Goal: Task Accomplishment & Management: Use online tool/utility

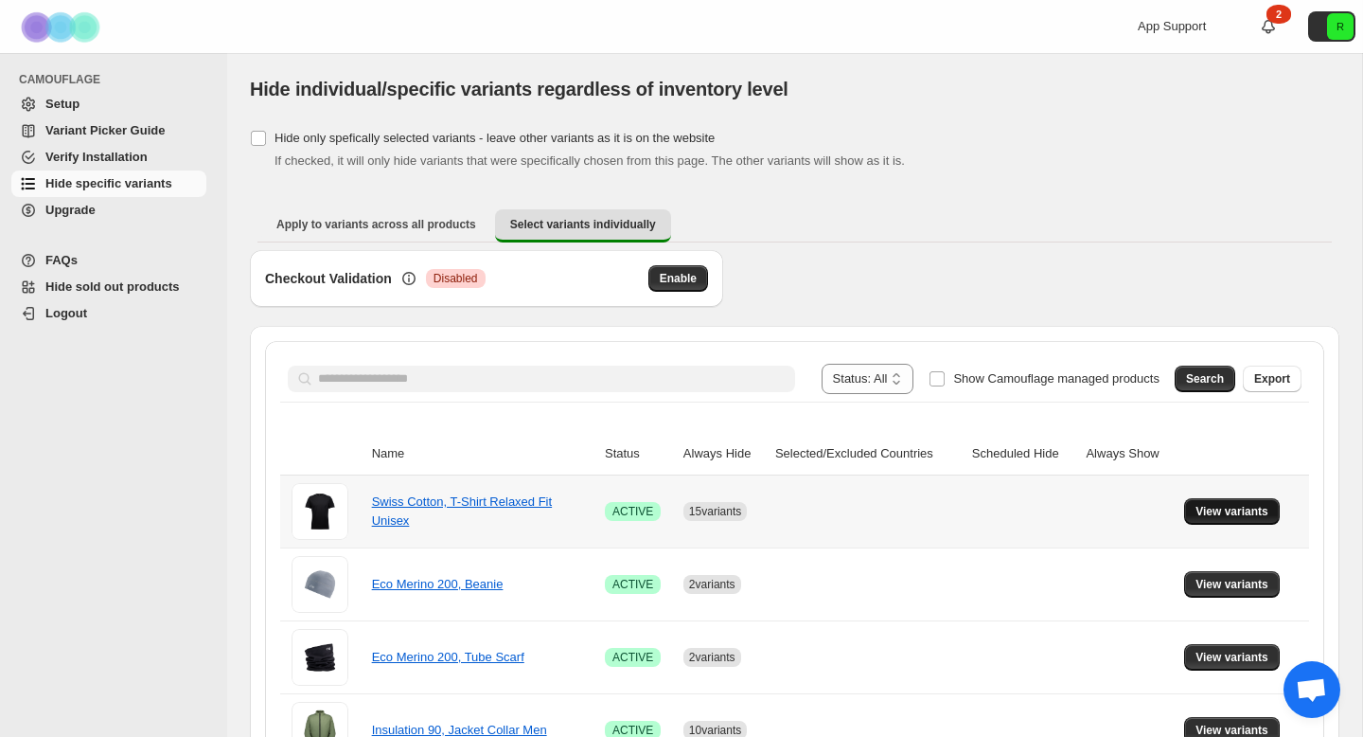
click at [1239, 510] on span "View variants" at bounding box center [1232, 511] width 73 height 15
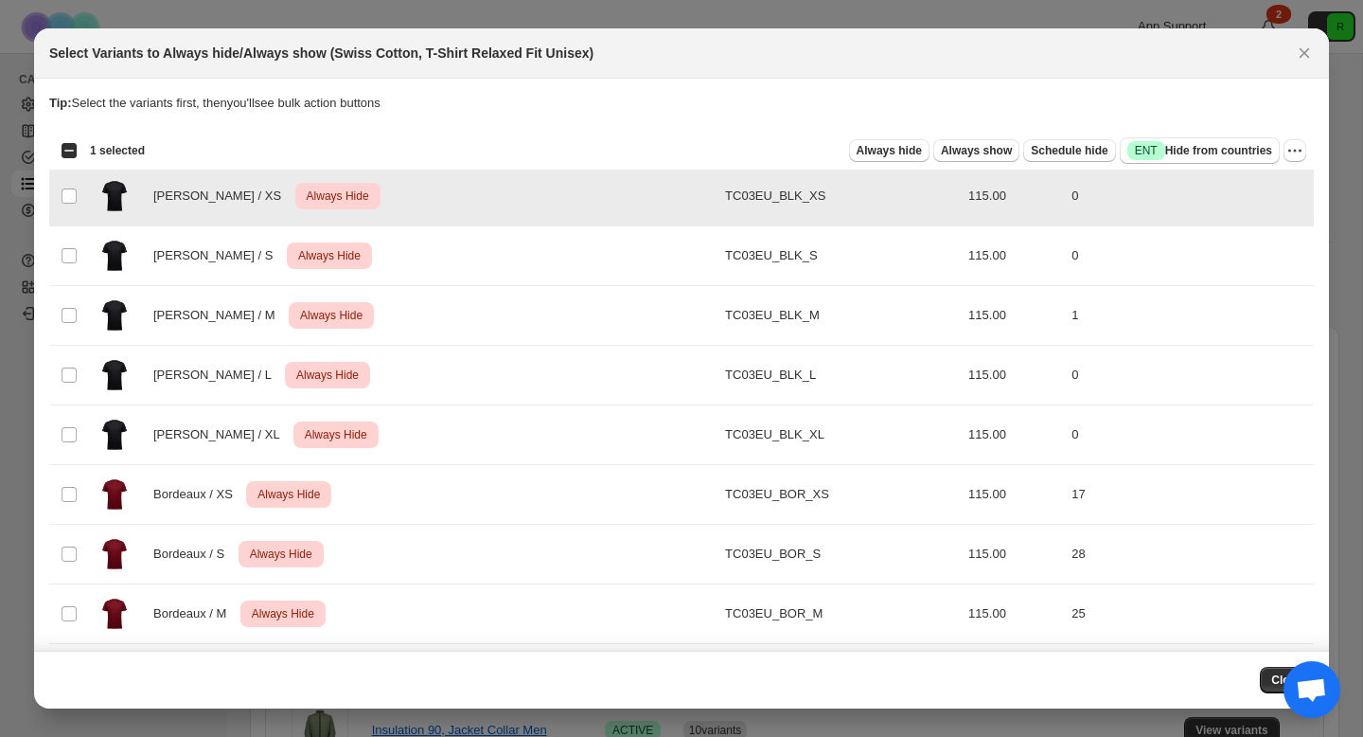
click at [84, 192] on td "Select product variant" at bounding box center [67, 197] width 36 height 60
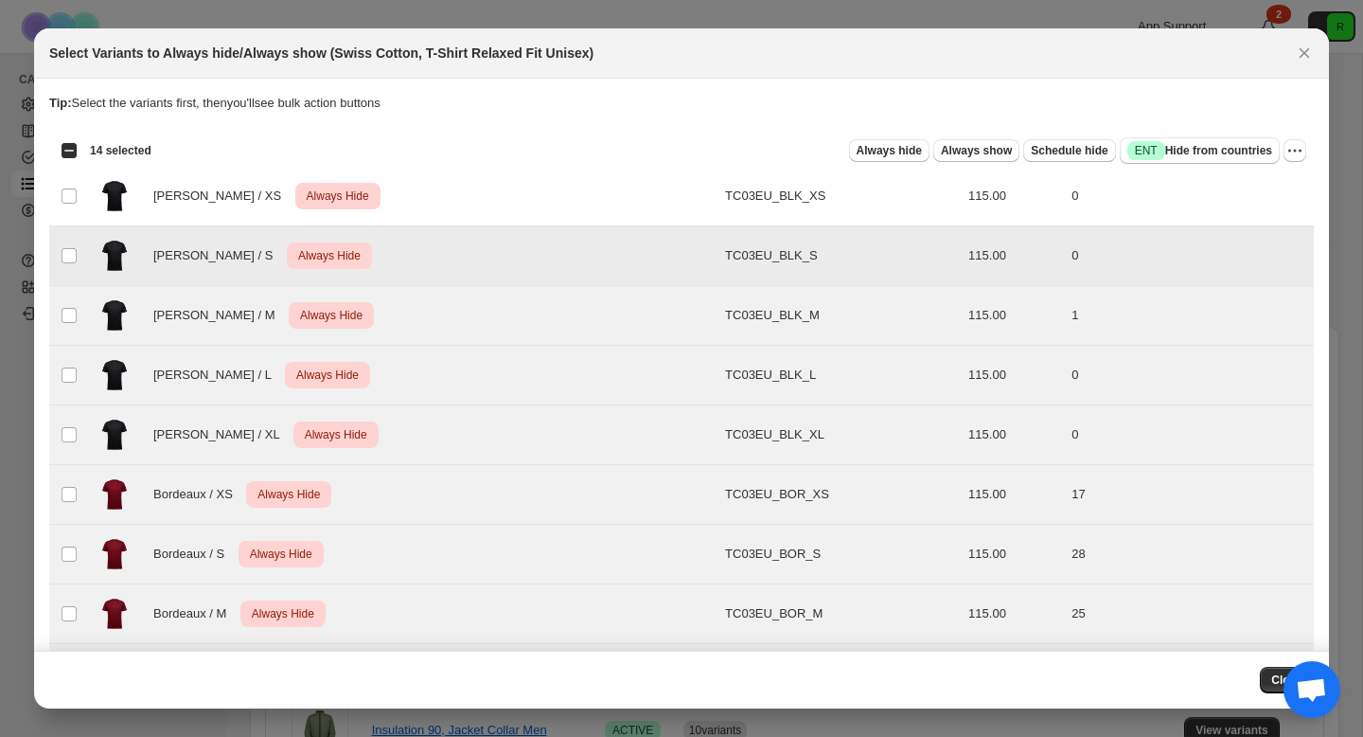
click at [69, 238] on td "Select product variant" at bounding box center [67, 256] width 36 height 60
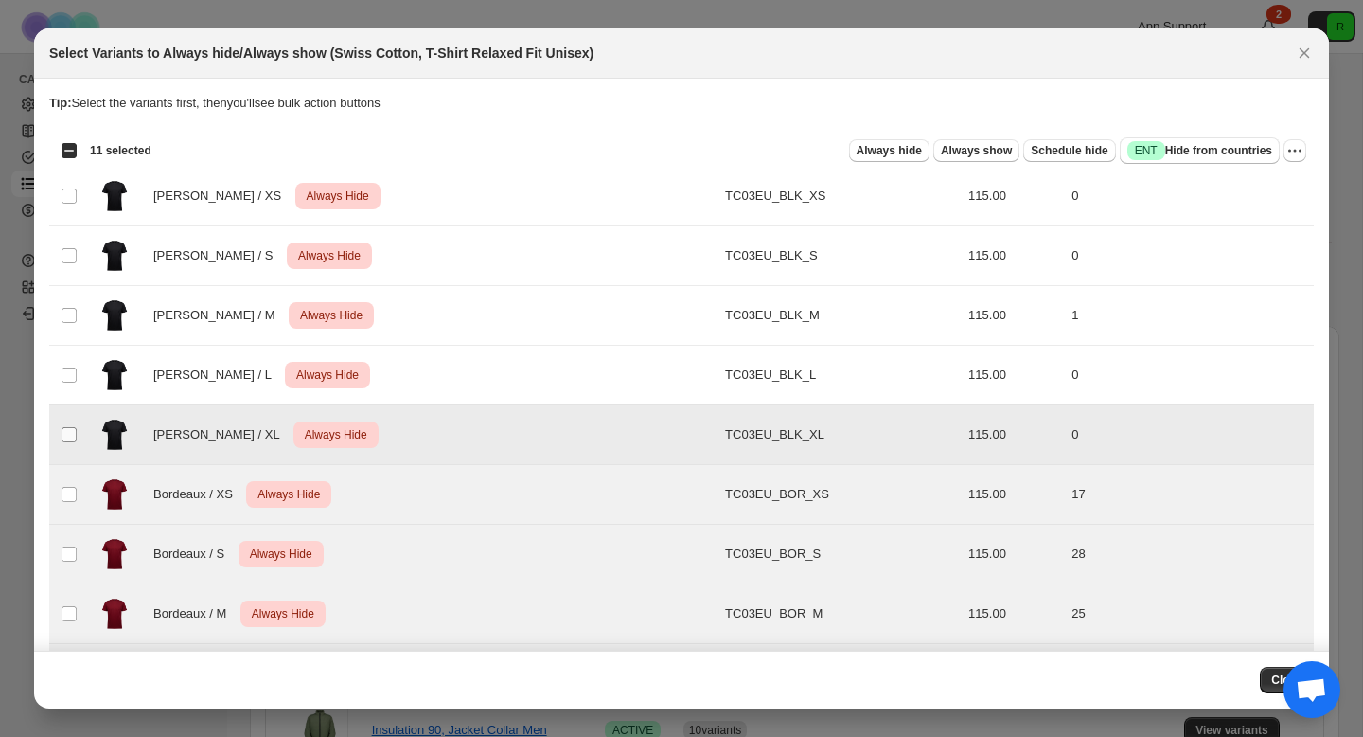
click at [77, 430] on span ":r4e:" at bounding box center [69, 434] width 17 height 17
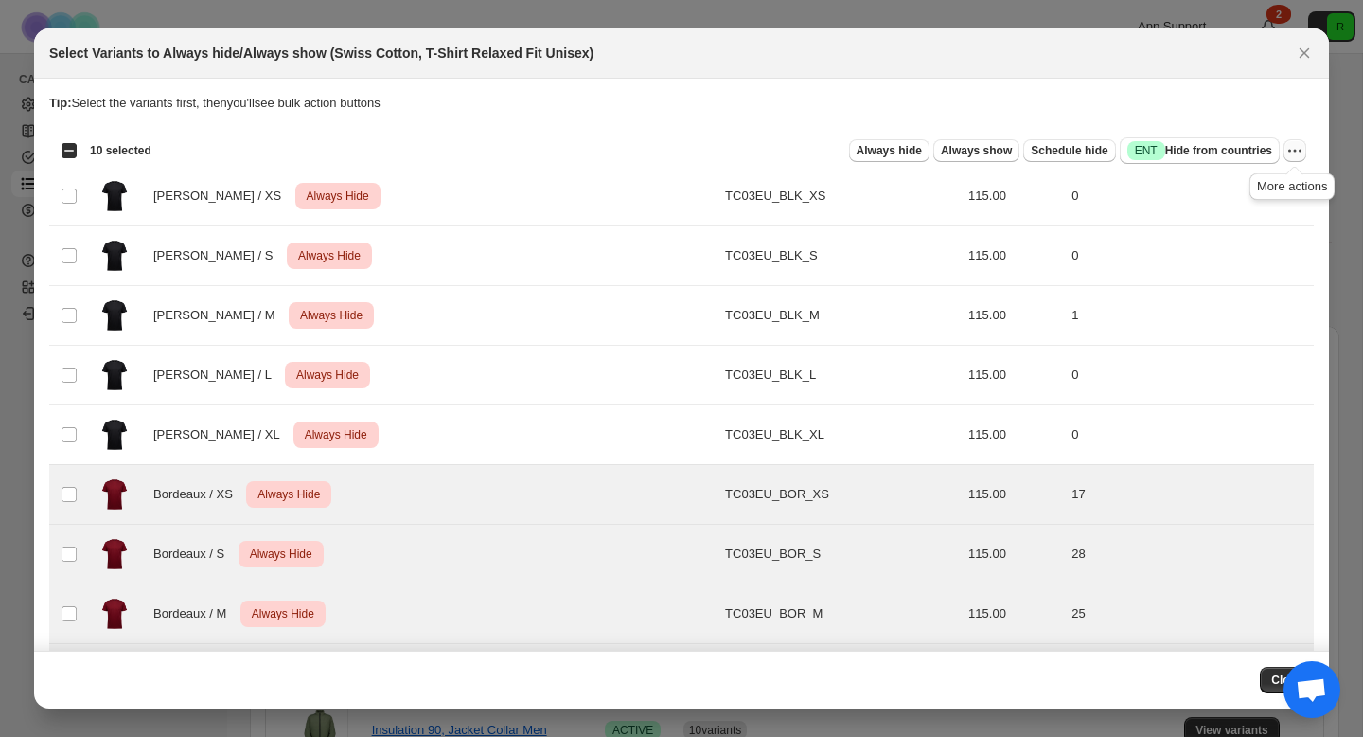
click at [1297, 151] on icon "More actions" at bounding box center [1295, 150] width 19 height 19
click at [1176, 199] on button "Undo always hide" at bounding box center [1226, 187] width 149 height 30
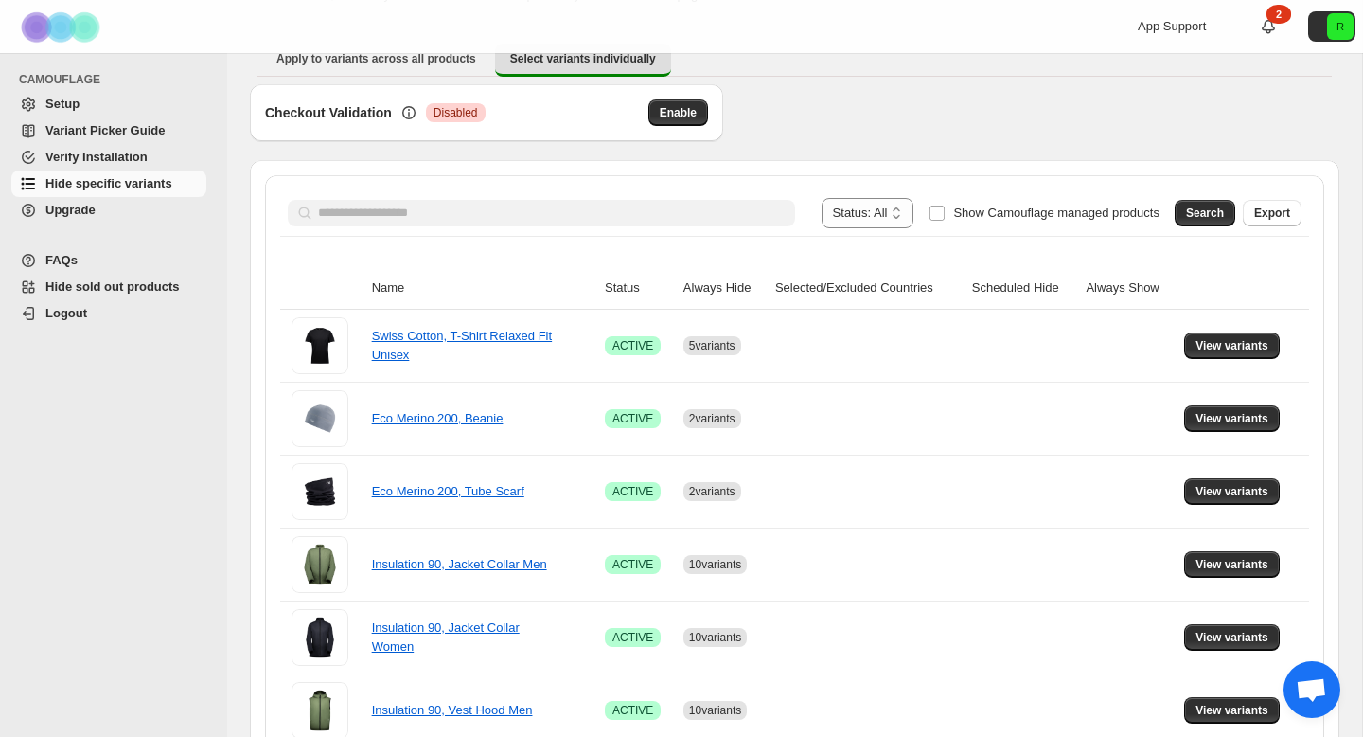
scroll to position [169, 0]
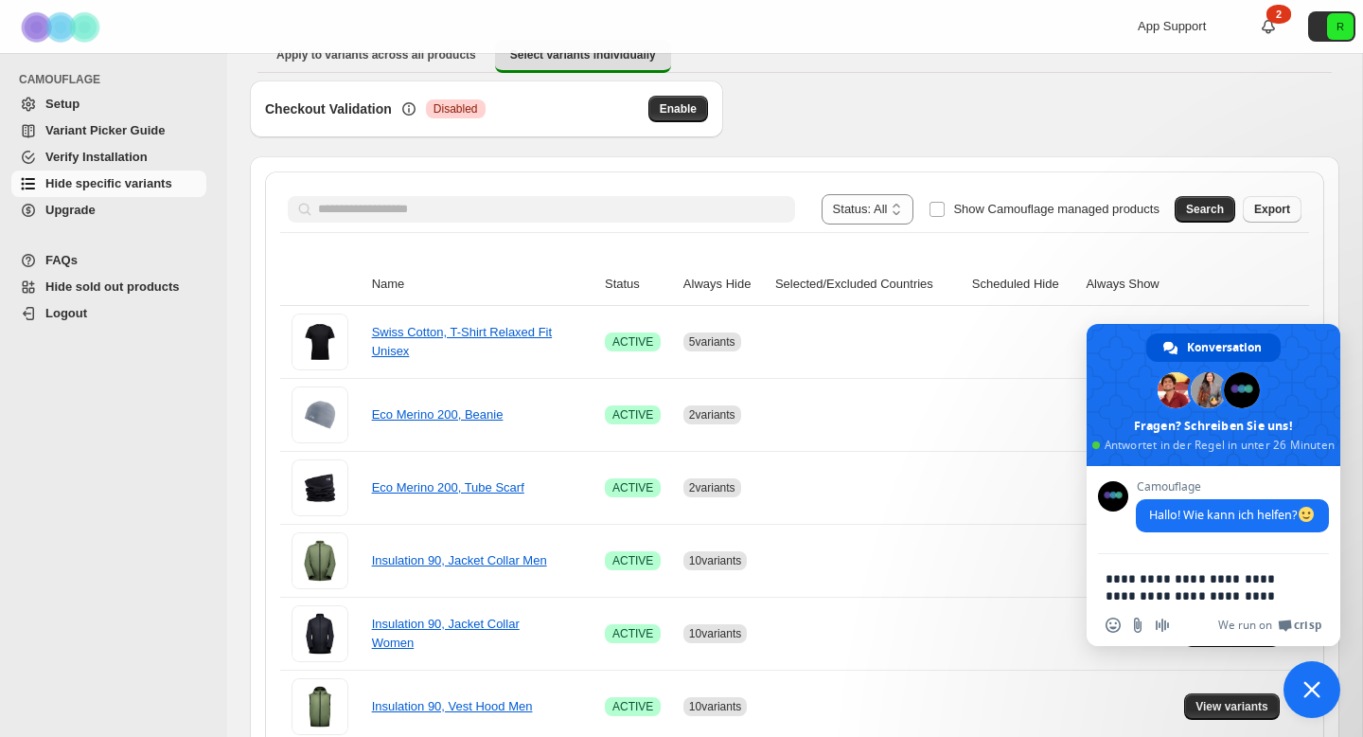
type textarea "**********"
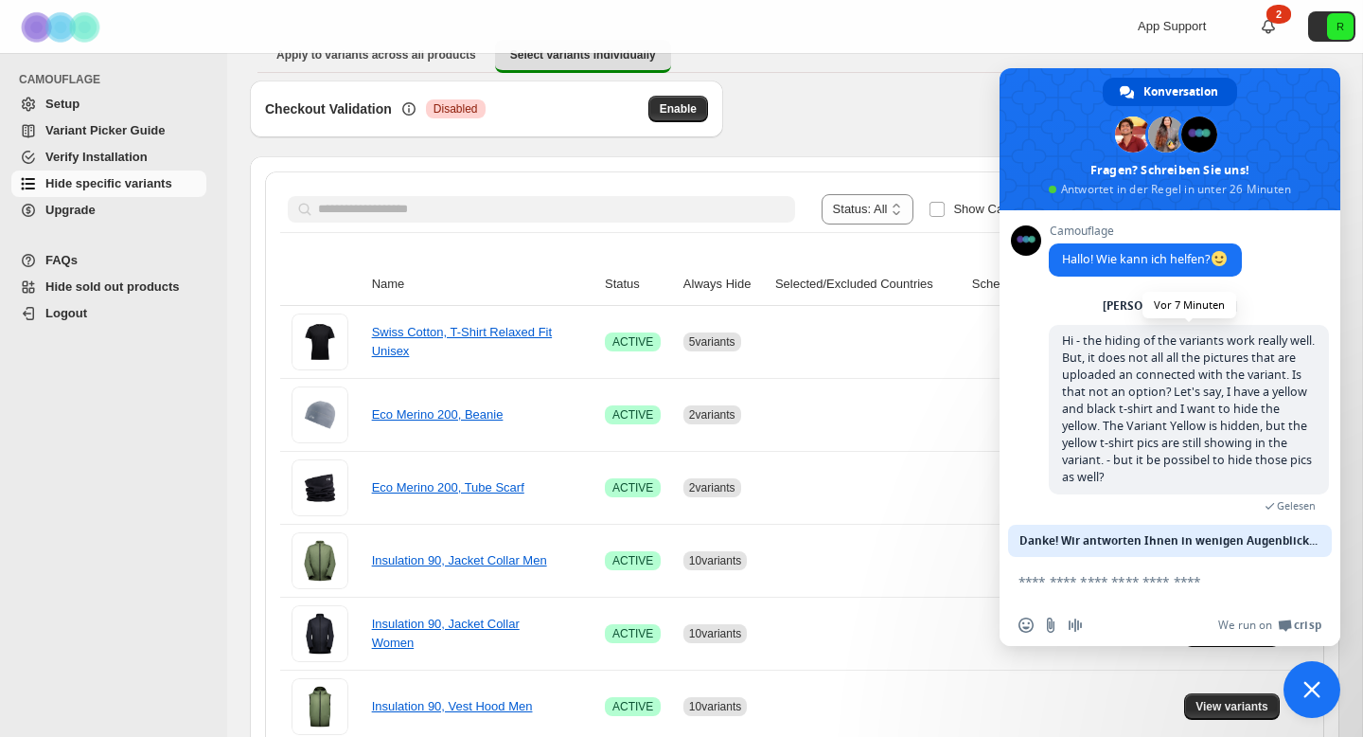
scroll to position [14, 0]
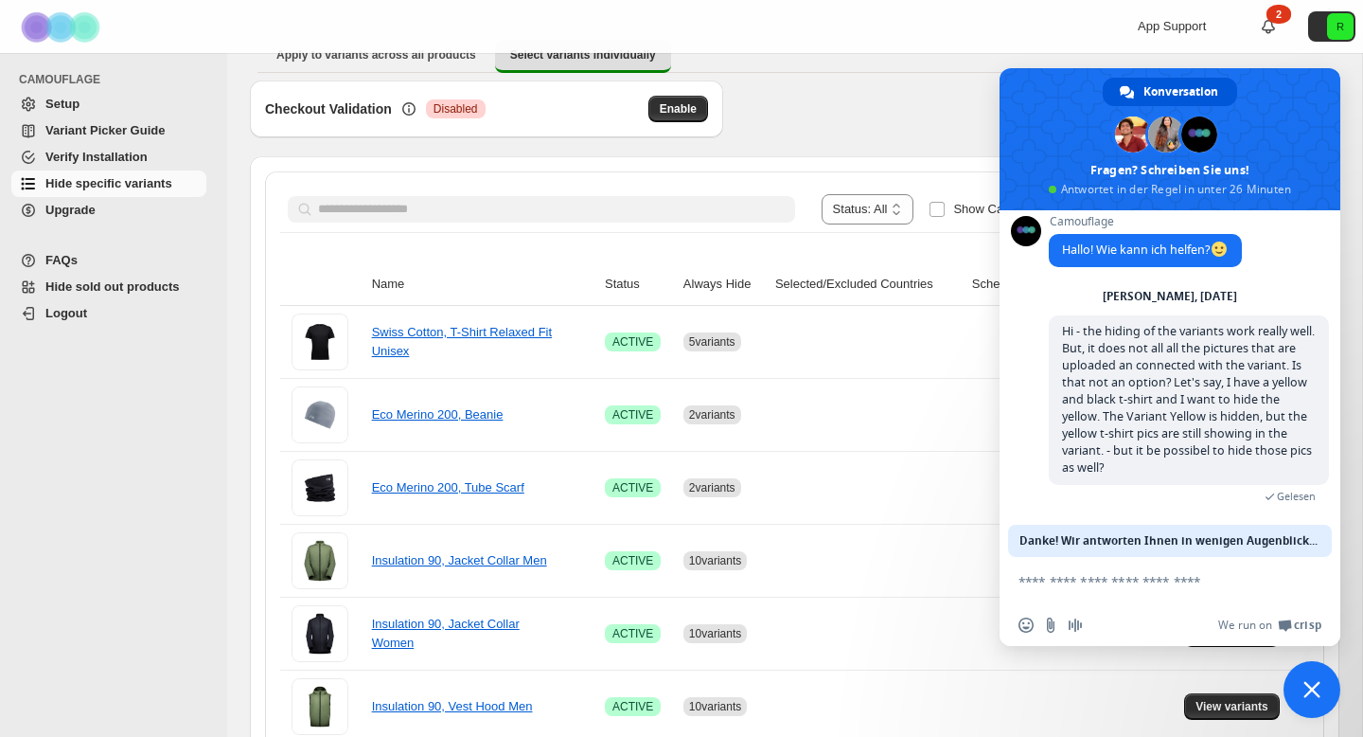
click at [1162, 577] on textarea "Verfassen Sie Ihre Nachricht…" at bounding box center [1149, 581] width 261 height 17
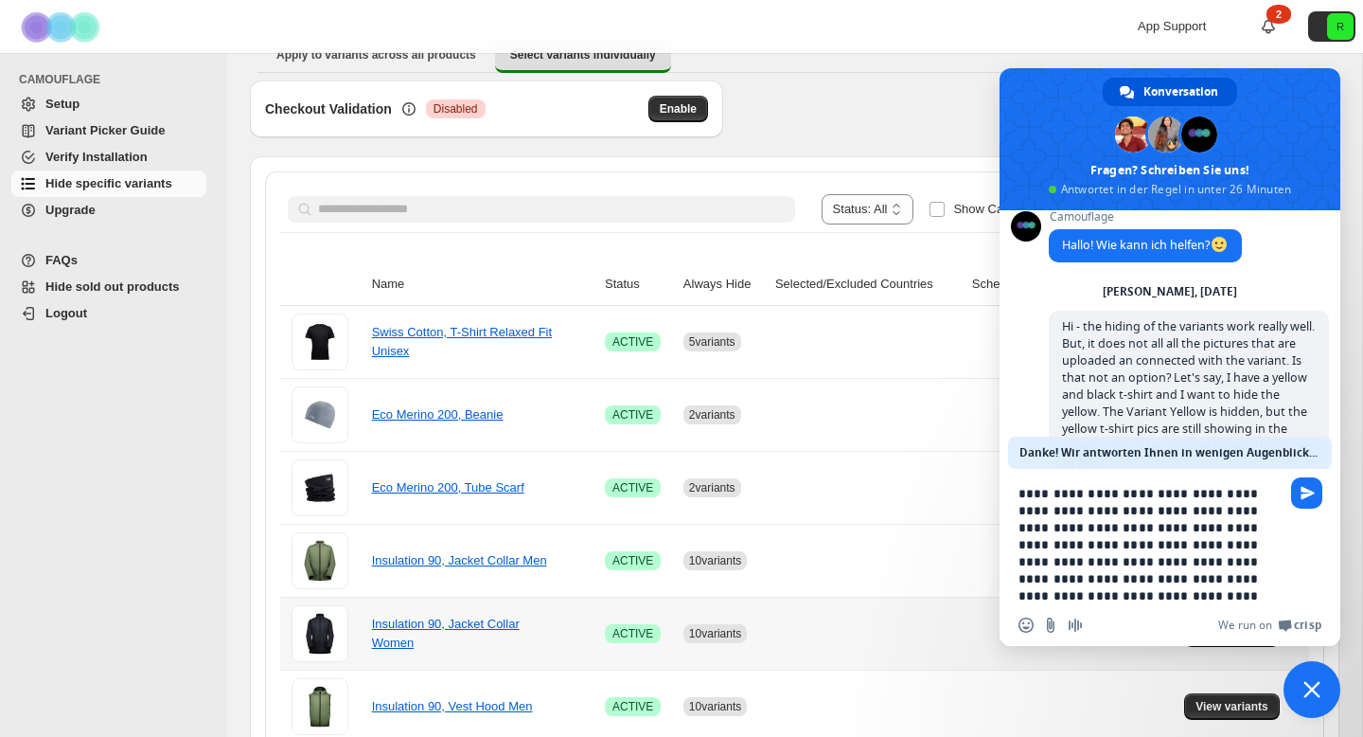
paste textarea "**********"
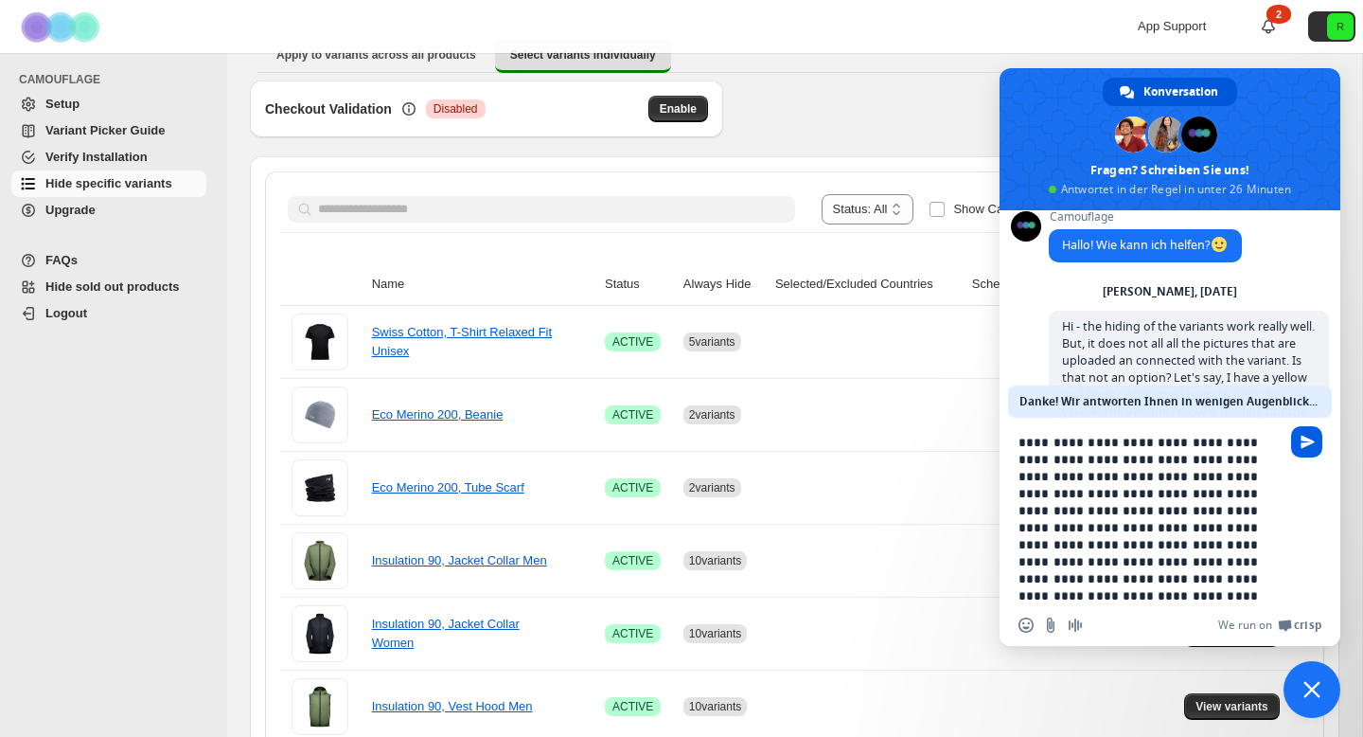
type textarea "**********"
click at [1309, 442] on span "Senden Sie" at bounding box center [1308, 442] width 14 height 14
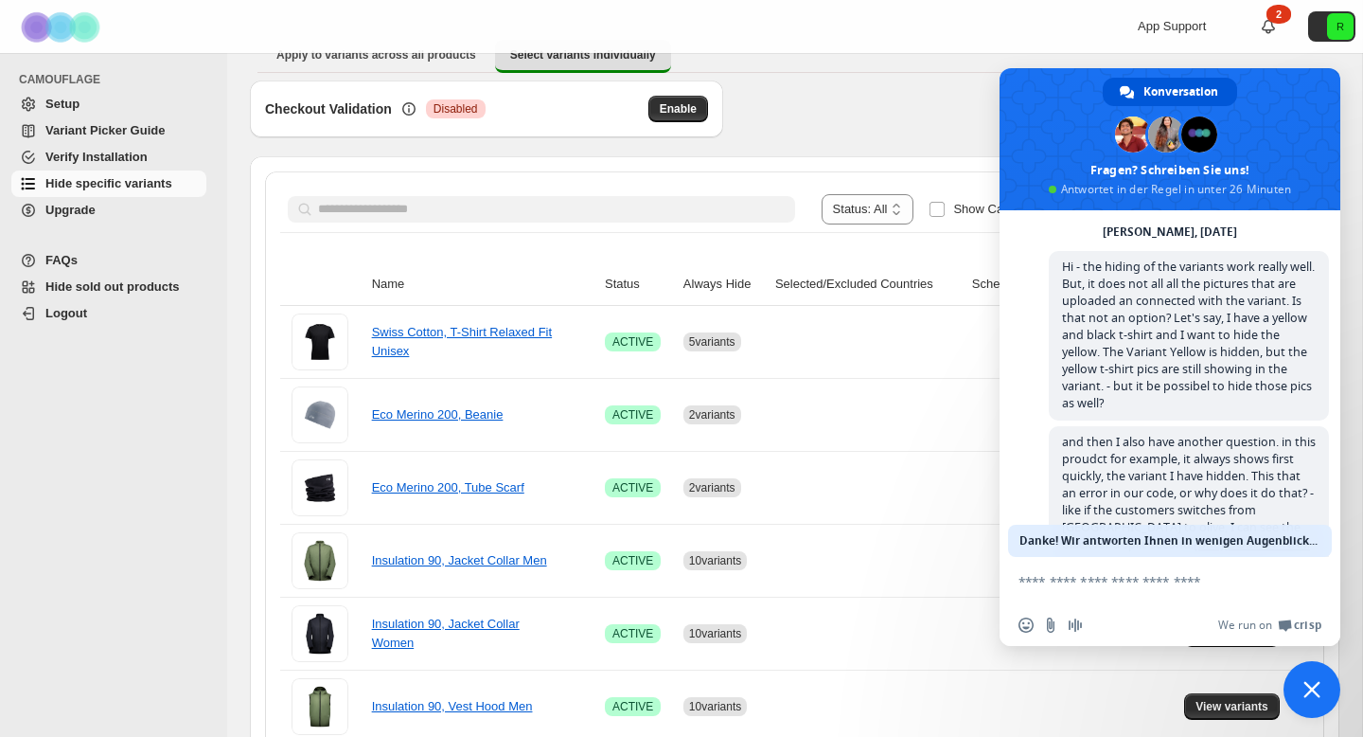
scroll to position [75, 0]
click at [81, 201] on span "Upgrade" at bounding box center [123, 210] width 157 height 19
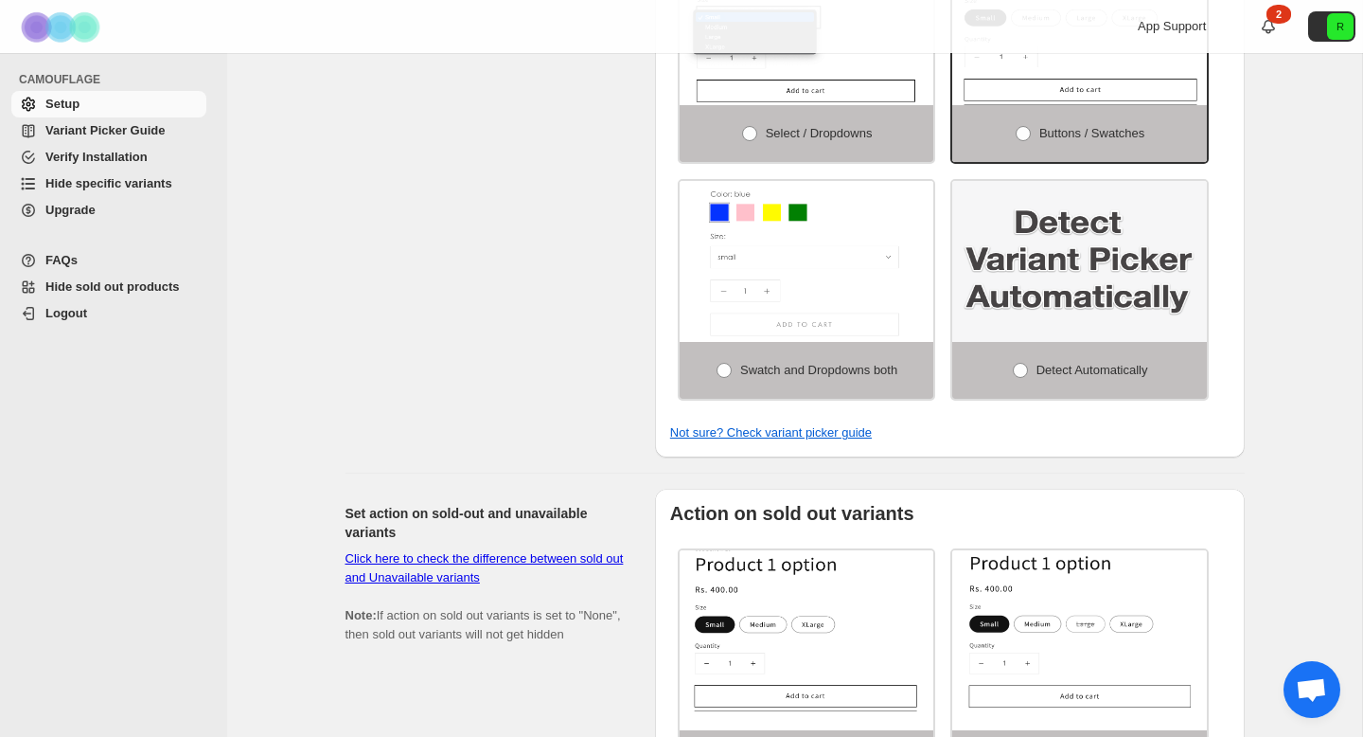
scroll to position [908, 0]
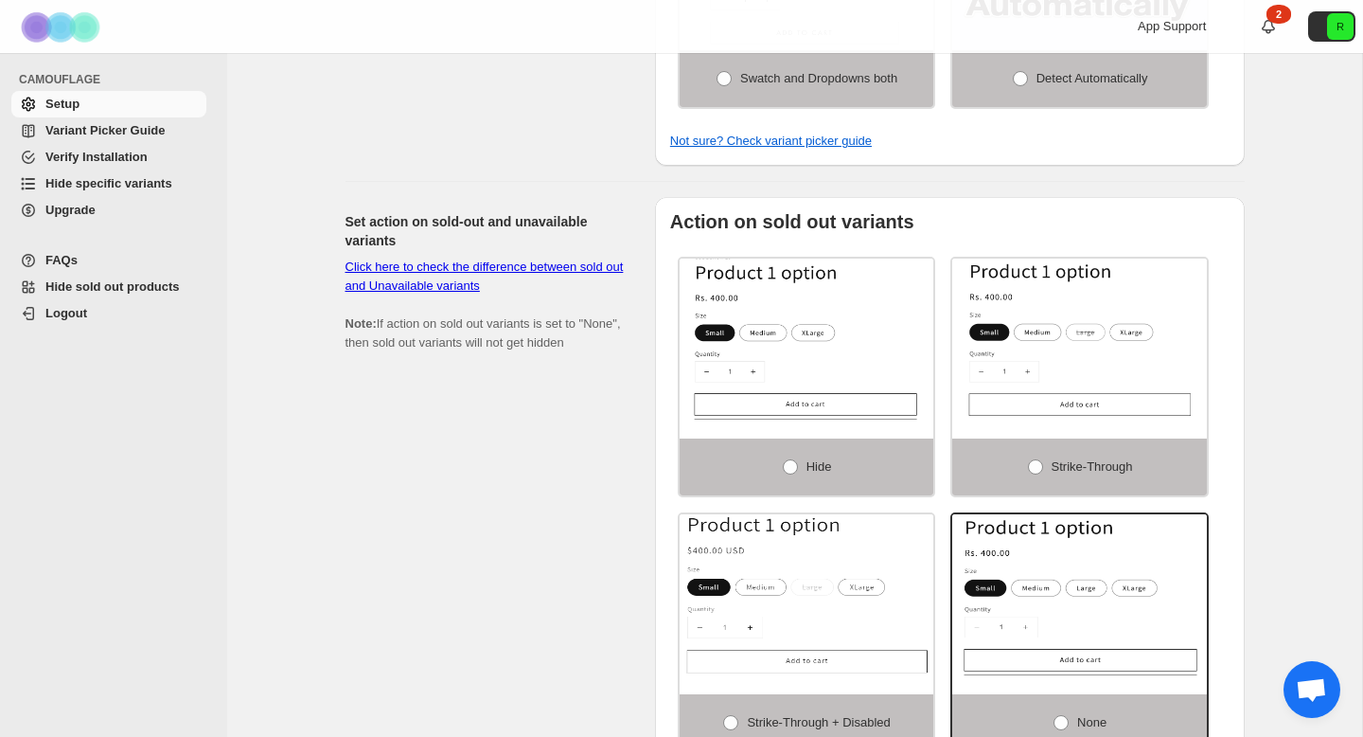
click at [78, 264] on span "FAQs" at bounding box center [123, 260] width 157 height 19
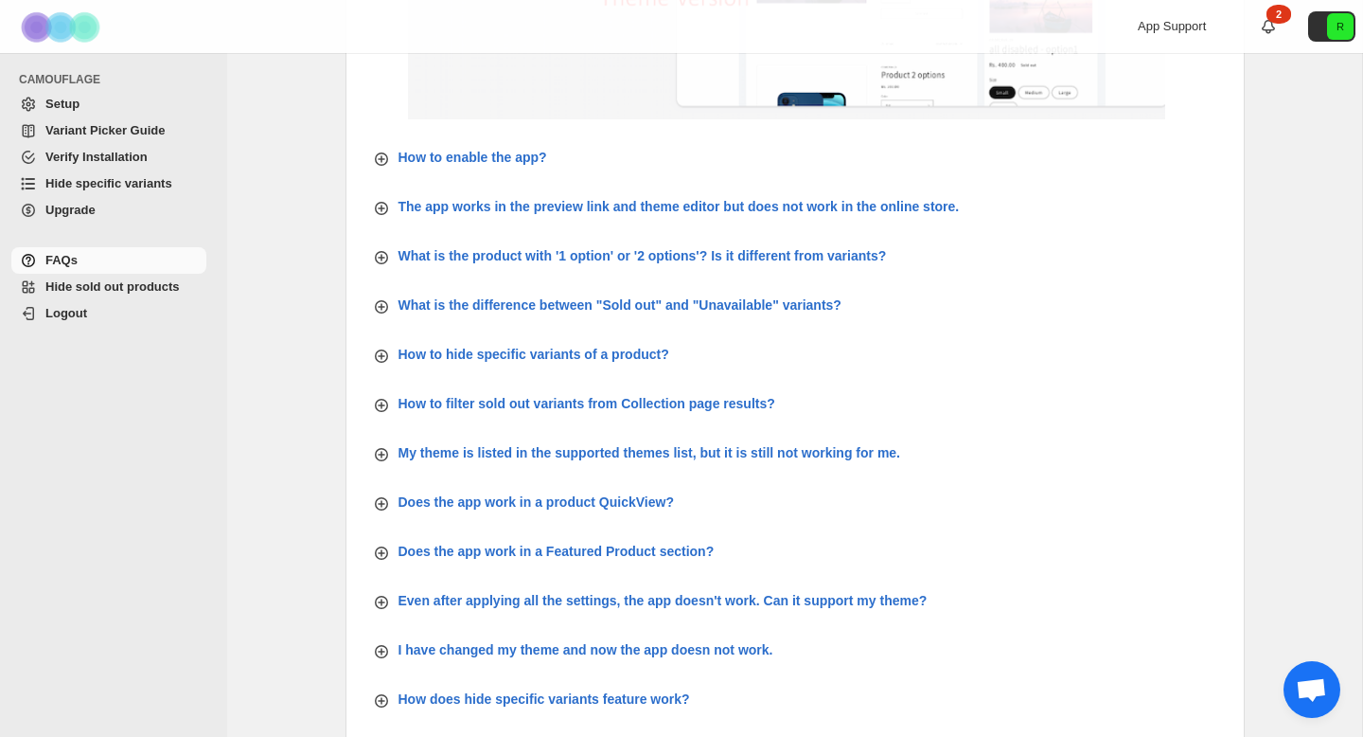
scroll to position [444, 0]
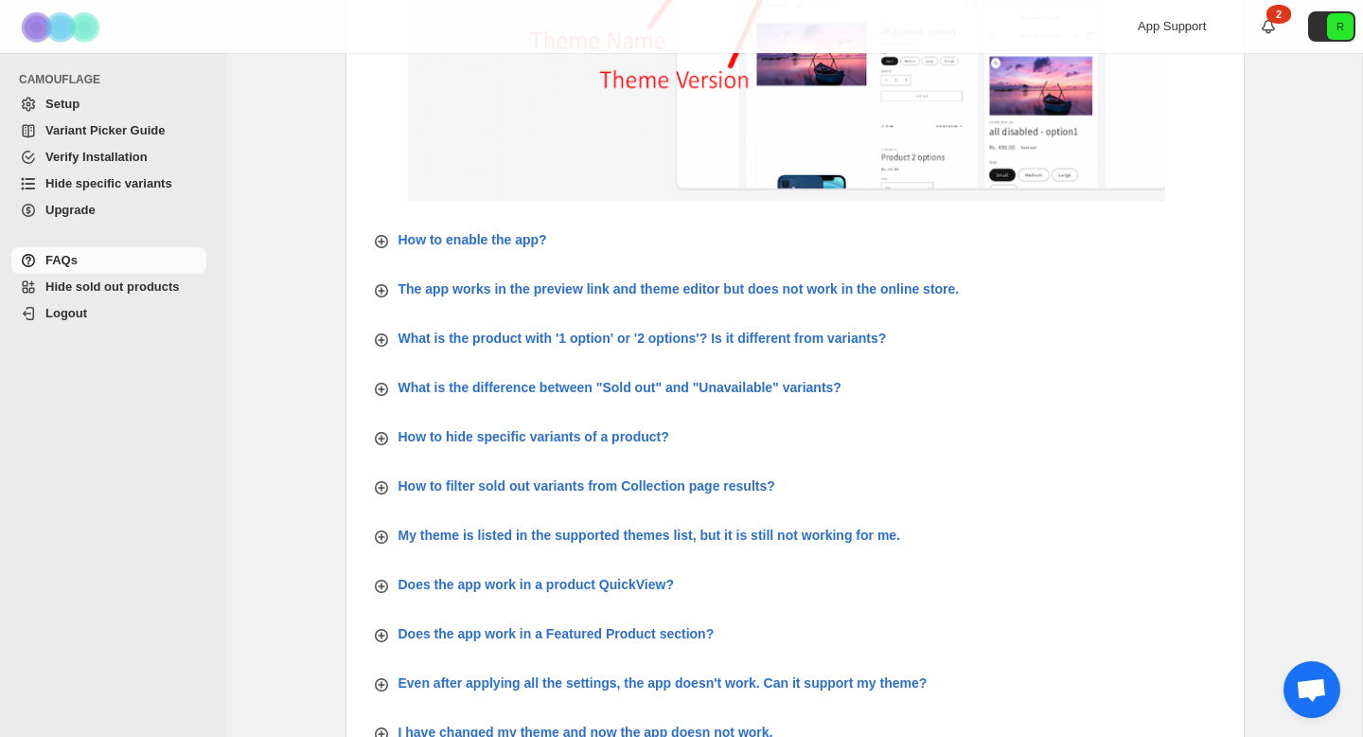
click at [1178, 25] on span "App Support" at bounding box center [1172, 26] width 68 height 14
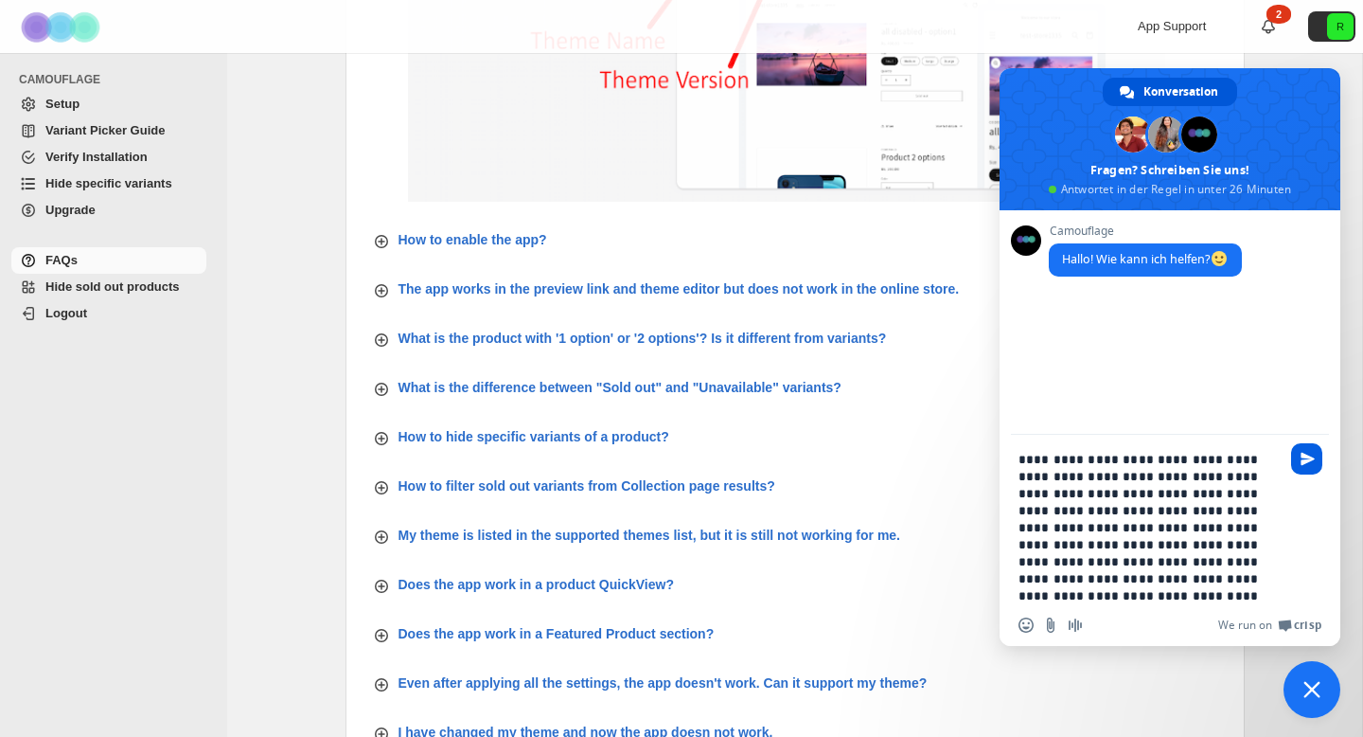
type textarea "**********"
click at [1306, 460] on span "Senden Sie" at bounding box center [1308, 459] width 14 height 14
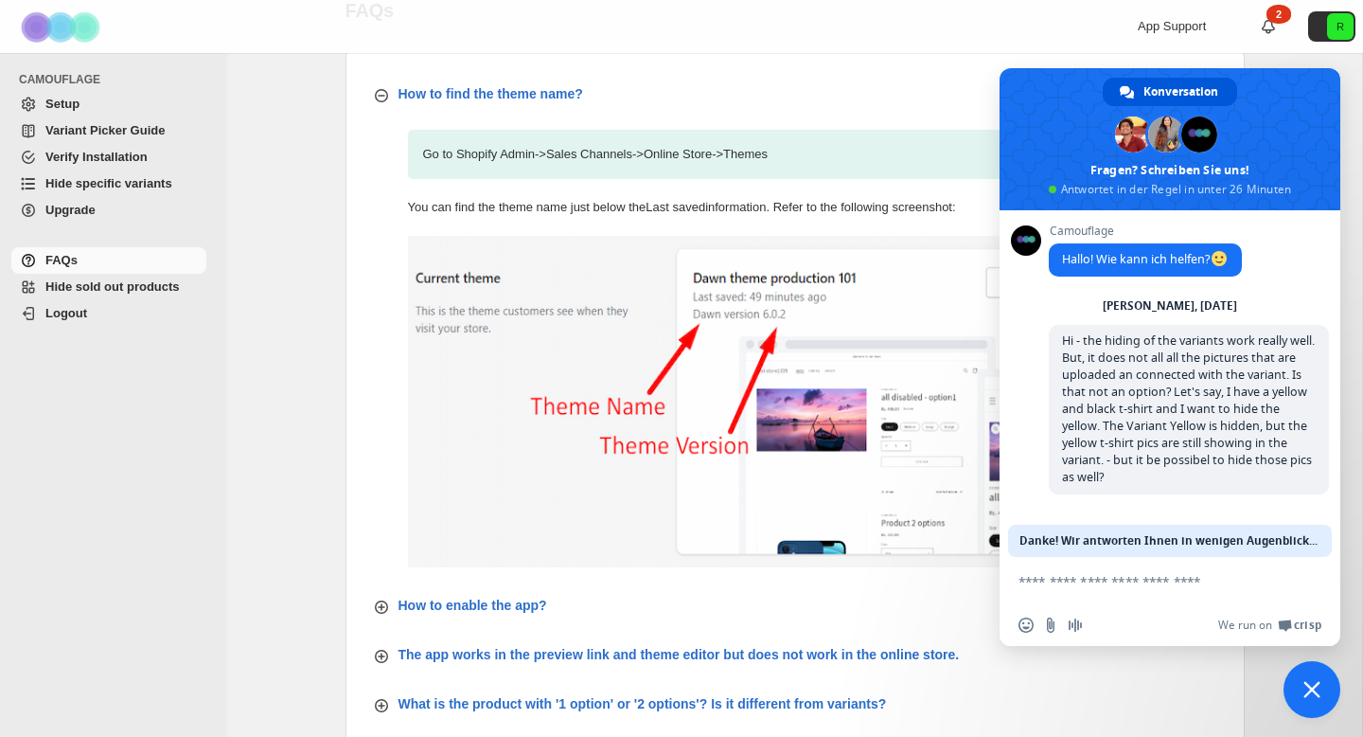
scroll to position [0, 0]
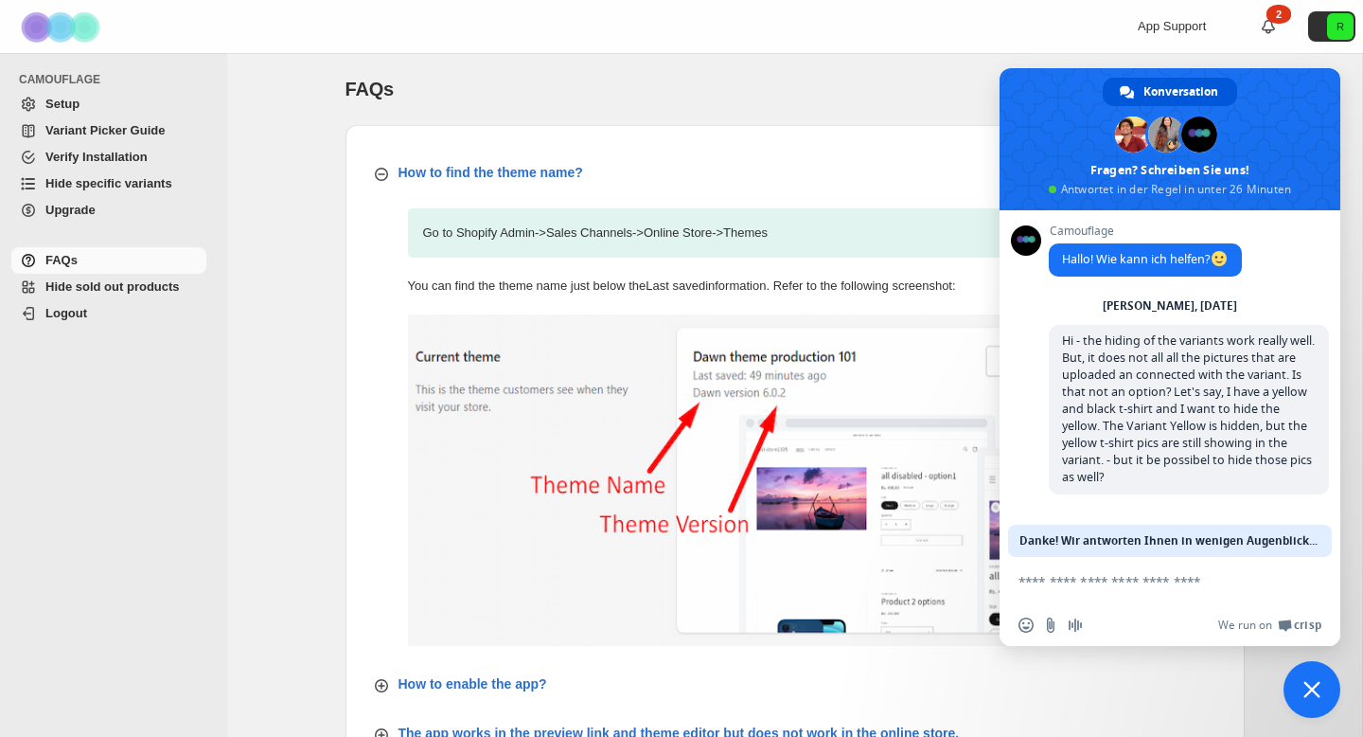
click at [975, 86] on div "FAQs" at bounding box center [795, 89] width 899 height 27
click at [882, 68] on div "FAQs. This page is ready FAQs" at bounding box center [795, 89] width 899 height 72
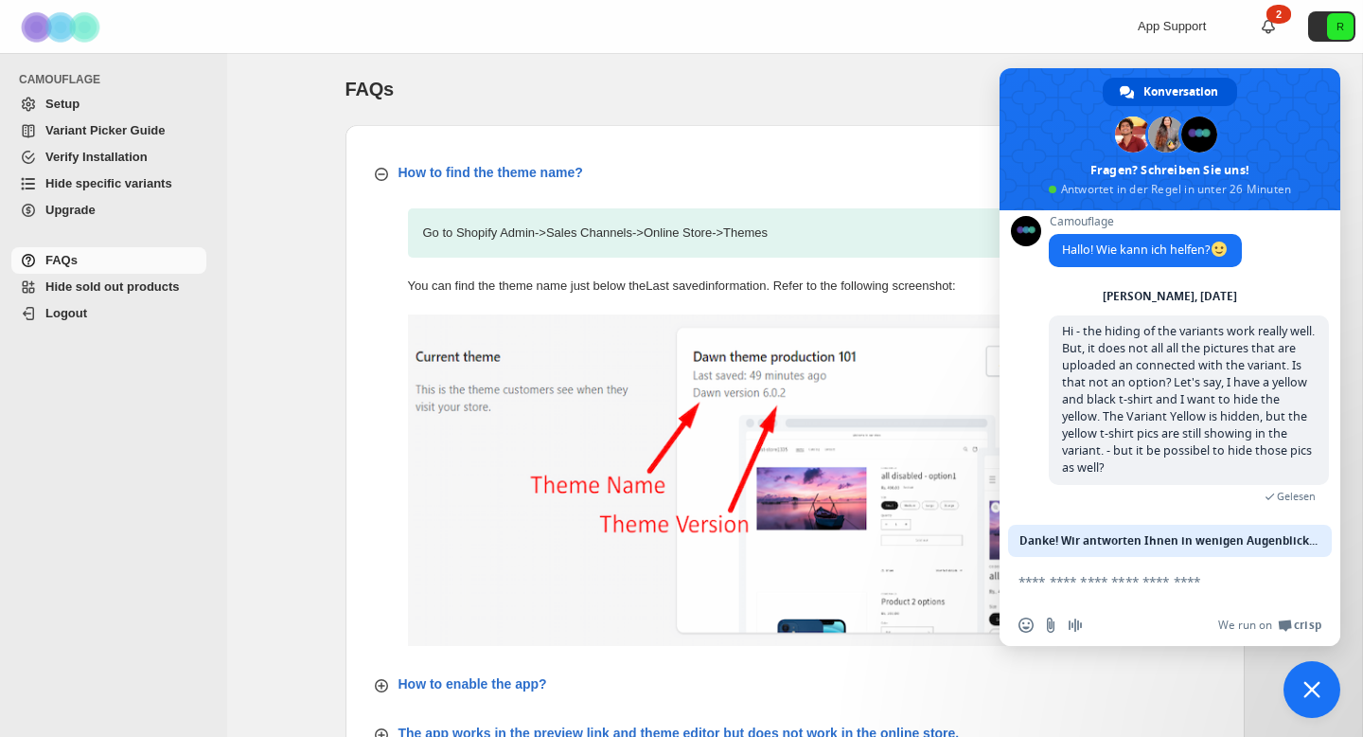
click at [1099, 586] on textarea "Verfassen Sie Ihre Nachricht…" at bounding box center [1149, 581] width 261 height 17
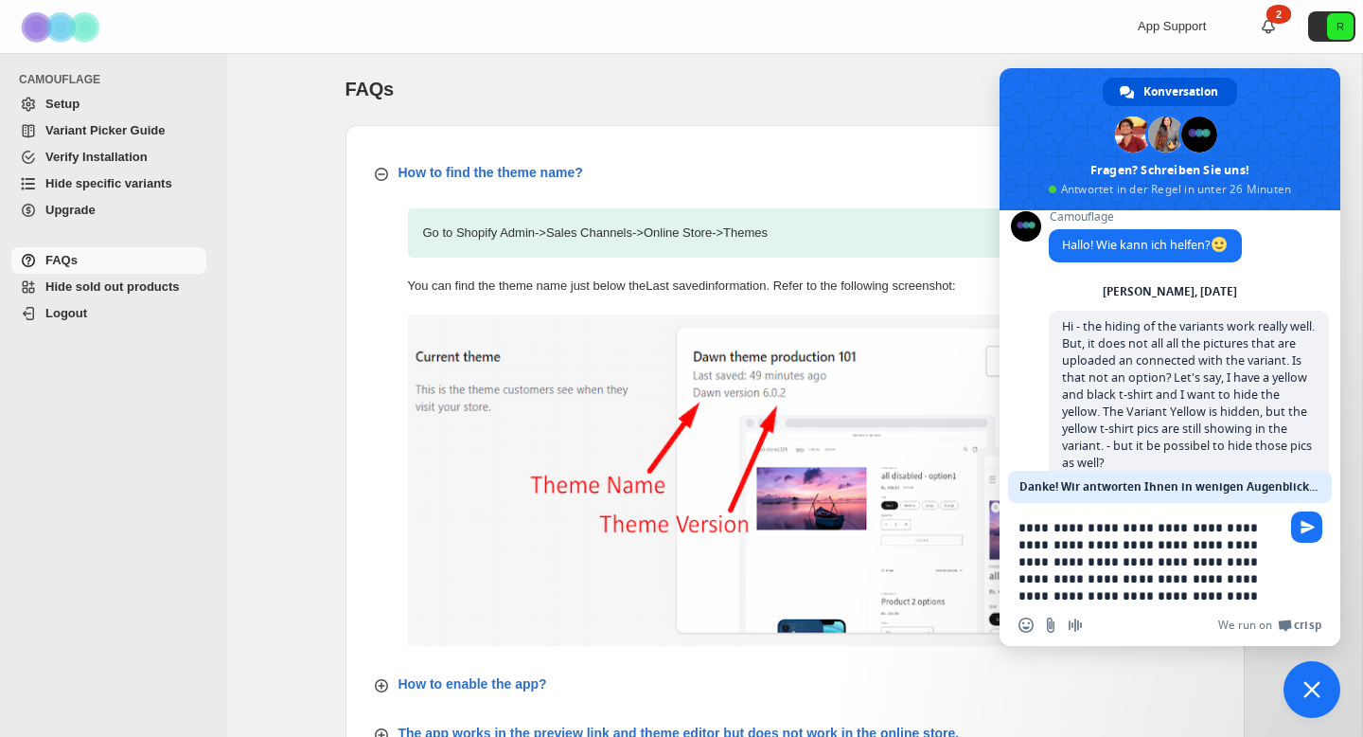
type textarea "**********"
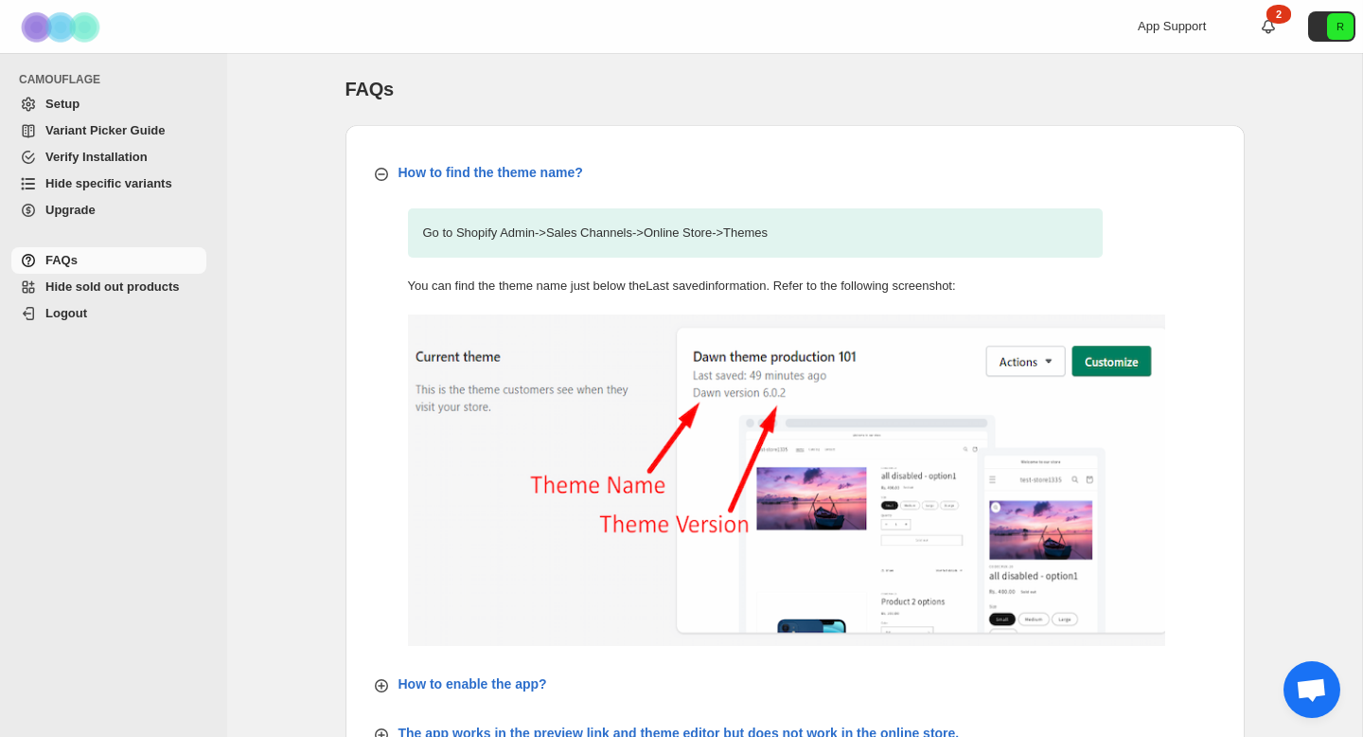
scroll to position [75, 0]
click at [135, 216] on span "Upgrade" at bounding box center [123, 210] width 157 height 19
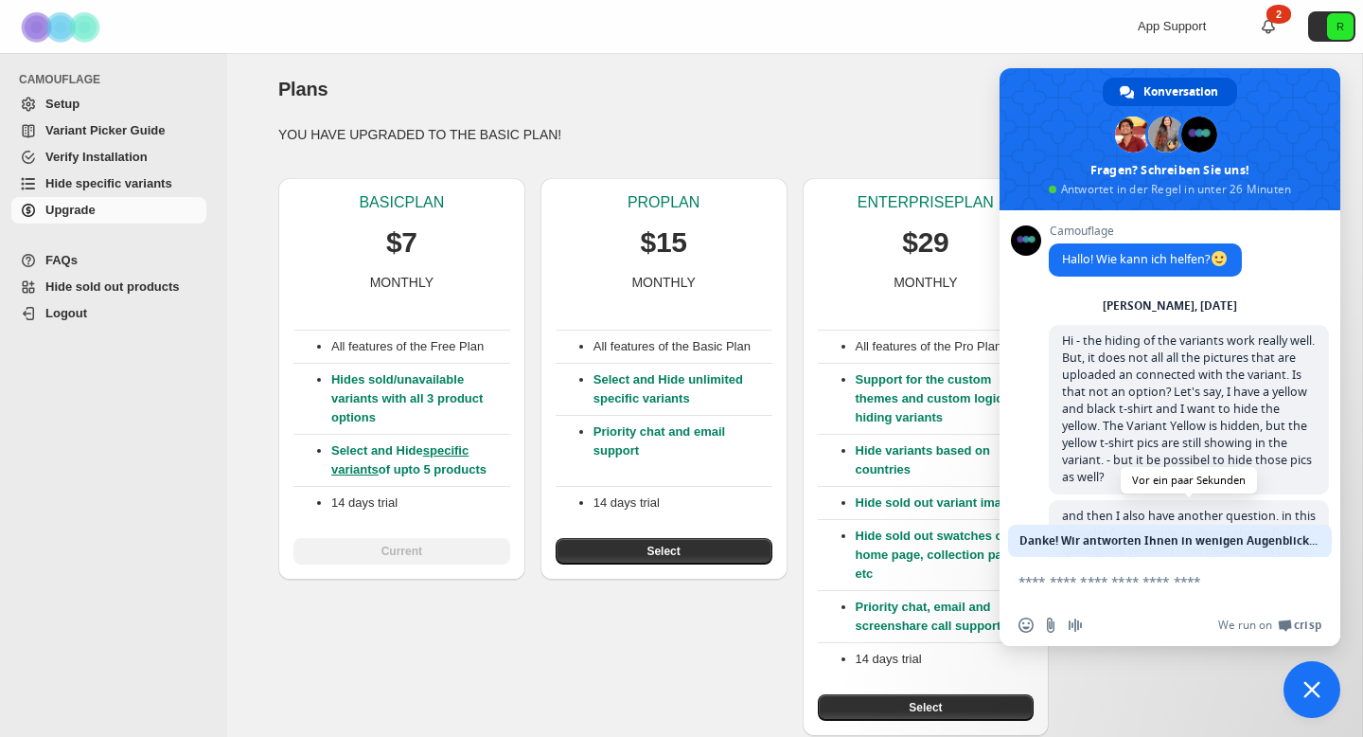
scroll to position [75, 0]
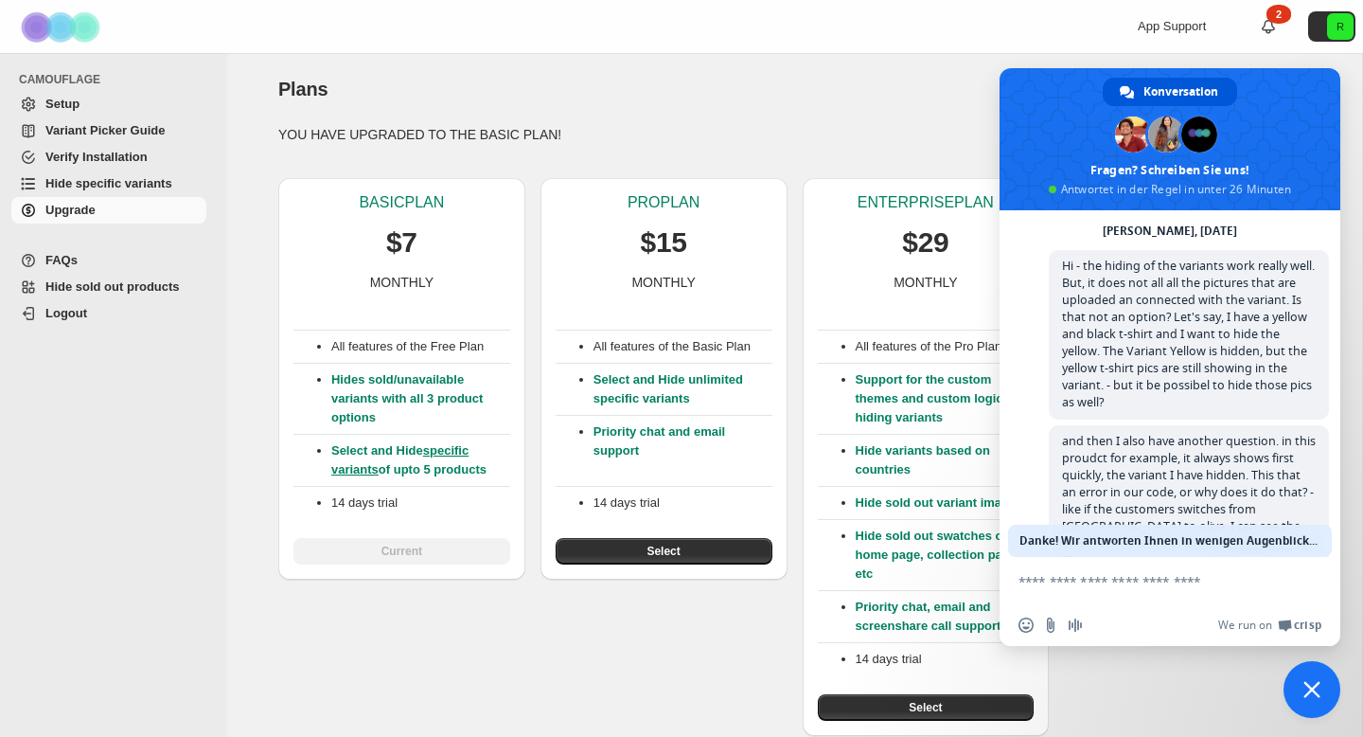
click at [721, 655] on div "BASIC PLAN $7 MONTHLY All features of the Free Plan Hides sold/unavailable vari…" at bounding box center [787, 449] width 1048 height 573
click at [865, 116] on div "Plans. This page is ready Plans" at bounding box center [794, 89] width 1033 height 72
click at [1318, 684] on span "Chat schließen" at bounding box center [1312, 689] width 17 height 17
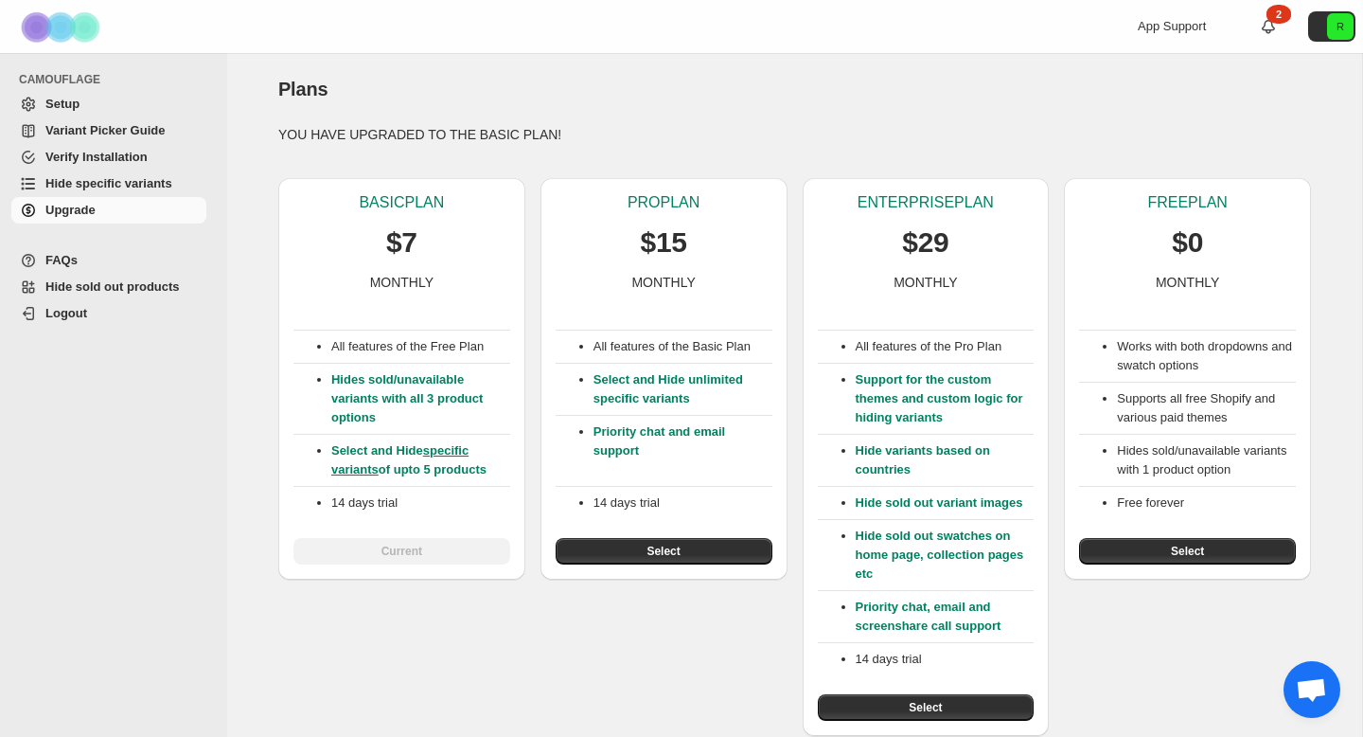
click at [919, 538] on p "Hide sold out swatches on home page, collection pages etc" at bounding box center [945, 554] width 179 height 57
click at [973, 710] on button "Select" at bounding box center [926, 707] width 217 height 27
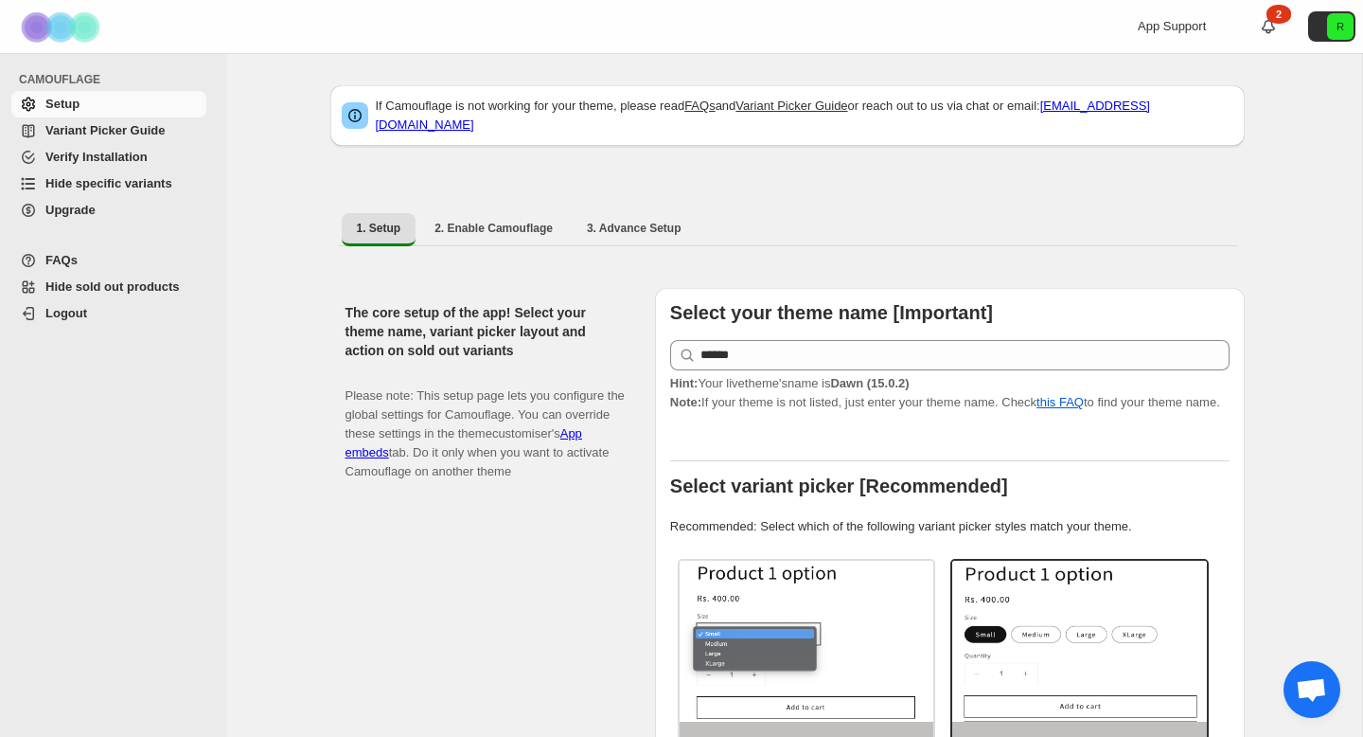
click at [114, 191] on span "Hide specific variants" at bounding box center [123, 183] width 157 height 19
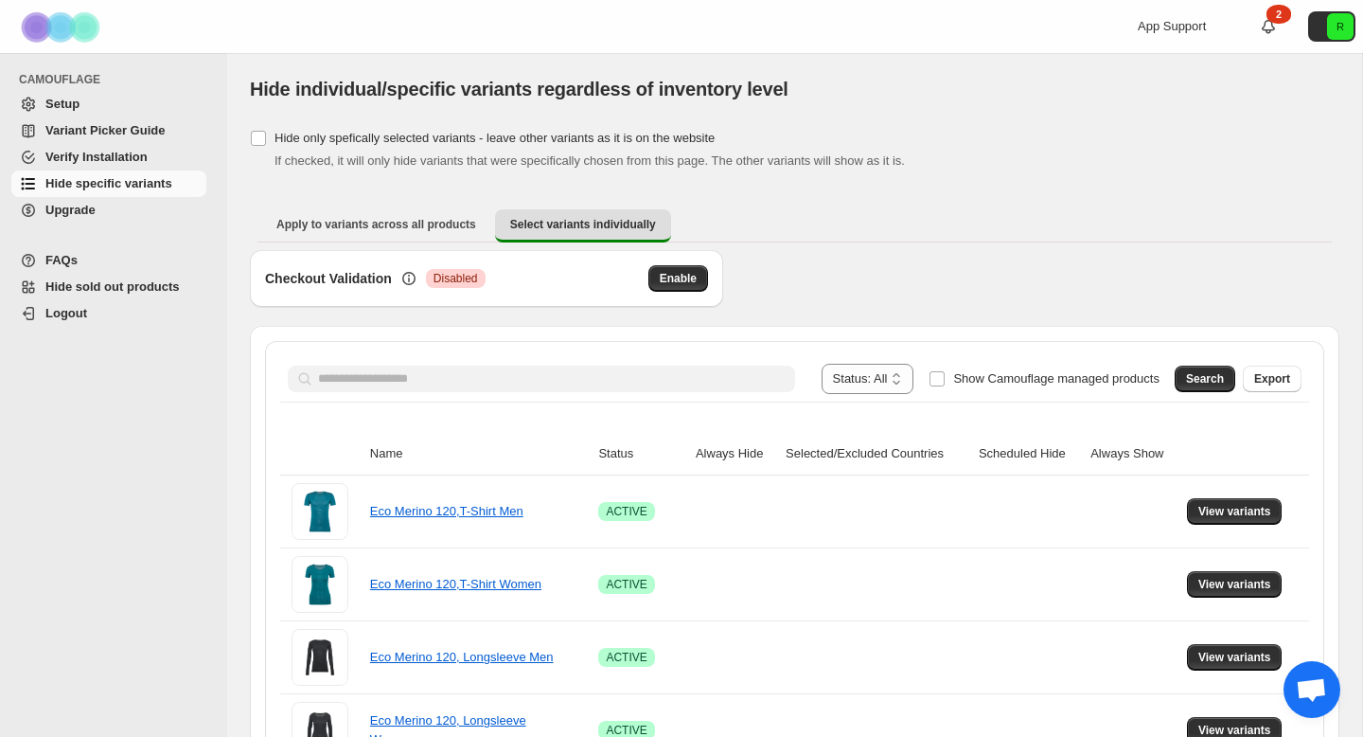
click at [1210, 364] on div "Search Export" at bounding box center [1234, 375] width 134 height 38
click at [1209, 382] on span "Search" at bounding box center [1205, 378] width 38 height 15
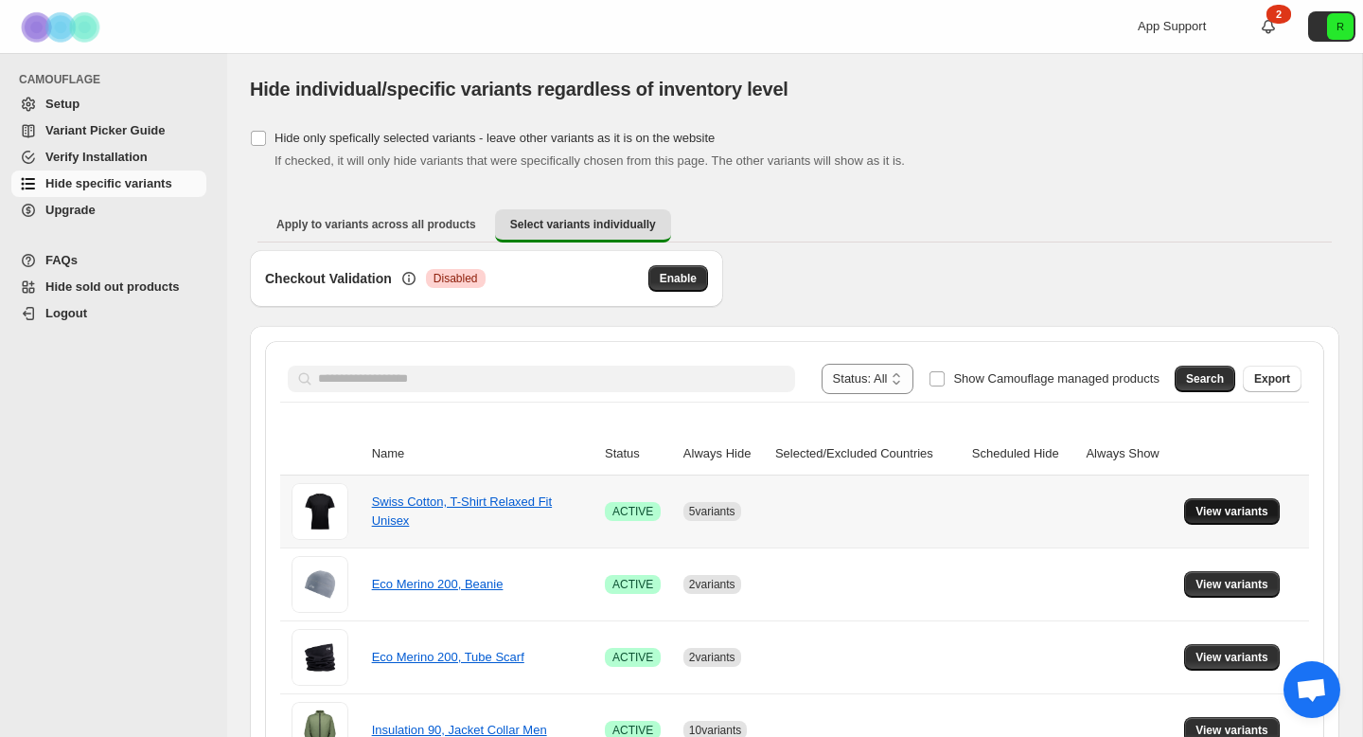
click at [1233, 507] on span "View variants" at bounding box center [1232, 511] width 73 height 15
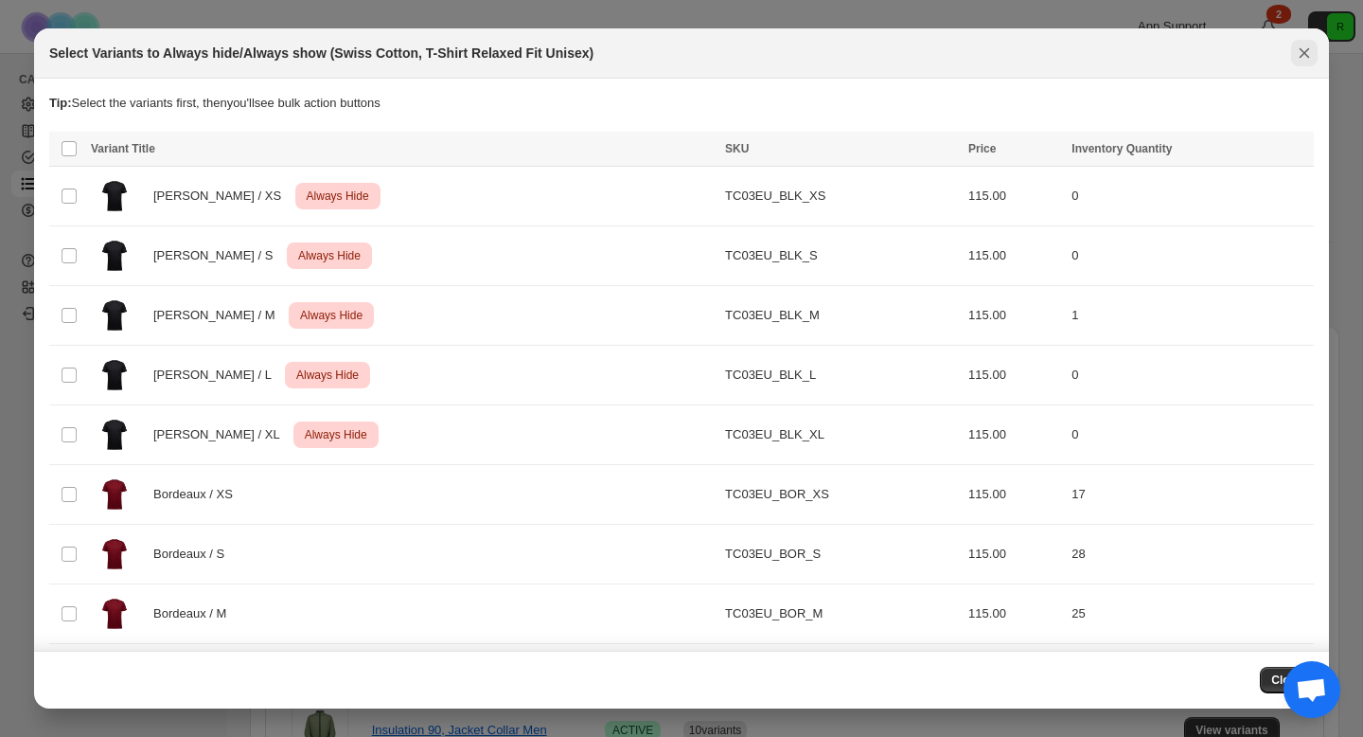
click at [1306, 56] on icon "Close" at bounding box center [1304, 53] width 19 height 19
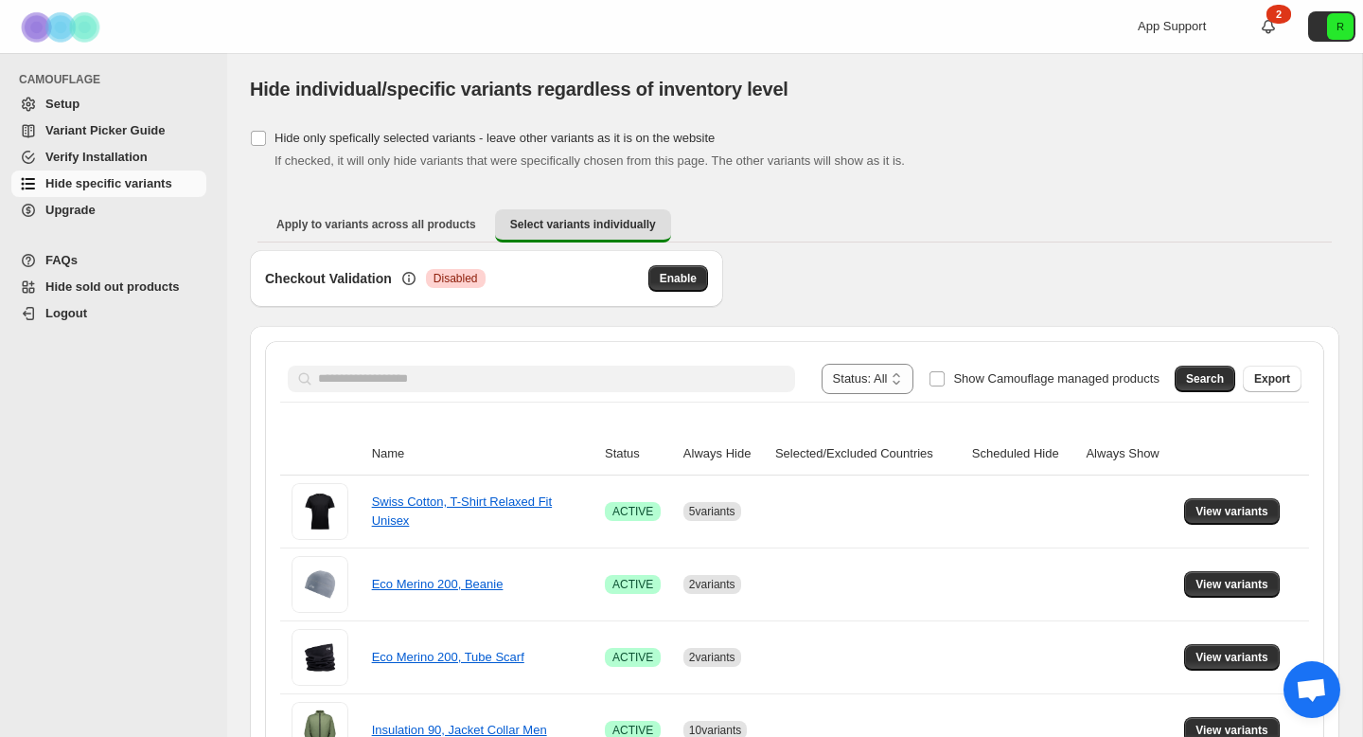
click at [151, 291] on span "Hide sold out products" at bounding box center [112, 286] width 134 height 14
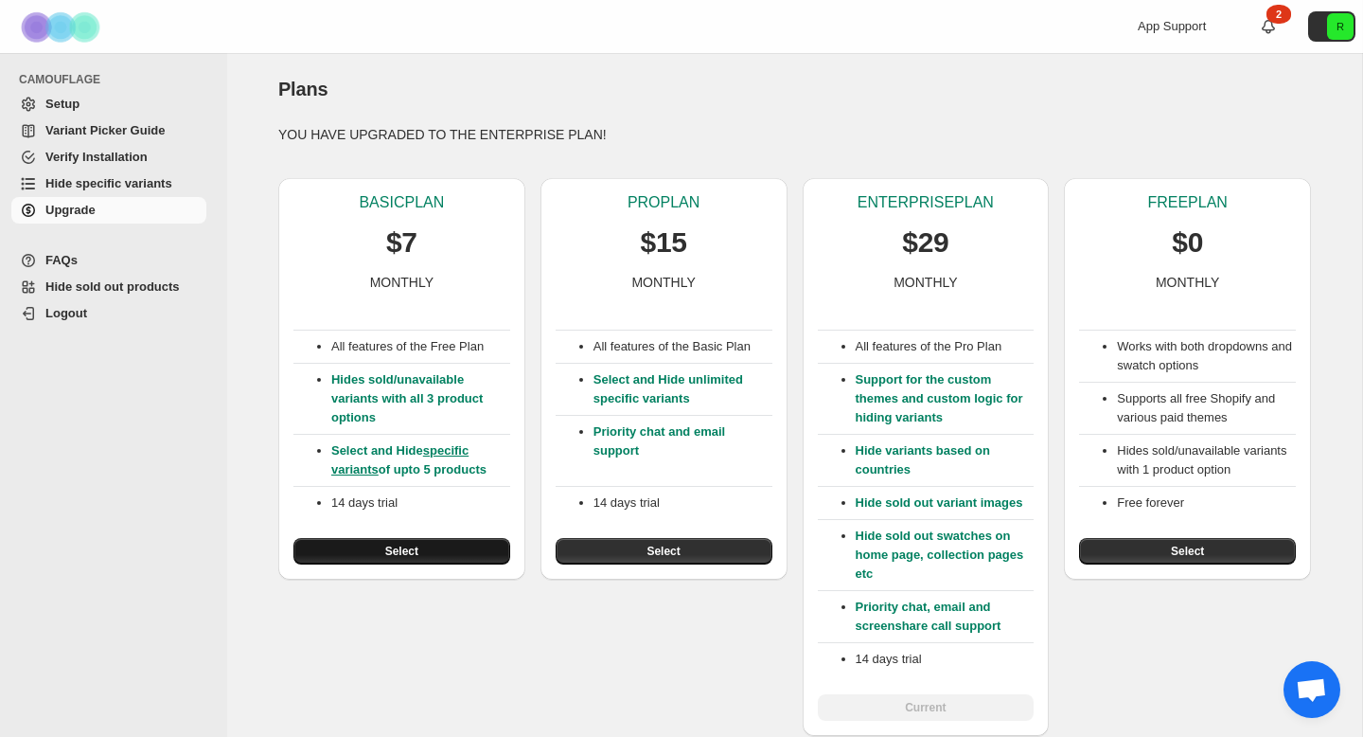
scroll to position [75, 0]
click at [1022, 118] on div "Plans. This page is ready Plans" at bounding box center [794, 89] width 1033 height 72
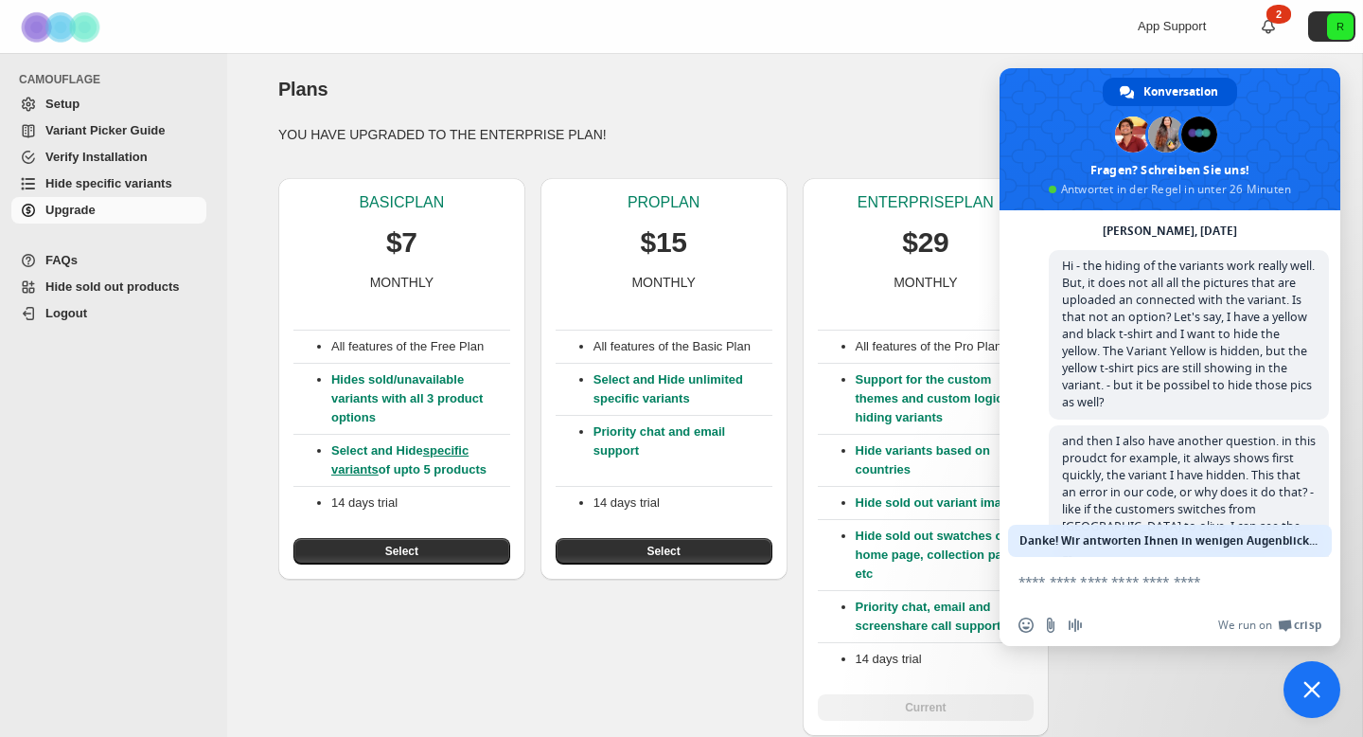
type textarea "**********"
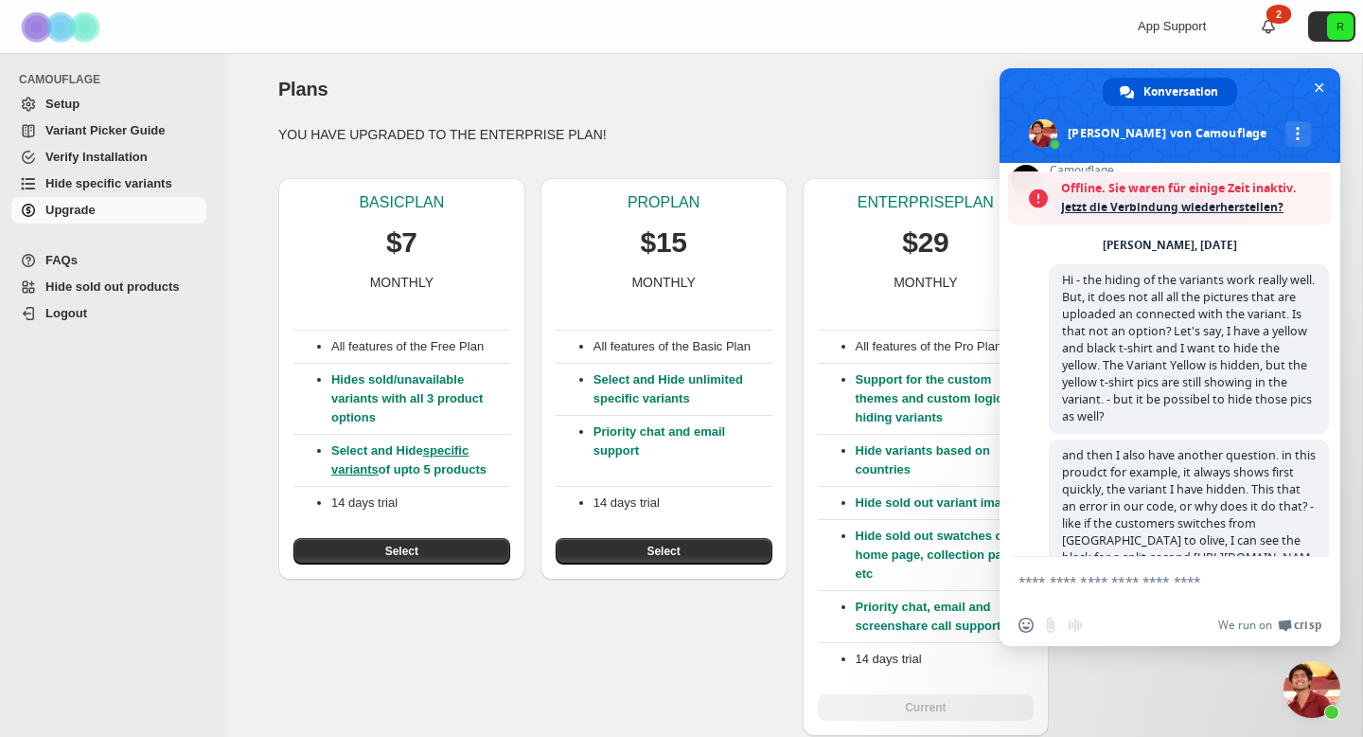
scroll to position [1110, 0]
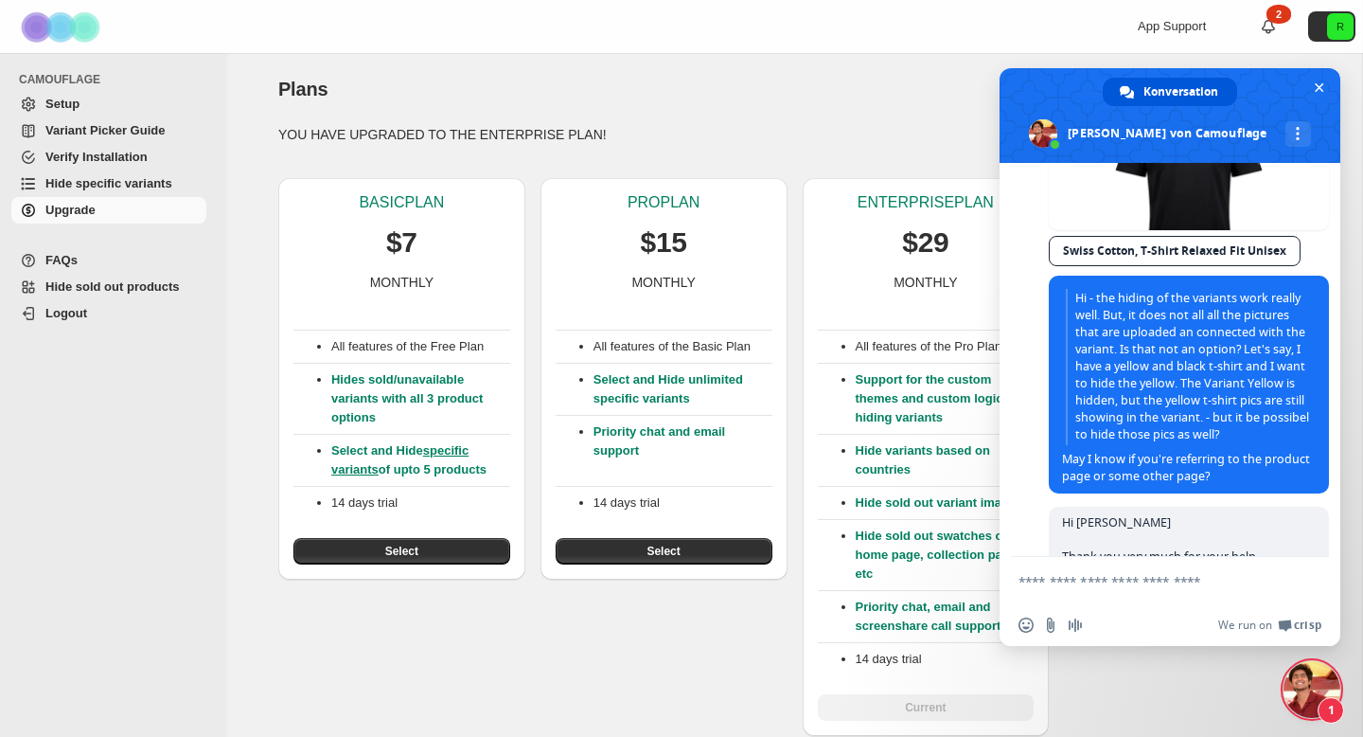
click at [141, 181] on span "Hide specific variants" at bounding box center [108, 183] width 127 height 14
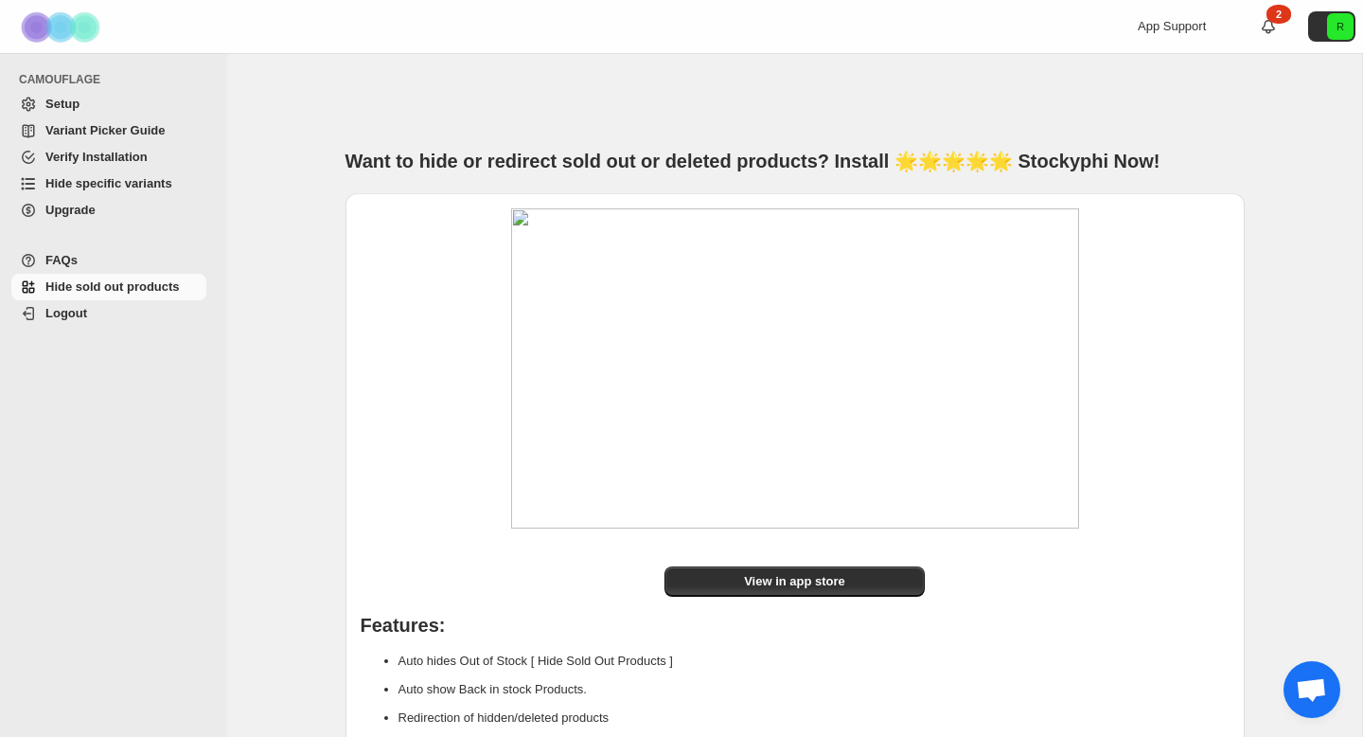
click at [108, 127] on span "Variant Picker Guide" at bounding box center [104, 130] width 119 height 14
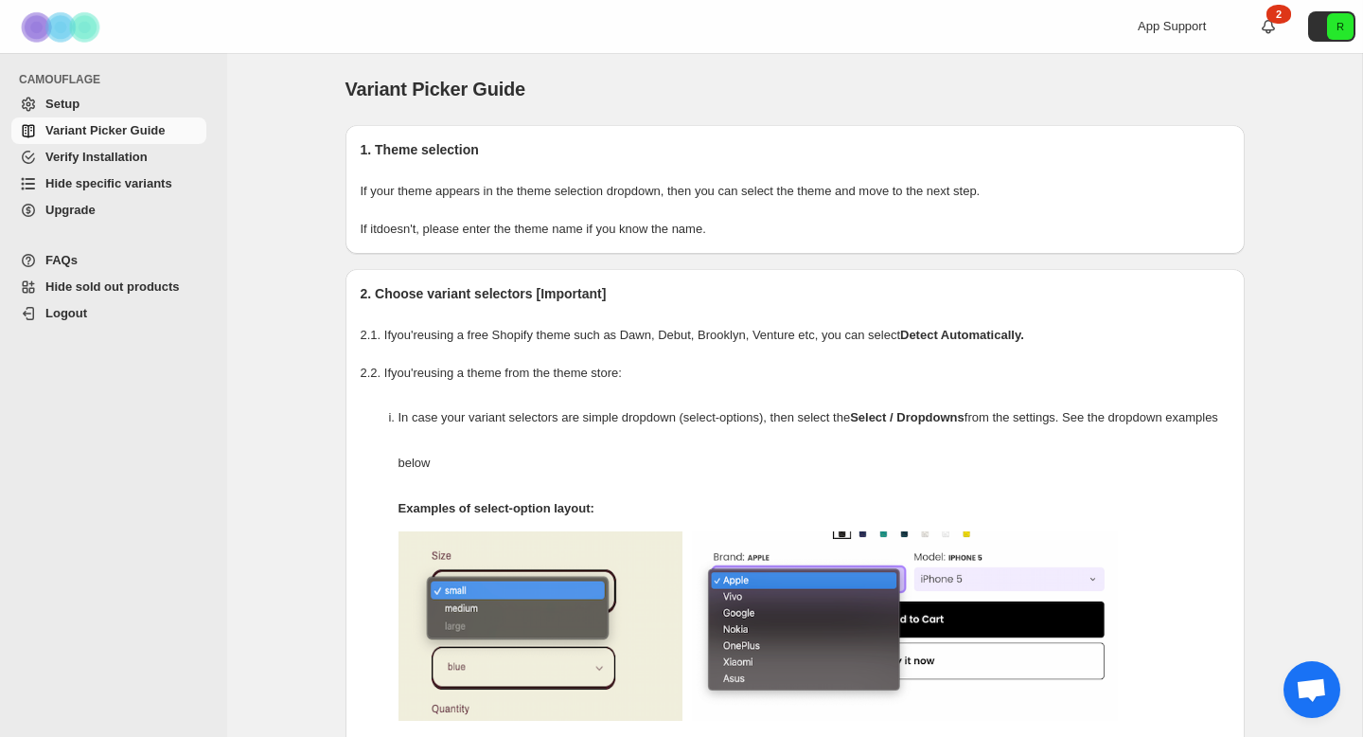
click at [1309, 685] on span "Chat öffnen" at bounding box center [1311, 691] width 31 height 27
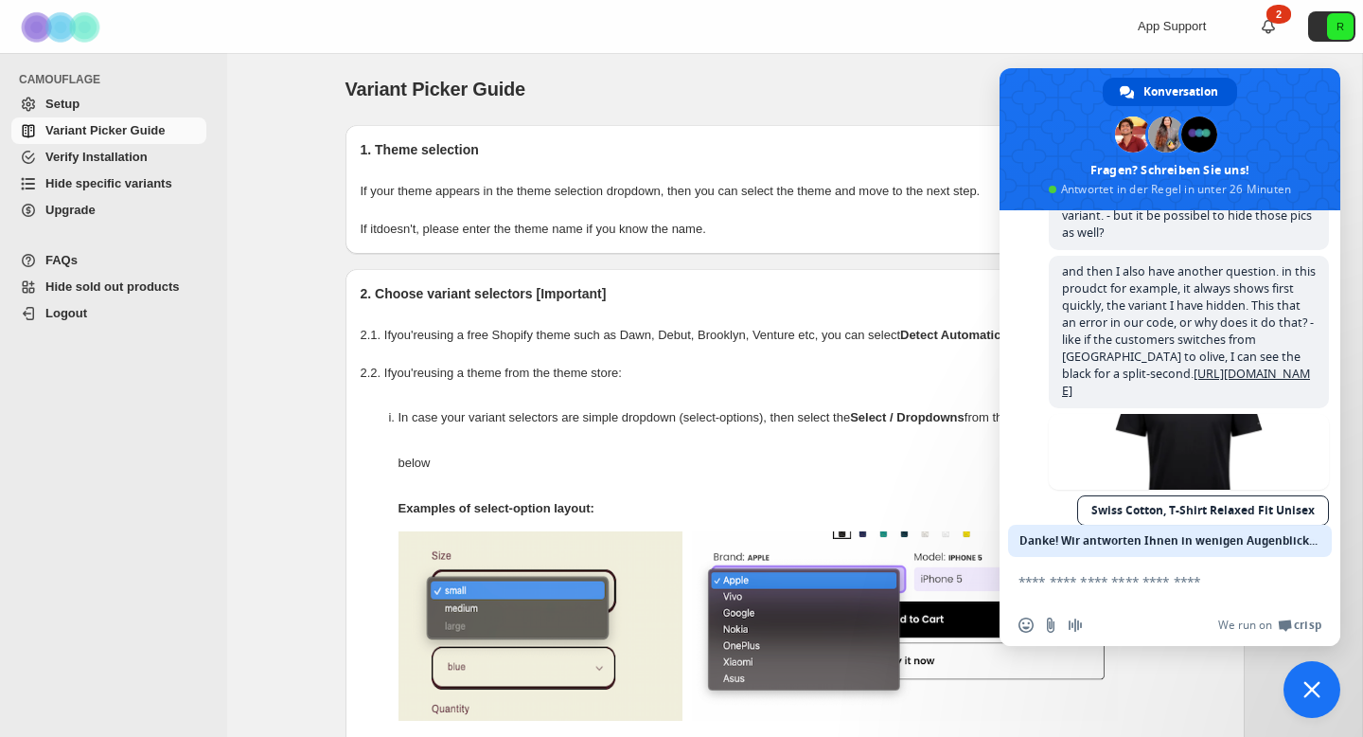
scroll to position [297, 0]
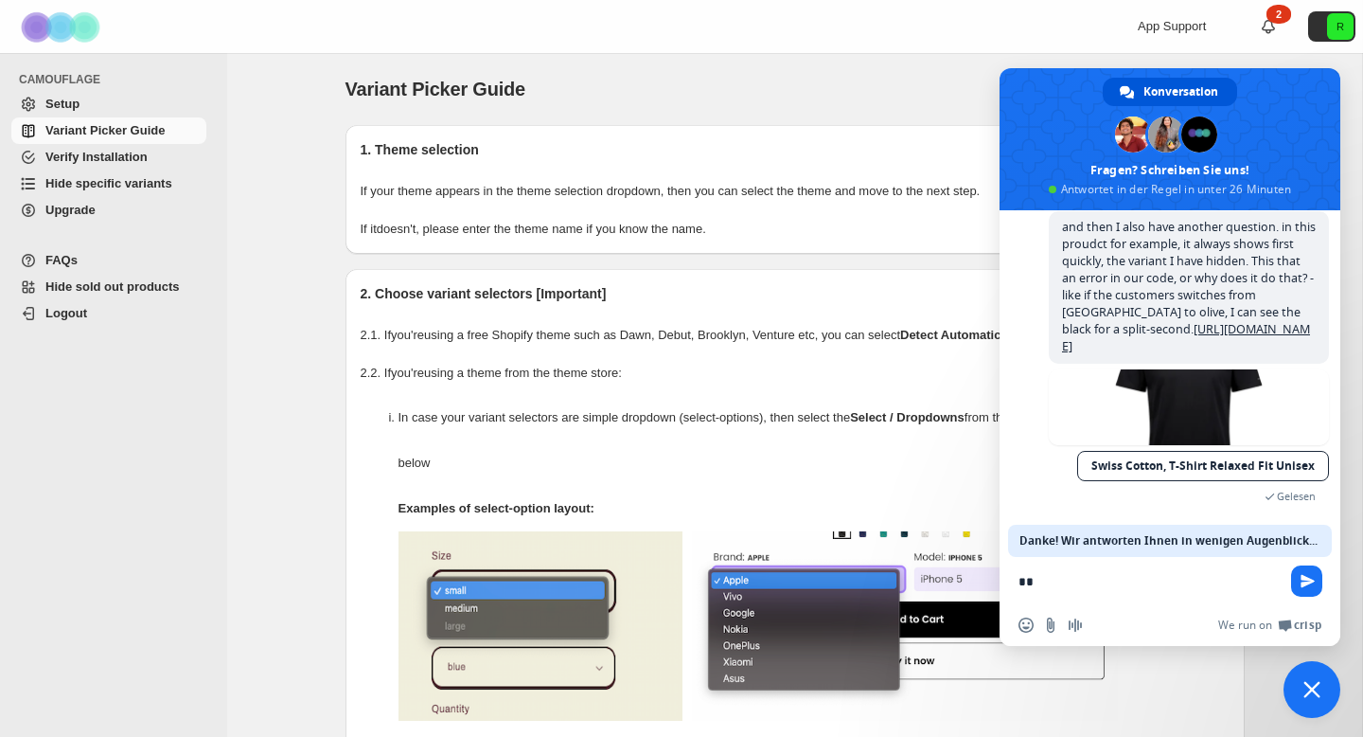
type textarea "*"
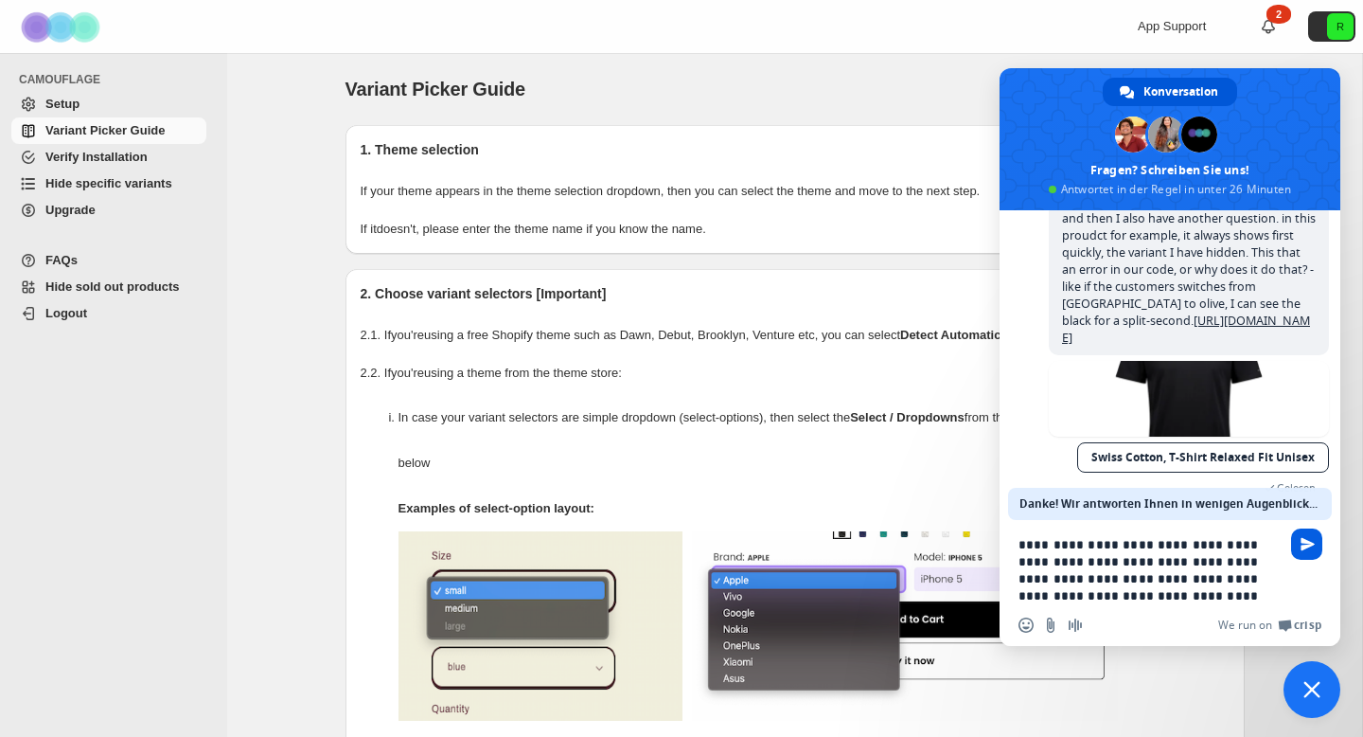
type textarea "**********"
click at [1316, 553] on span "Senden Sie" at bounding box center [1306, 543] width 31 height 31
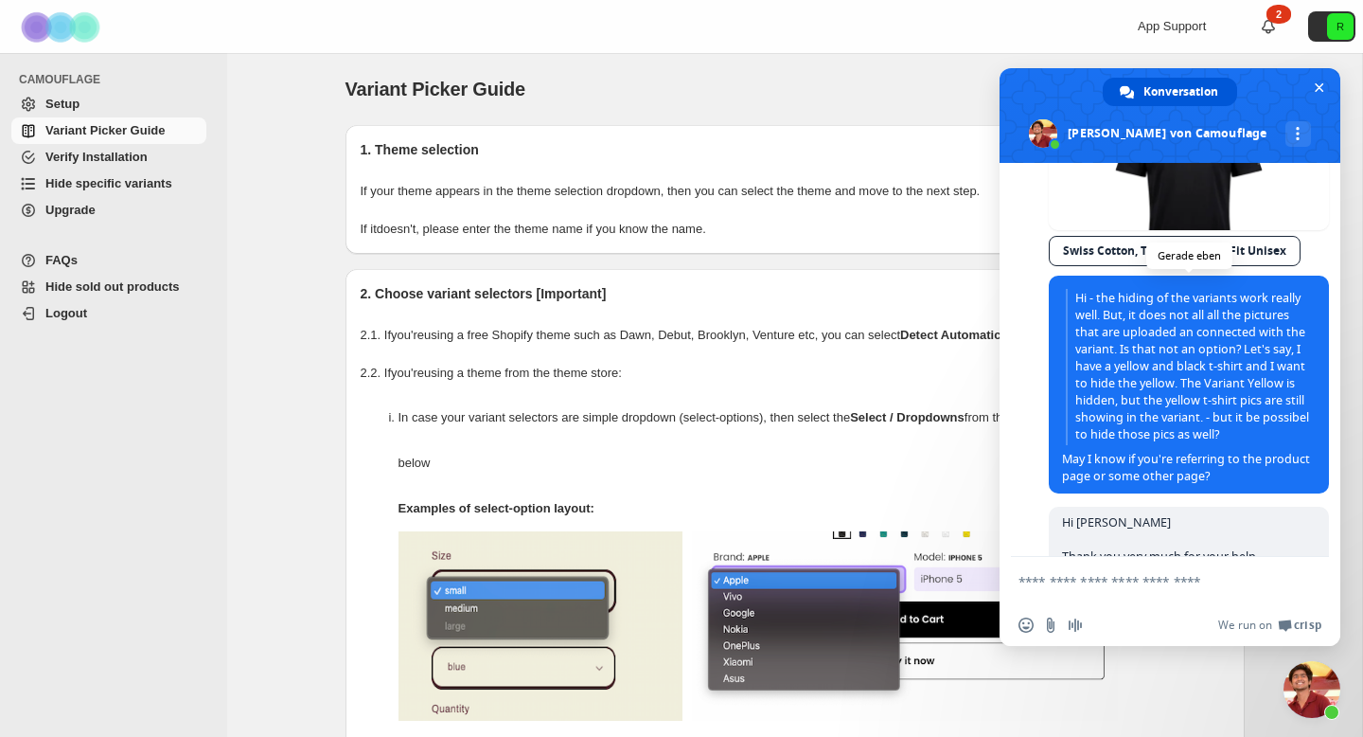
scroll to position [1110, 0]
click at [1107, 459] on span "Hi - the hiding of the variants work really well. But, it does not all all the …" at bounding box center [1189, 386] width 254 height 195
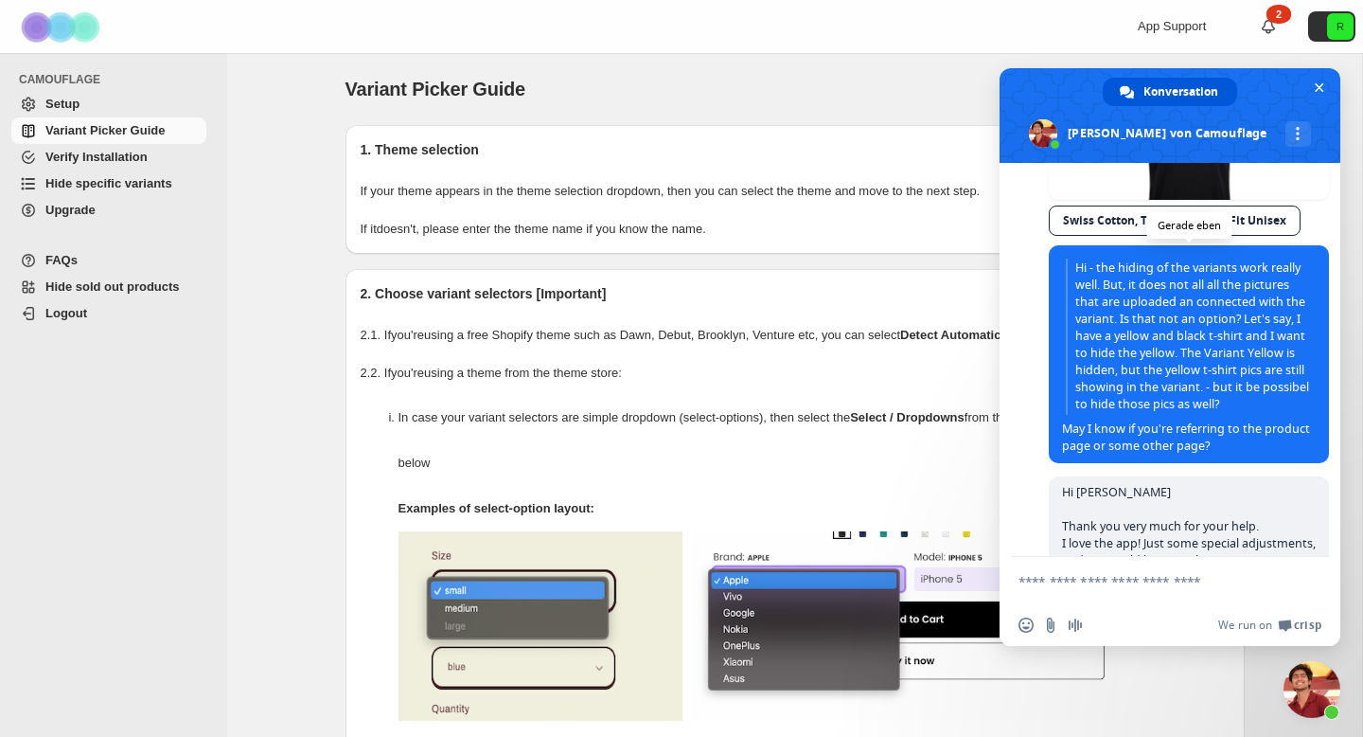
scroll to position [1145, 0]
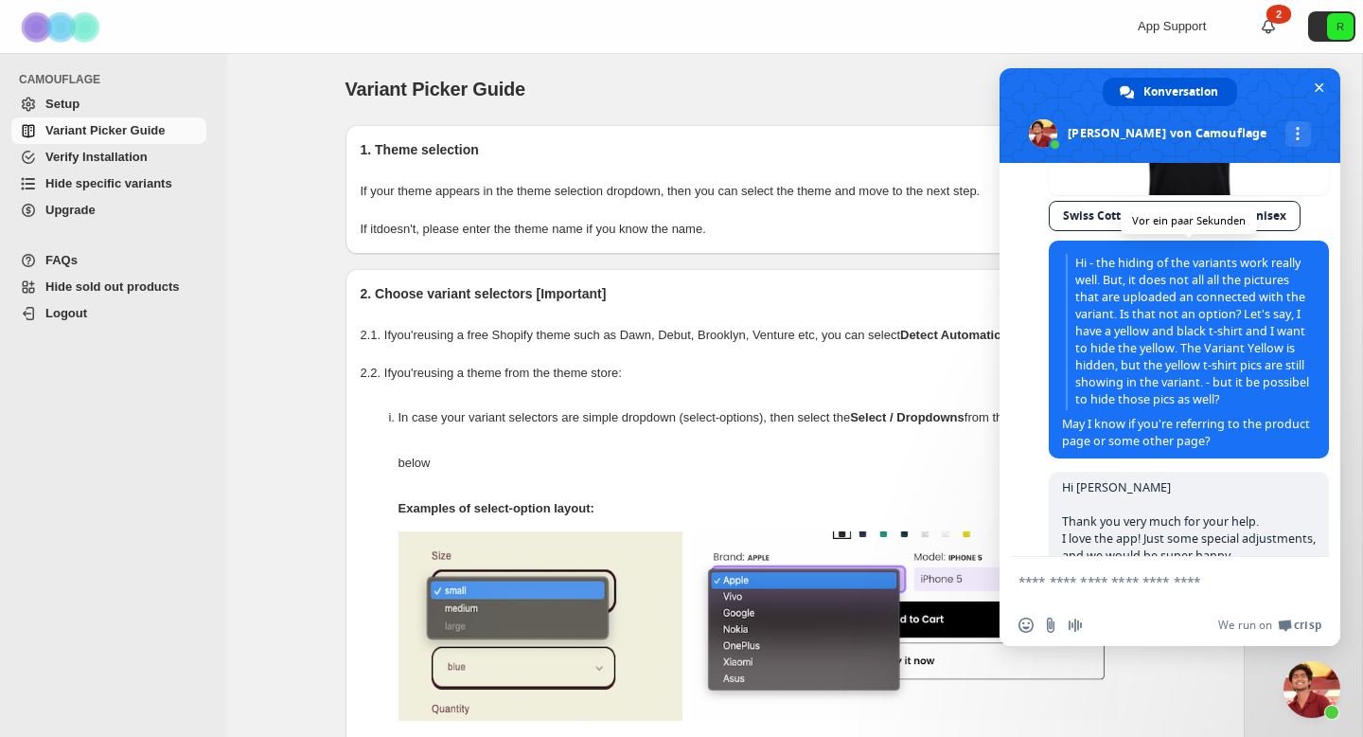
drag, startPoint x: 1096, startPoint y: 435, endPoint x: 1130, endPoint y: 430, distance: 34.6
click at [1130, 430] on span "Hi - the hiding of the variants work really well. But, it does not all all the …" at bounding box center [1189, 349] width 280 height 218
click at [1148, 347] on span "Hi - the hiding of the variants work really well. But, it does not all all the …" at bounding box center [1189, 332] width 246 height 156
click at [1132, 430] on span "Hi - the hiding of the variants work really well. But, it does not all all the …" at bounding box center [1189, 349] width 280 height 218
drag, startPoint x: 1091, startPoint y: 432, endPoint x: 1121, endPoint y: 432, distance: 30.3
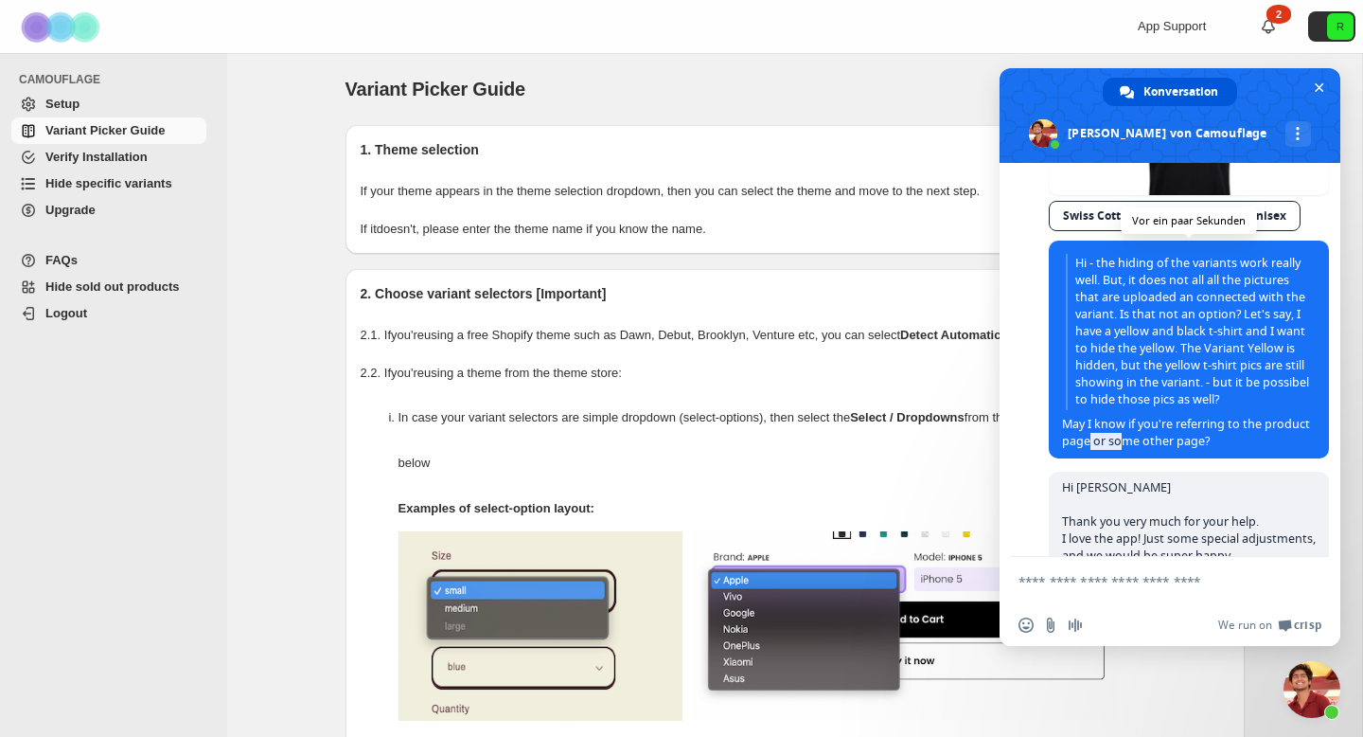
click at [1121, 432] on span "Hi - the hiding of the variants work really well. But, it does not all all the …" at bounding box center [1189, 351] width 254 height 195
click at [1087, 412] on span "Hi - the hiding of the variants work really well. But, it does not all all the …" at bounding box center [1189, 349] width 280 height 218
click at [1057, 582] on textarea "Verfassen Sie Ihre Nachricht…" at bounding box center [1149, 581] width 261 height 17
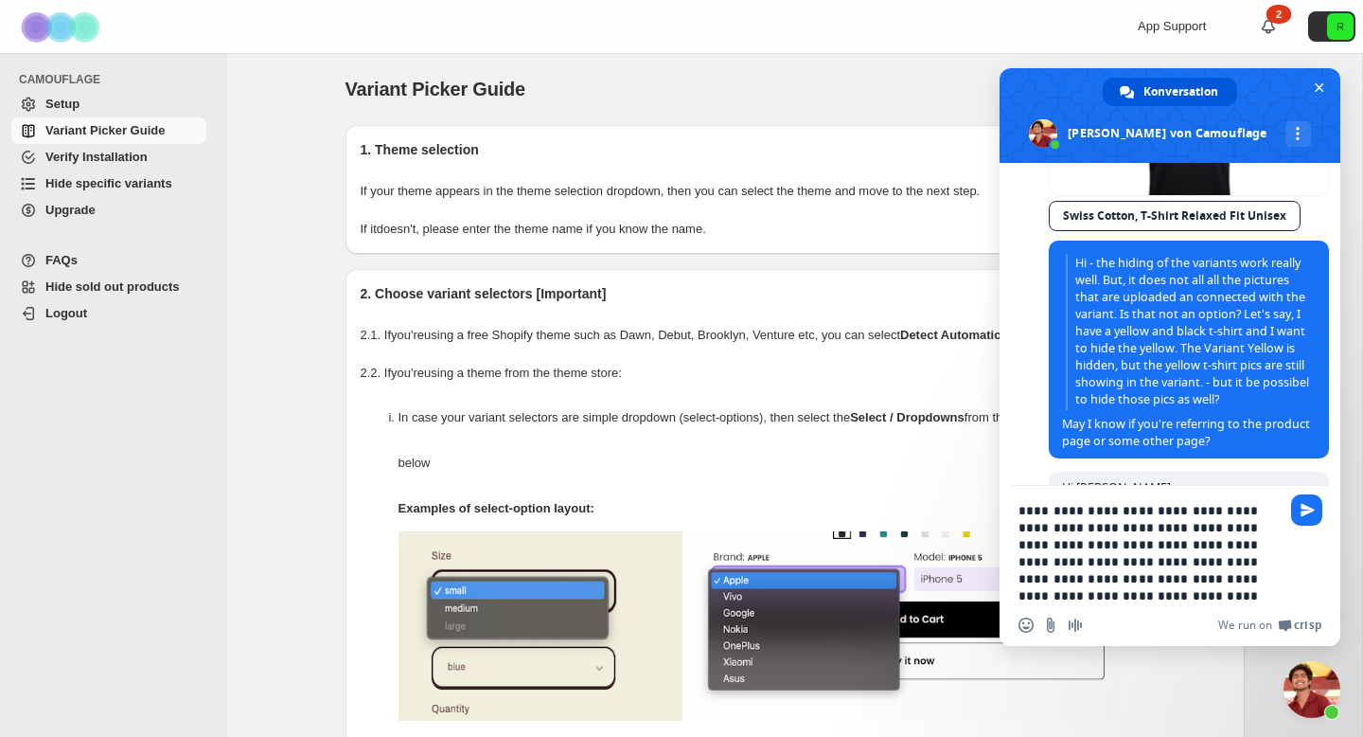
type textarea "**********"
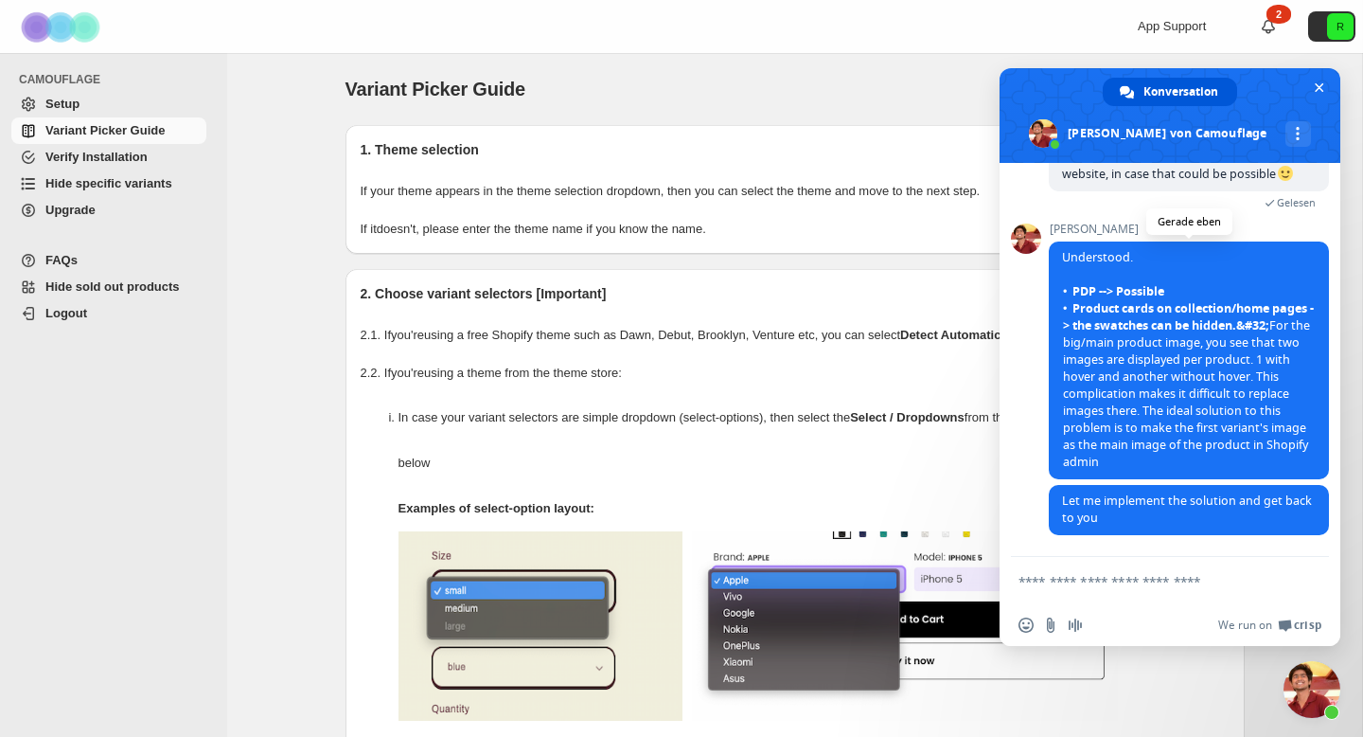
scroll to position [1692, 0]
type textarea "**********"
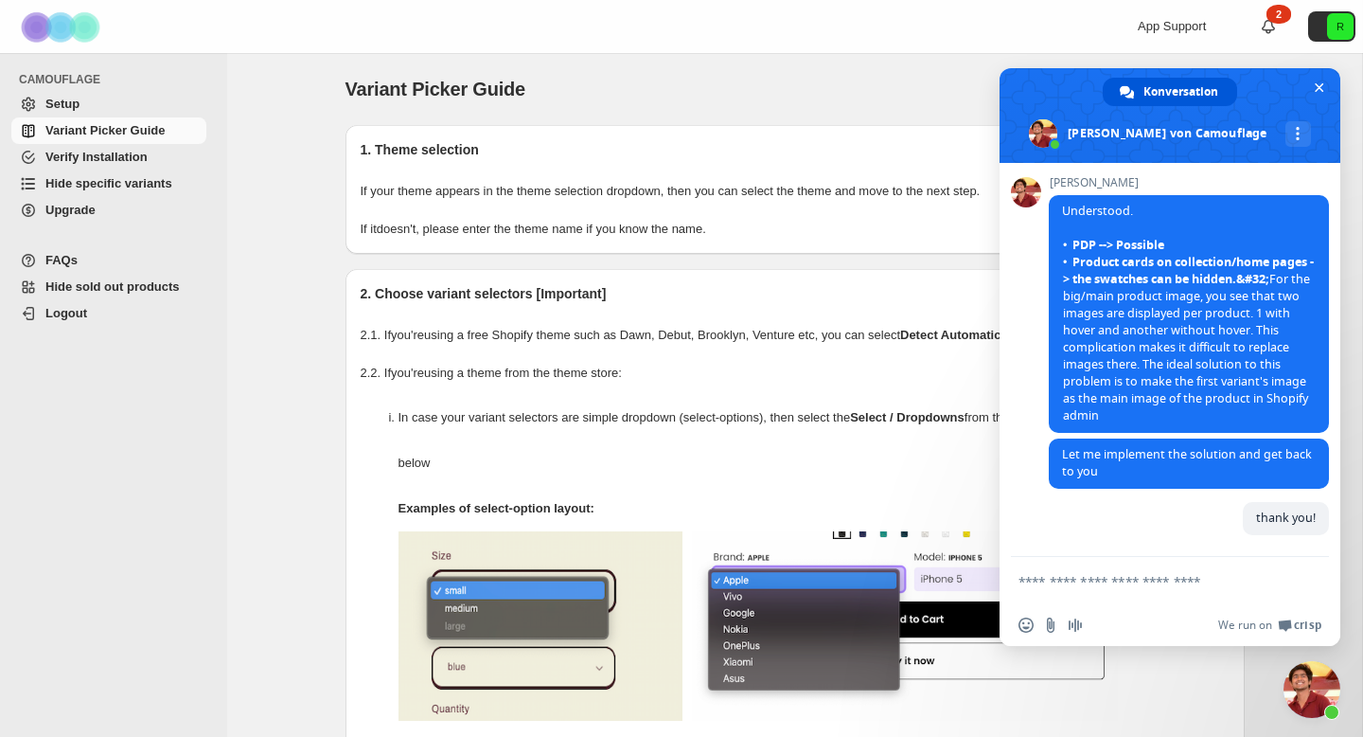
scroll to position [1739, 0]
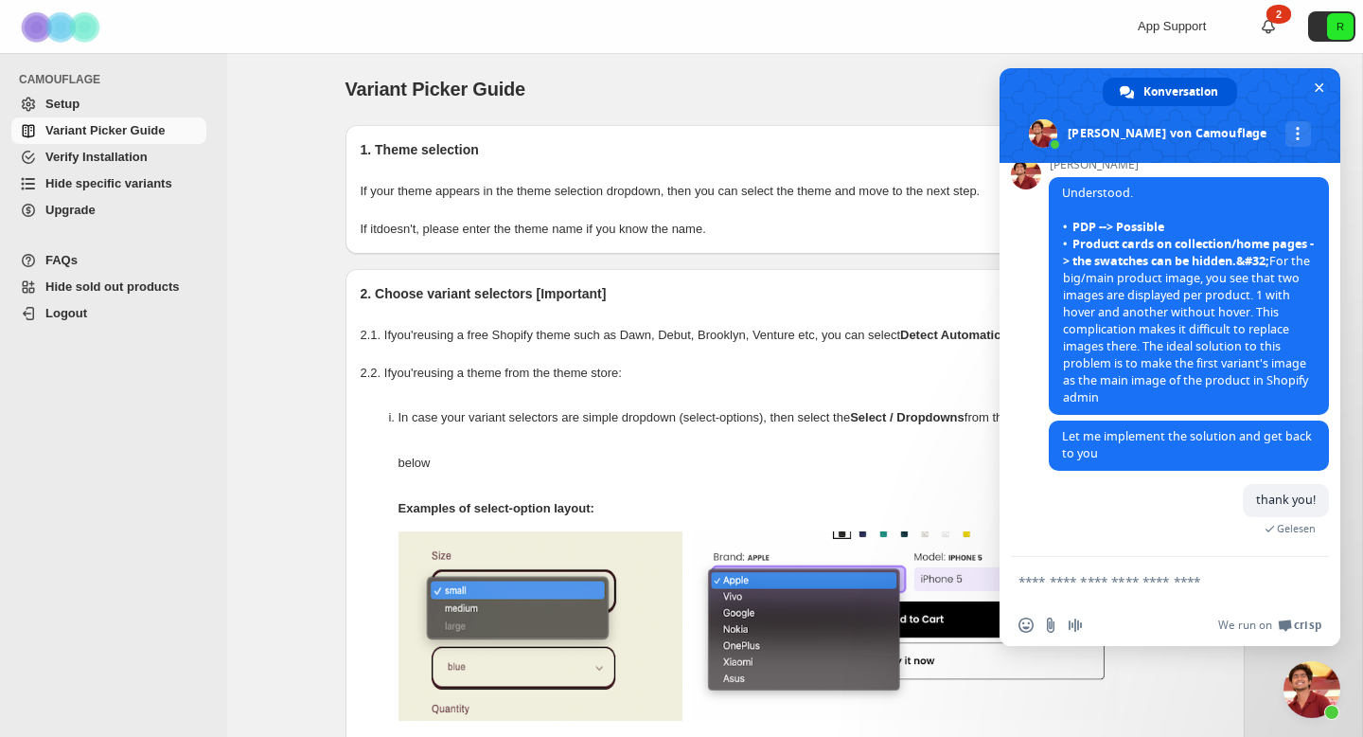
click at [1113, 589] on textarea "Verfassen Sie Ihre Nachricht…" at bounding box center [1149, 581] width 261 height 17
type textarea "**********"
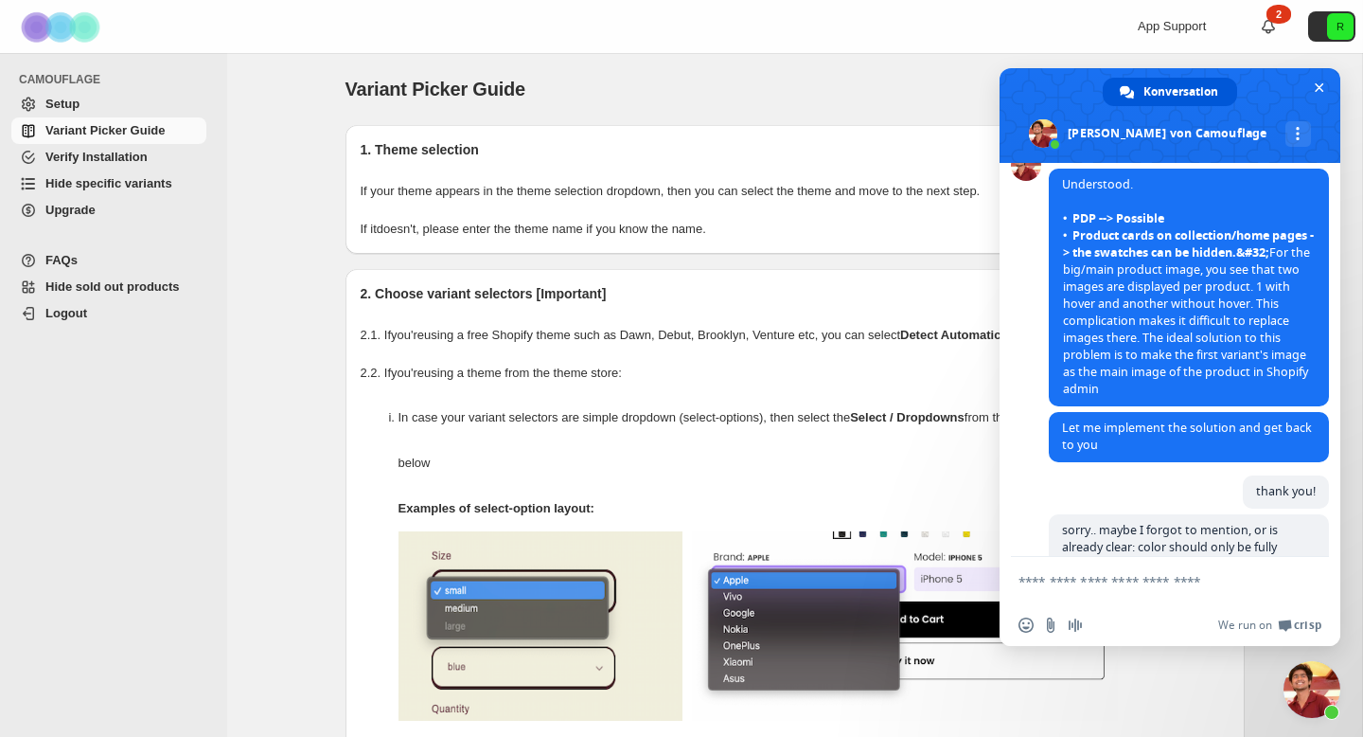
scroll to position [2002, 0]
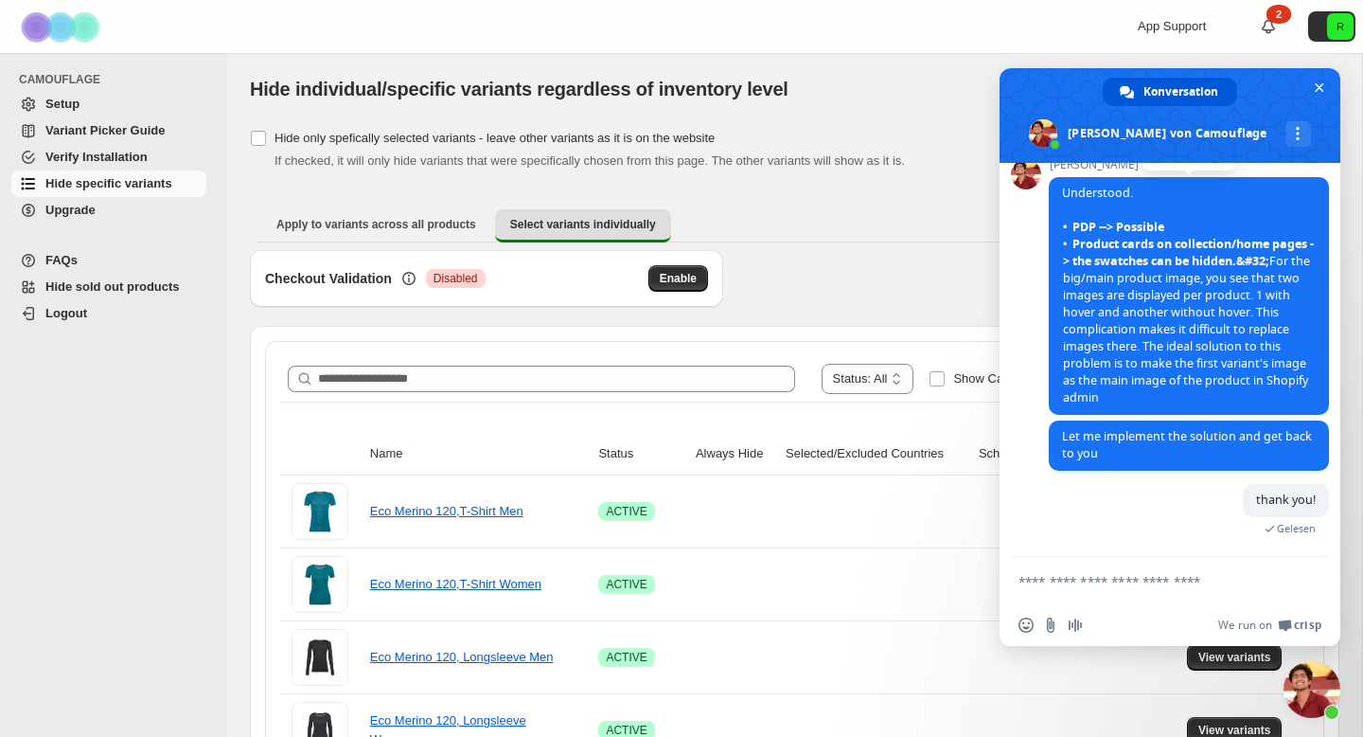
scroll to position [1739, 0]
click at [962, 113] on div "[object Object]. This page is ready Hide individual/specific variants regardles…" at bounding box center [795, 89] width 1090 height 72
click at [1324, 88] on span "Chat schließen" at bounding box center [1319, 87] width 9 height 9
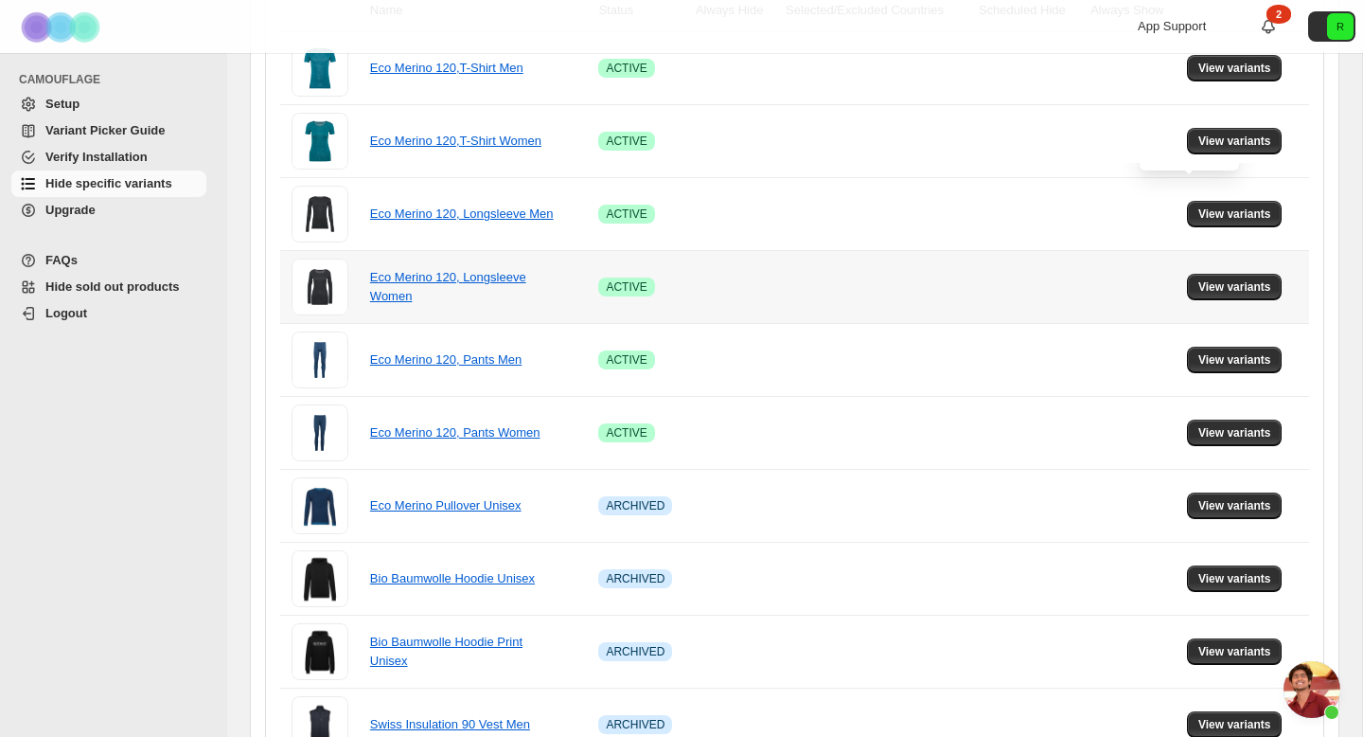
scroll to position [0, 0]
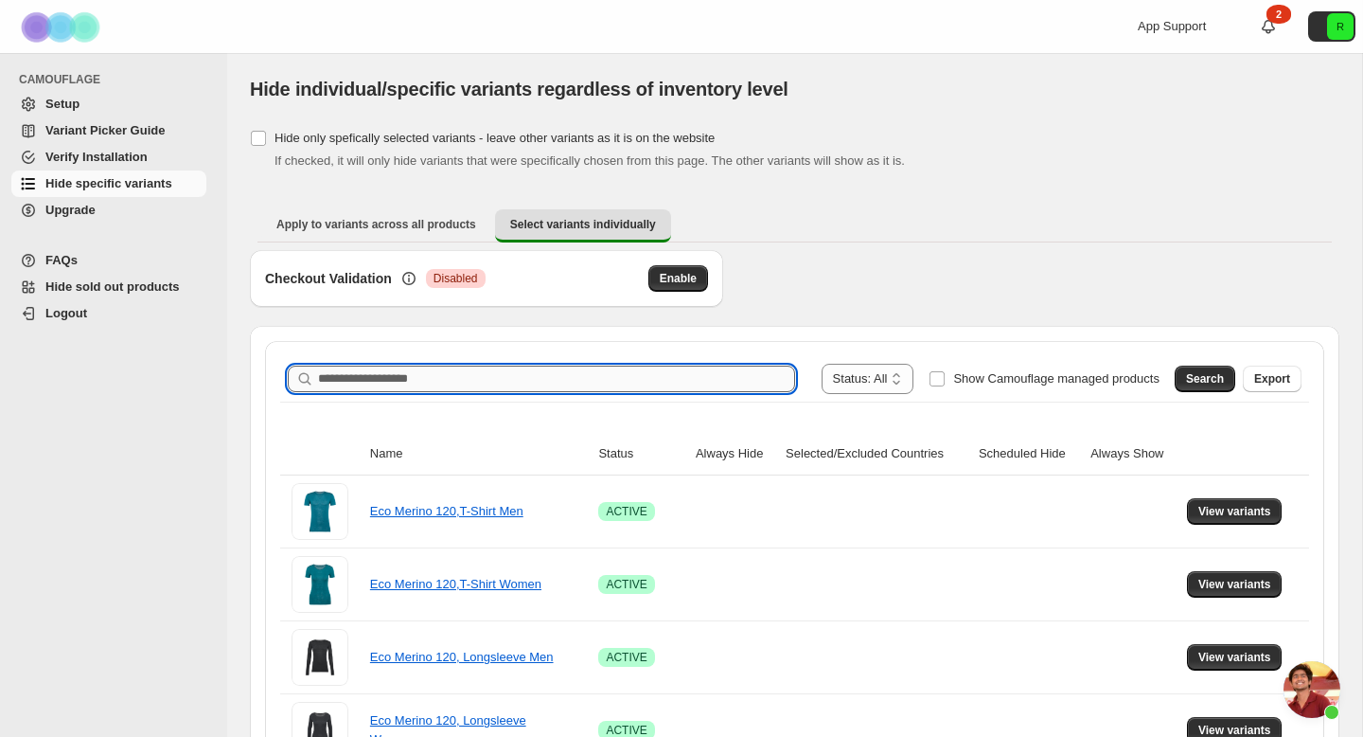
click at [724, 378] on input "Search product name" at bounding box center [556, 378] width 477 height 27
type input "*****"
click at [1212, 382] on span "Search" at bounding box center [1205, 378] width 38 height 15
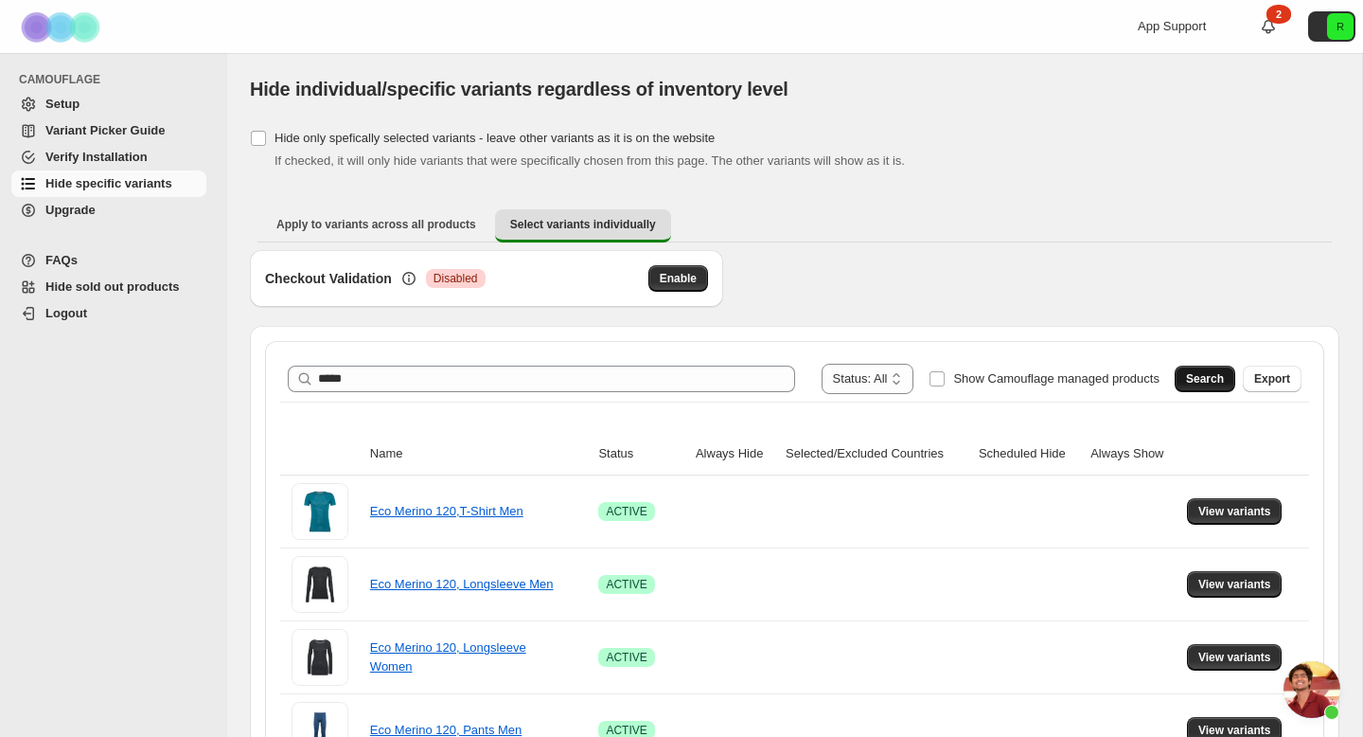
click at [1210, 381] on span "Search" at bounding box center [1205, 378] width 38 height 15
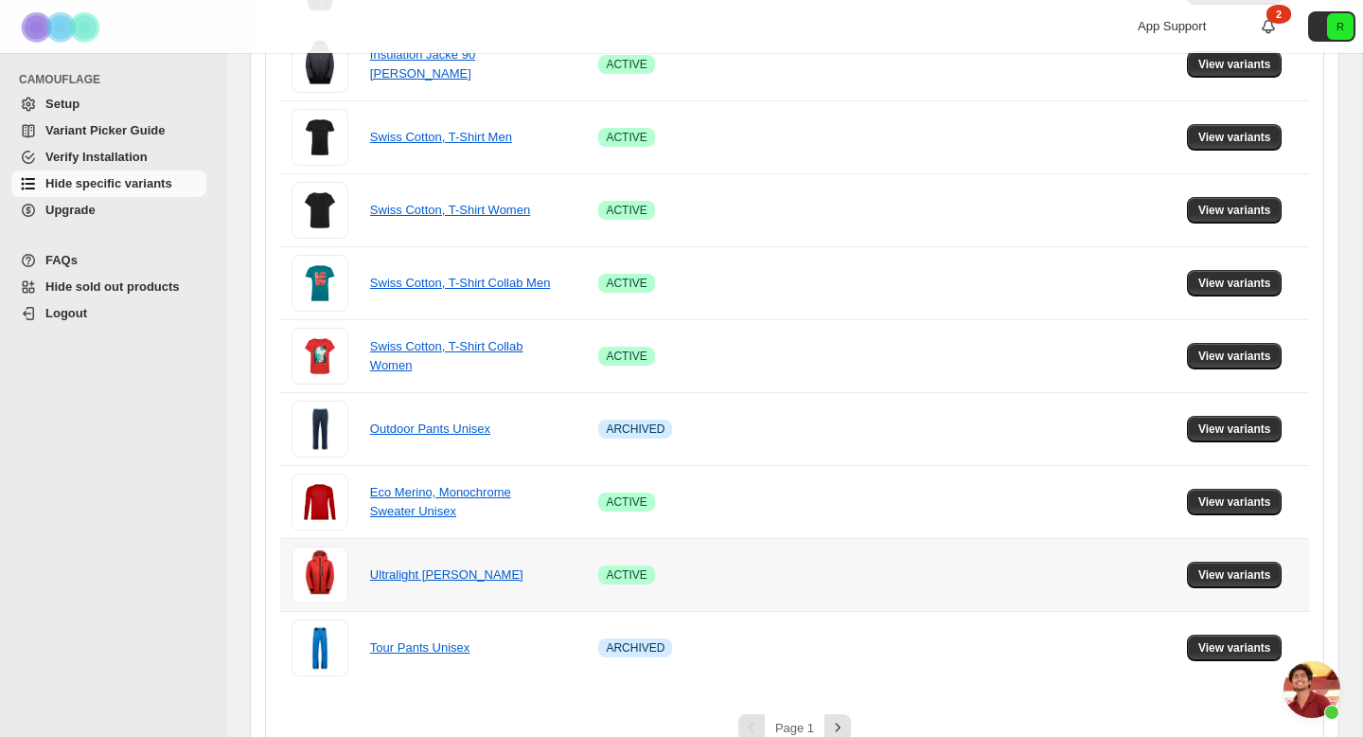
scroll to position [1225, 0]
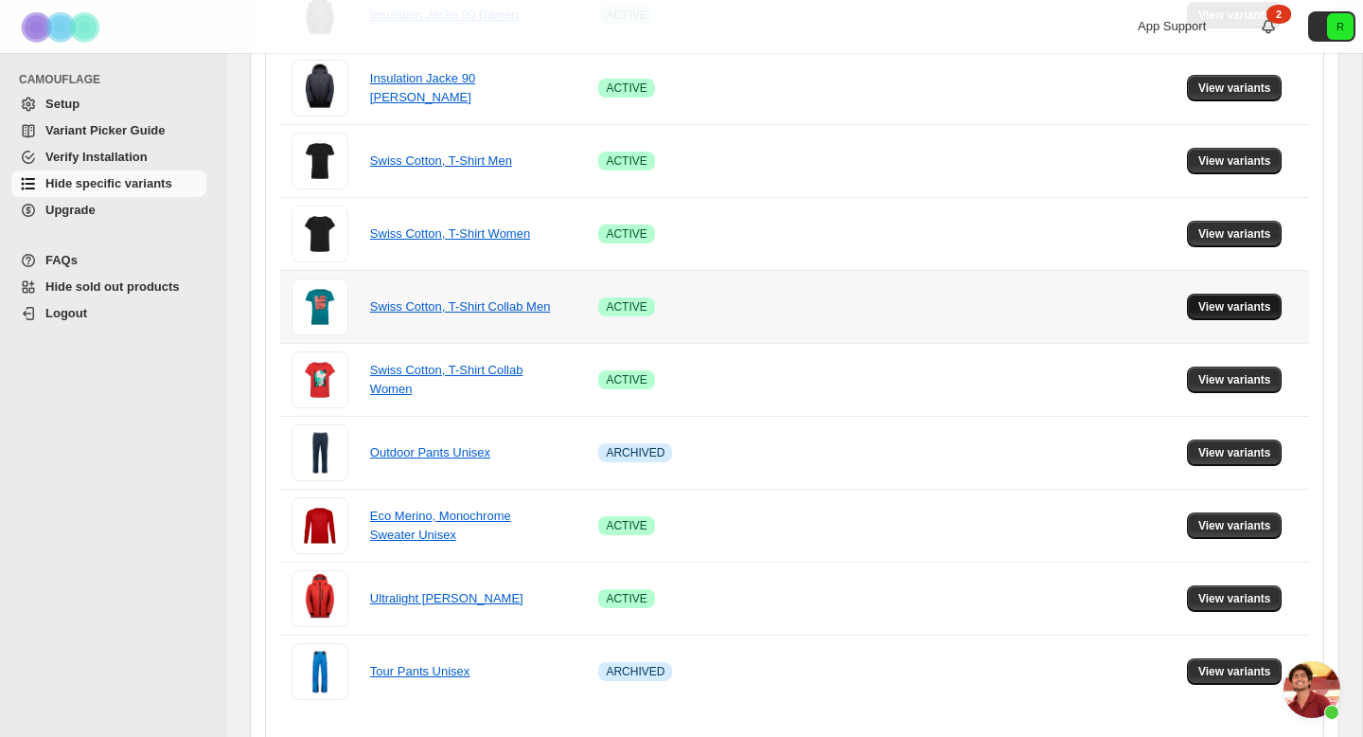
click at [1263, 308] on span "View variants" at bounding box center [1235, 306] width 73 height 15
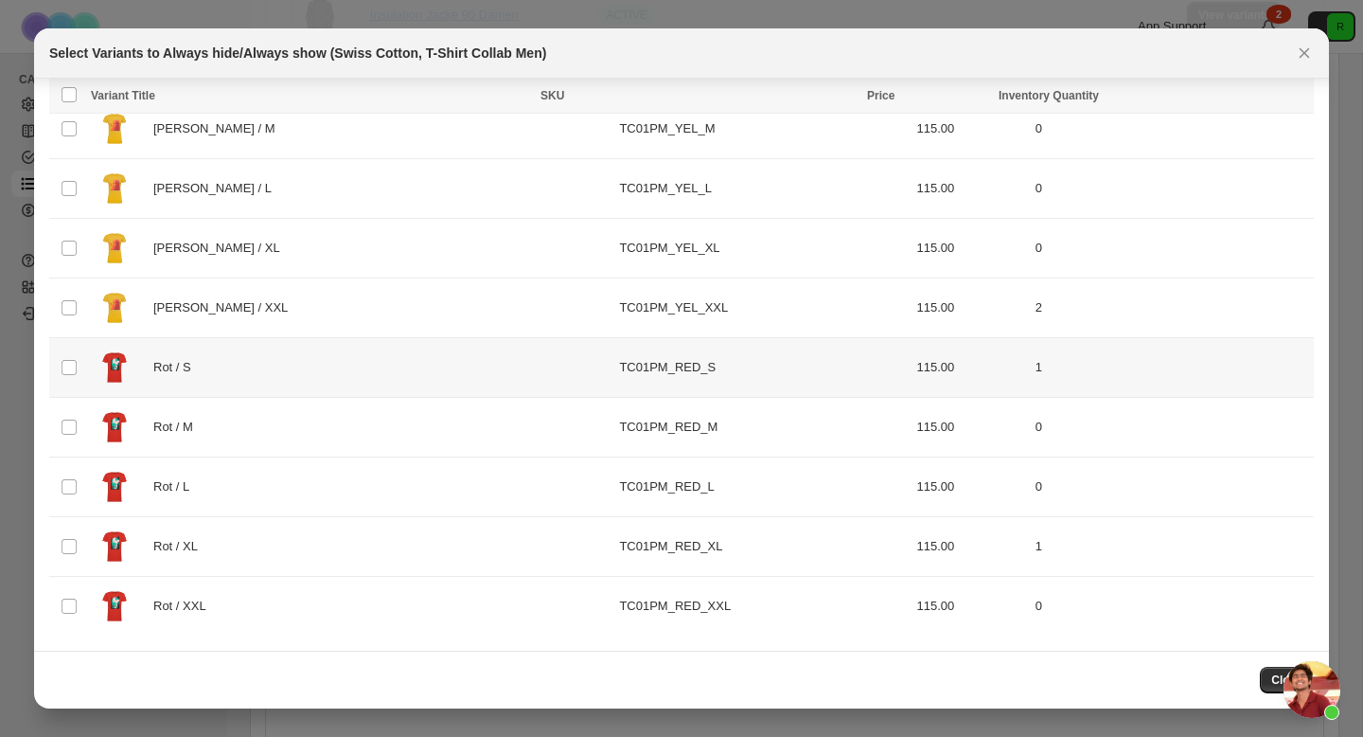
scroll to position [722, 0]
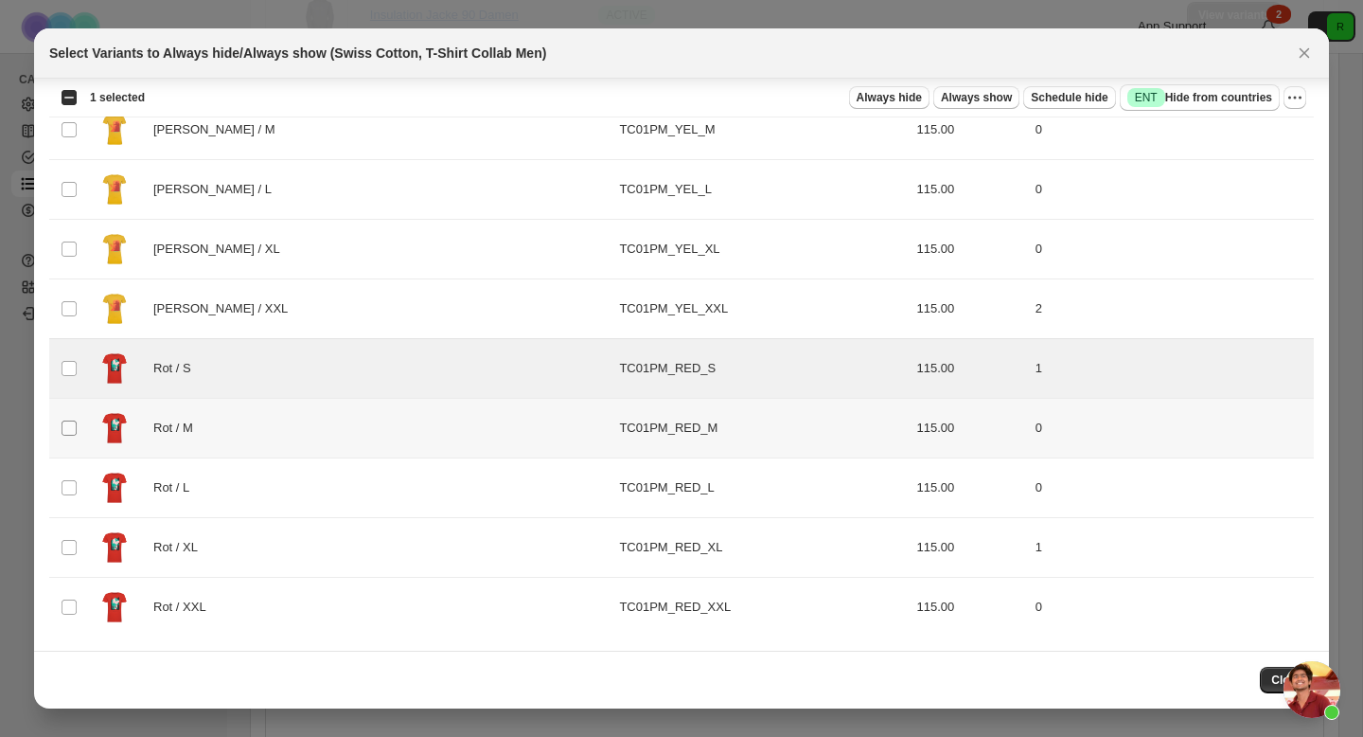
click at [73, 419] on span ":r8:" at bounding box center [69, 427] width 17 height 17
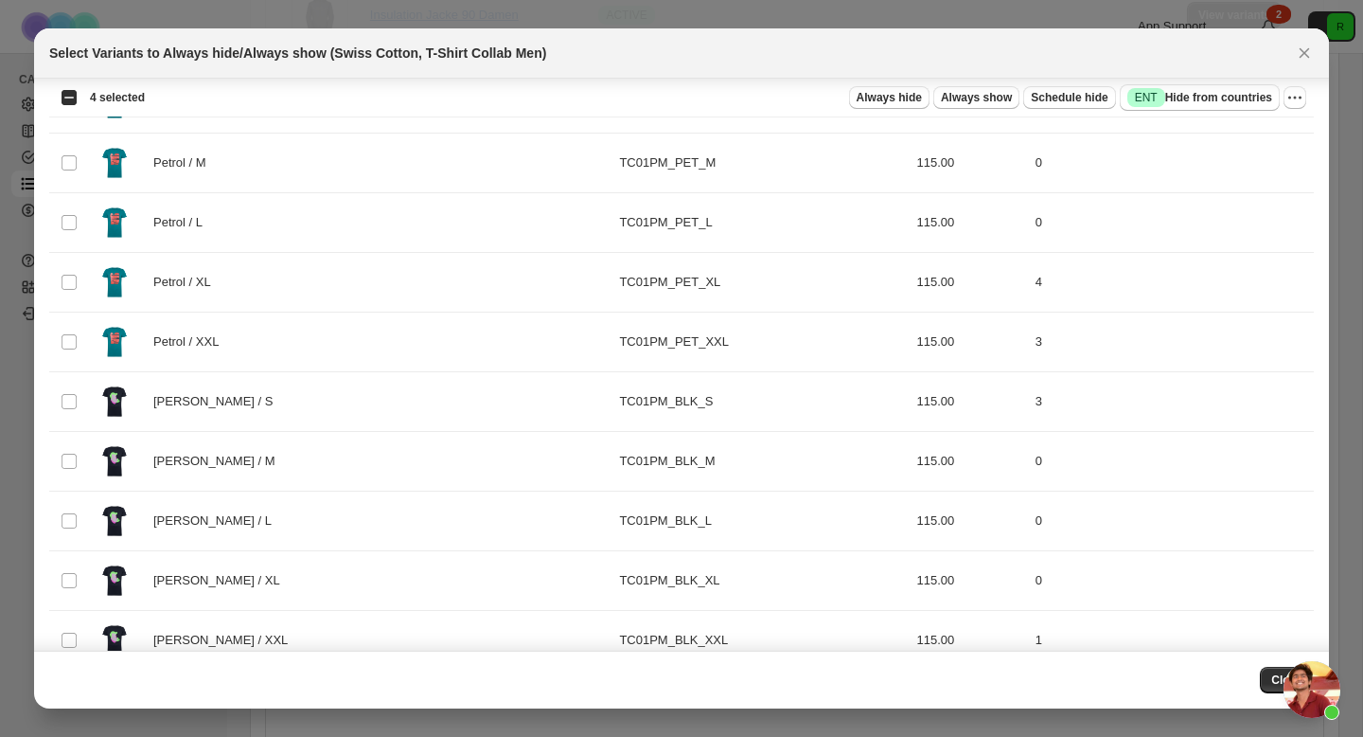
scroll to position [0, 0]
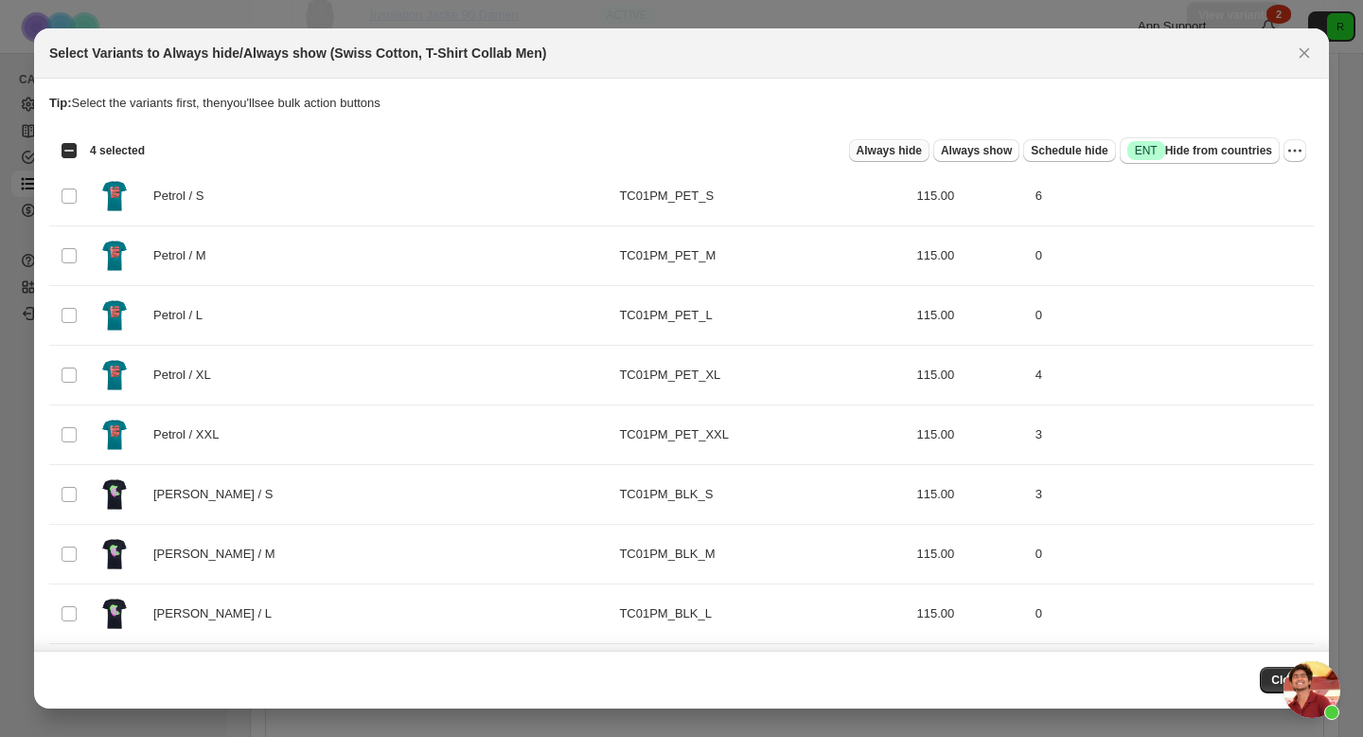
click at [875, 153] on span "Always hide" at bounding box center [889, 150] width 65 height 15
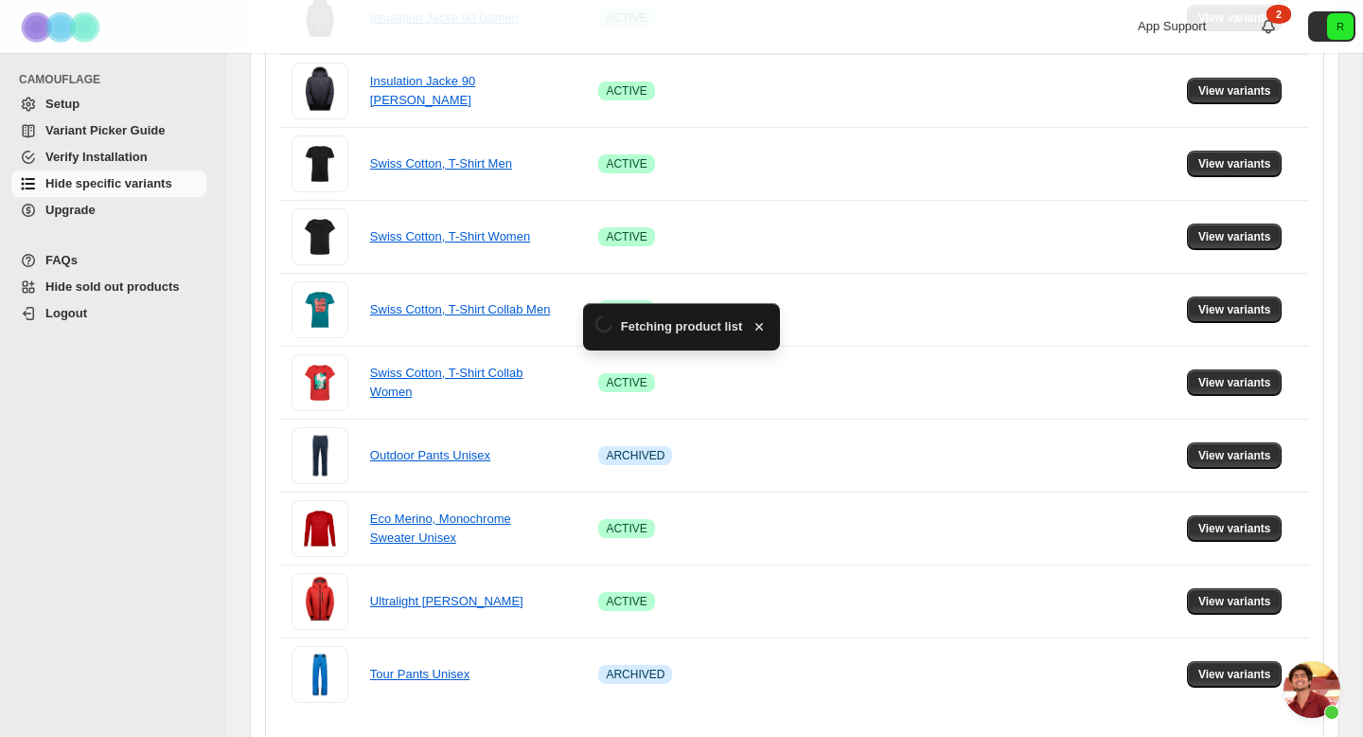
scroll to position [1225, 0]
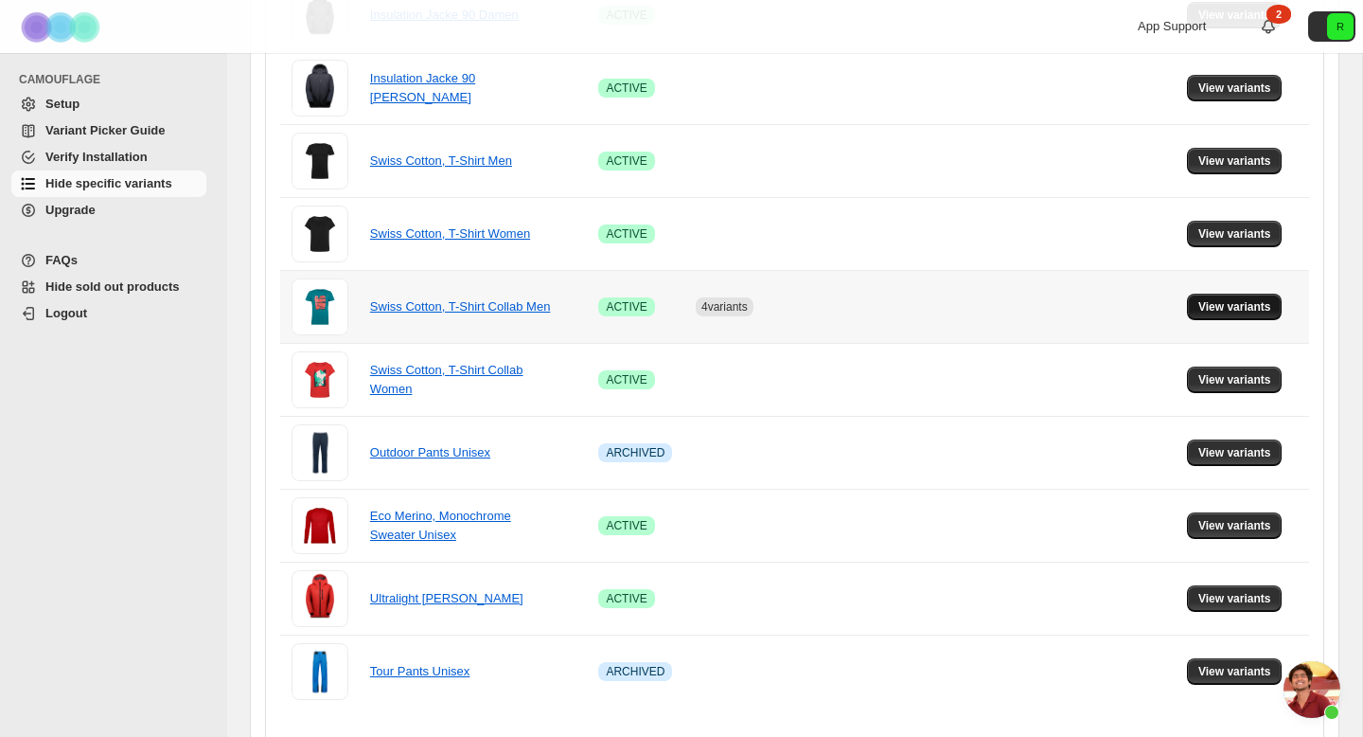
click at [1242, 304] on span "View variants" at bounding box center [1235, 306] width 73 height 15
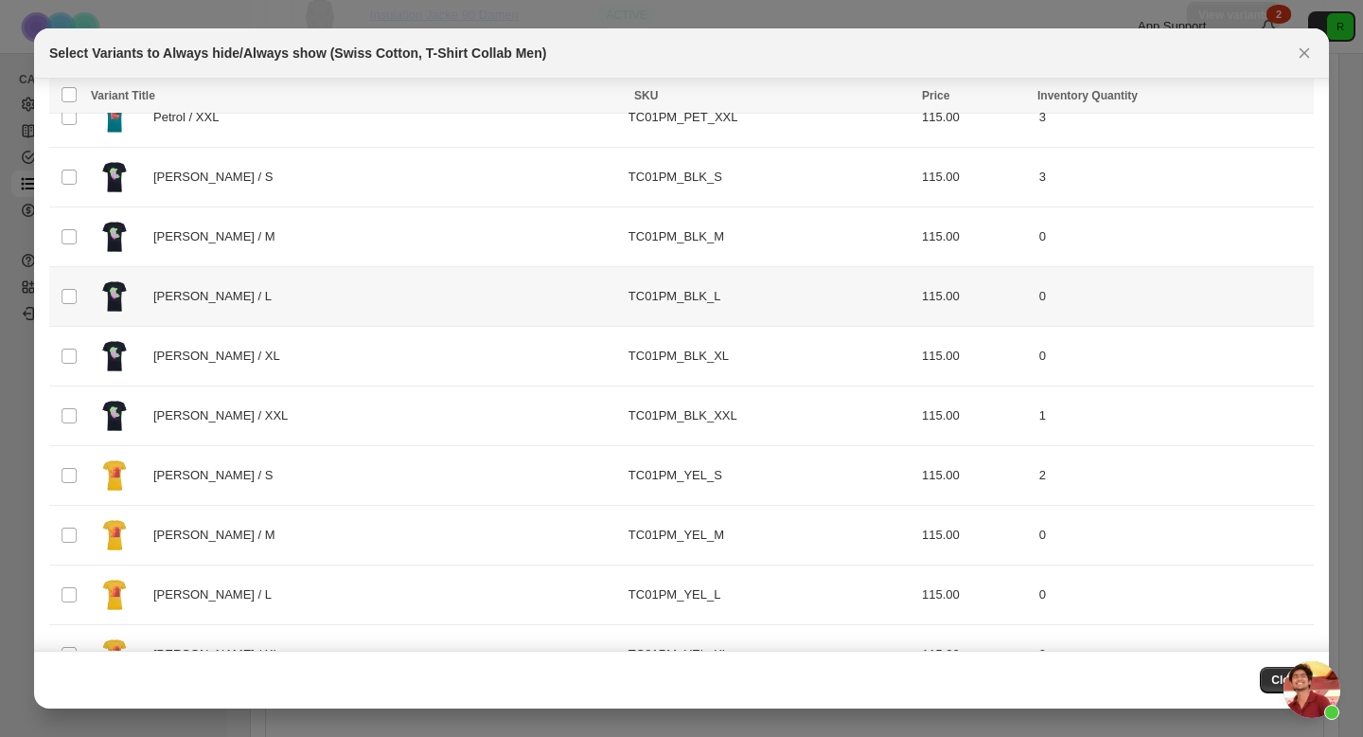
scroll to position [723, 0]
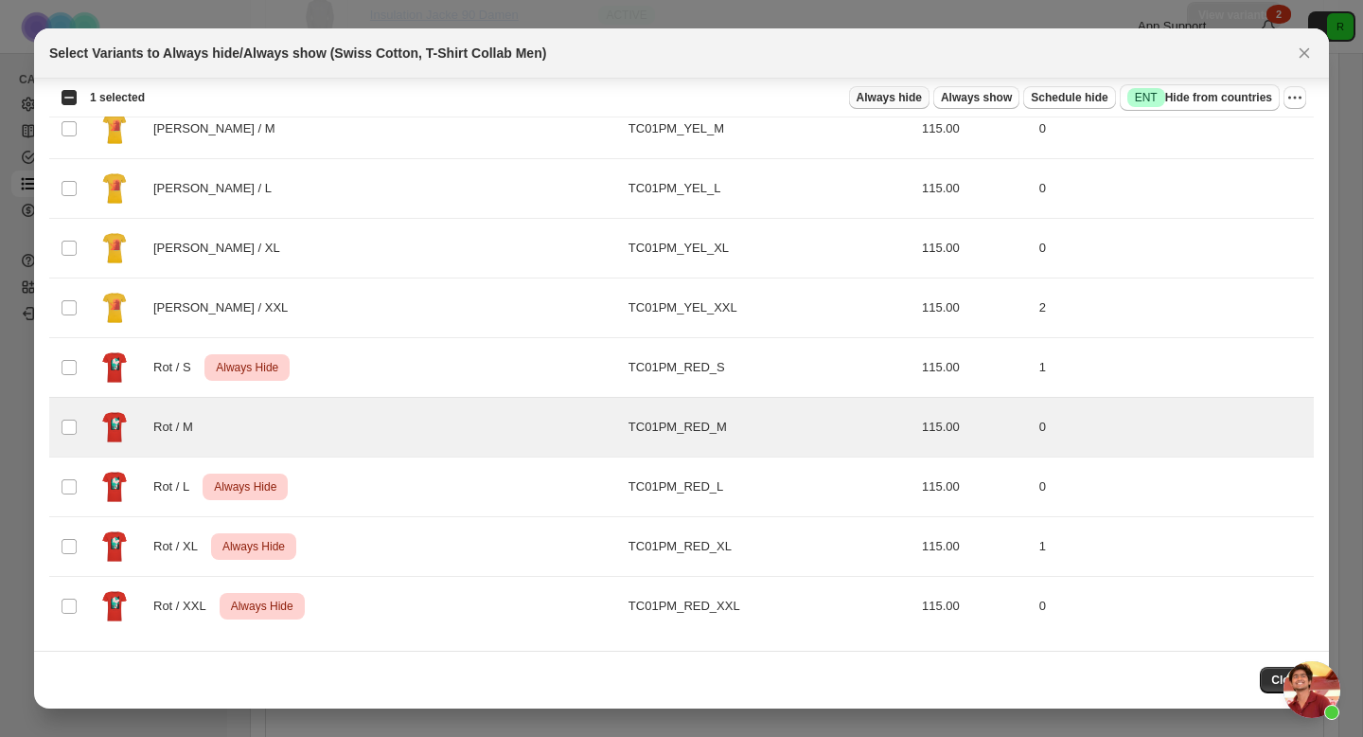
click at [877, 100] on span "Always hide" at bounding box center [889, 97] width 65 height 15
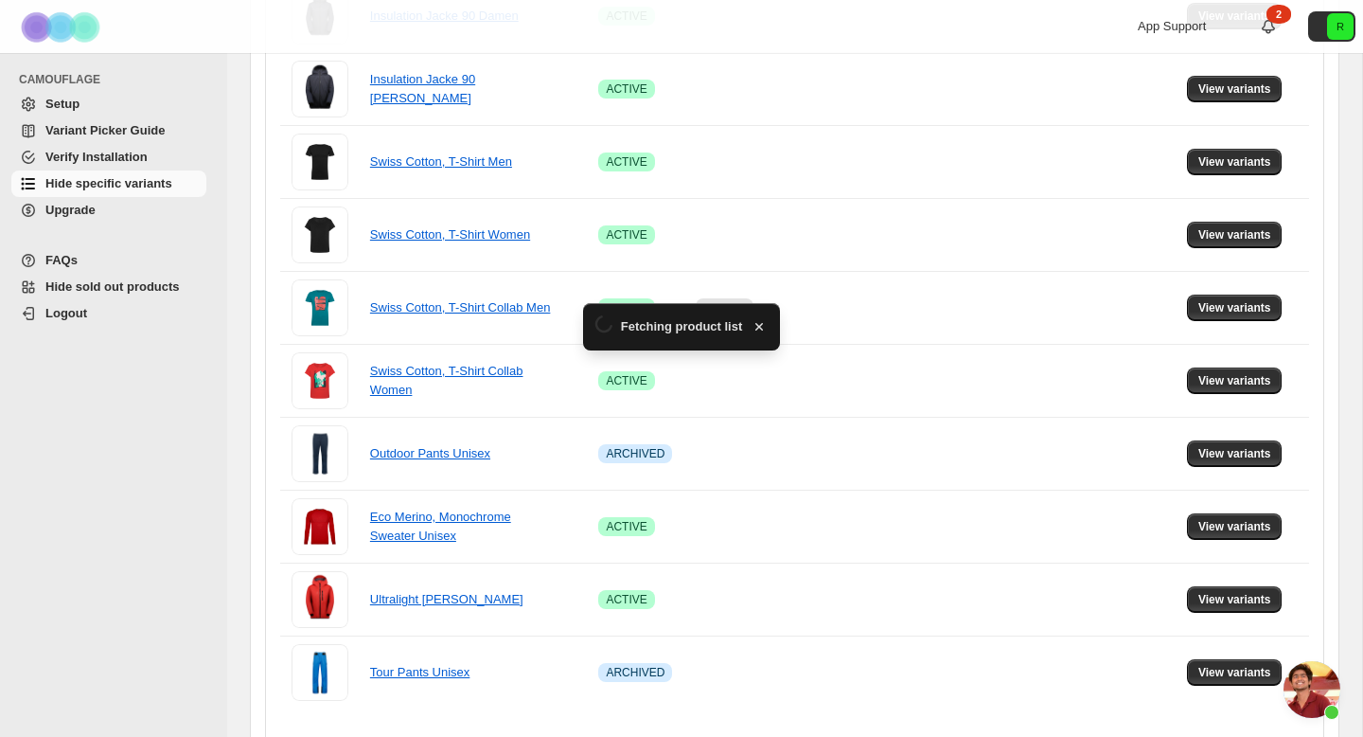
scroll to position [1225, 0]
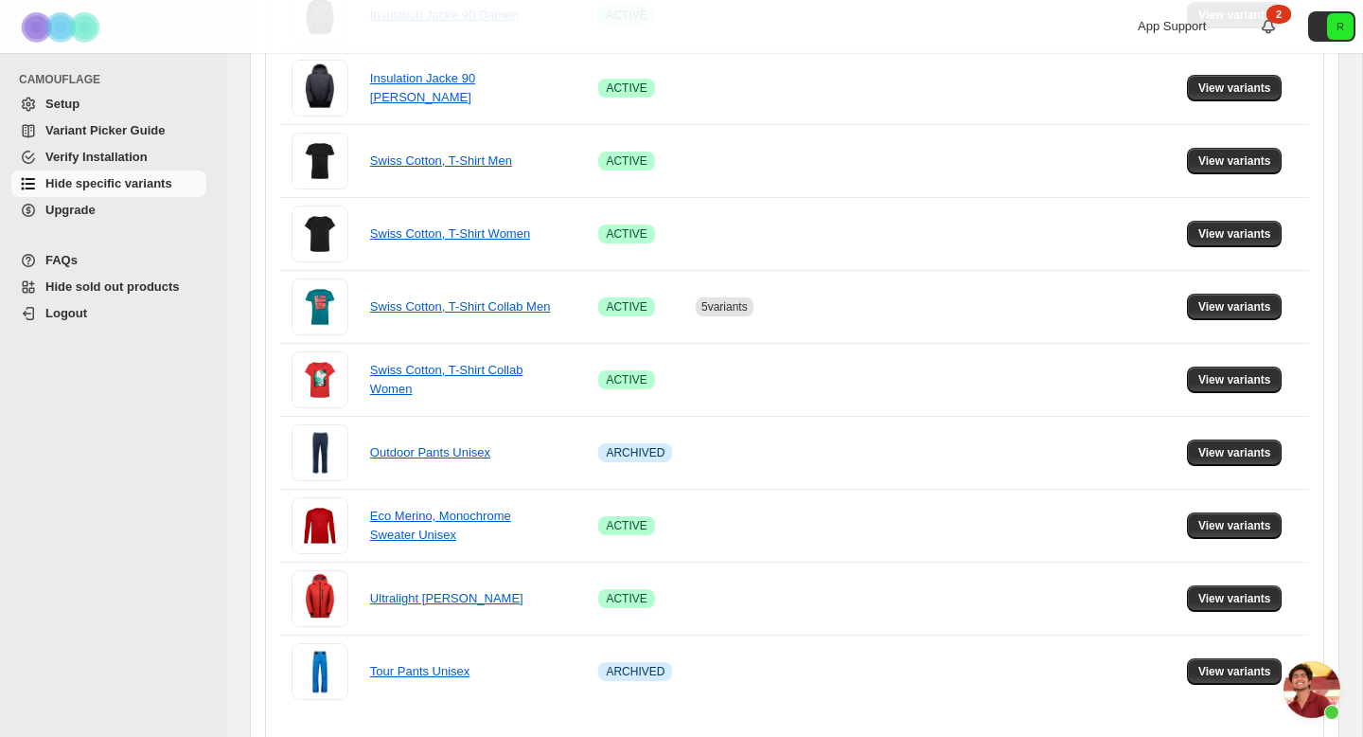
click at [1320, 686] on span "Chat öffnen" at bounding box center [1312, 689] width 57 height 57
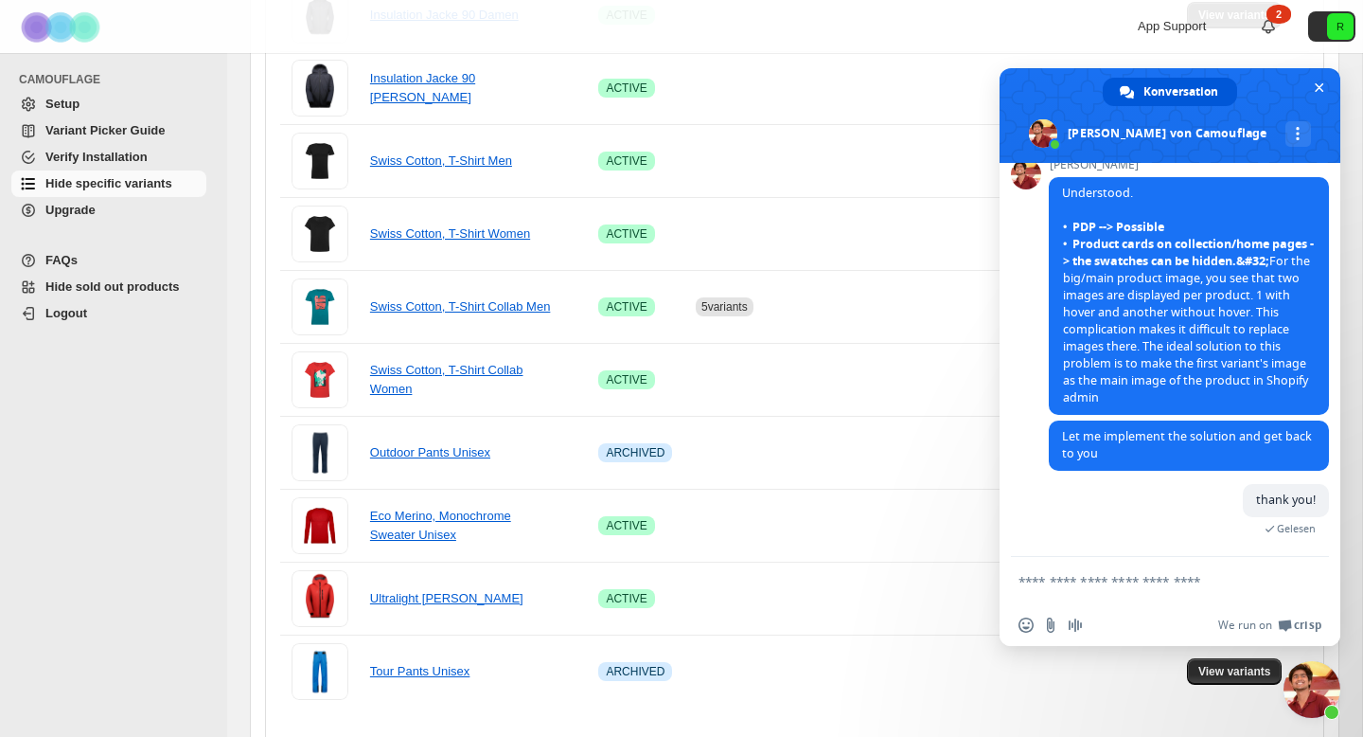
click at [1140, 592] on form at bounding box center [1149, 582] width 261 height 51
click at [1090, 578] on textarea "Verfassen Sie Ihre Nachricht…" at bounding box center [1149, 581] width 261 height 17
type textarea "*"
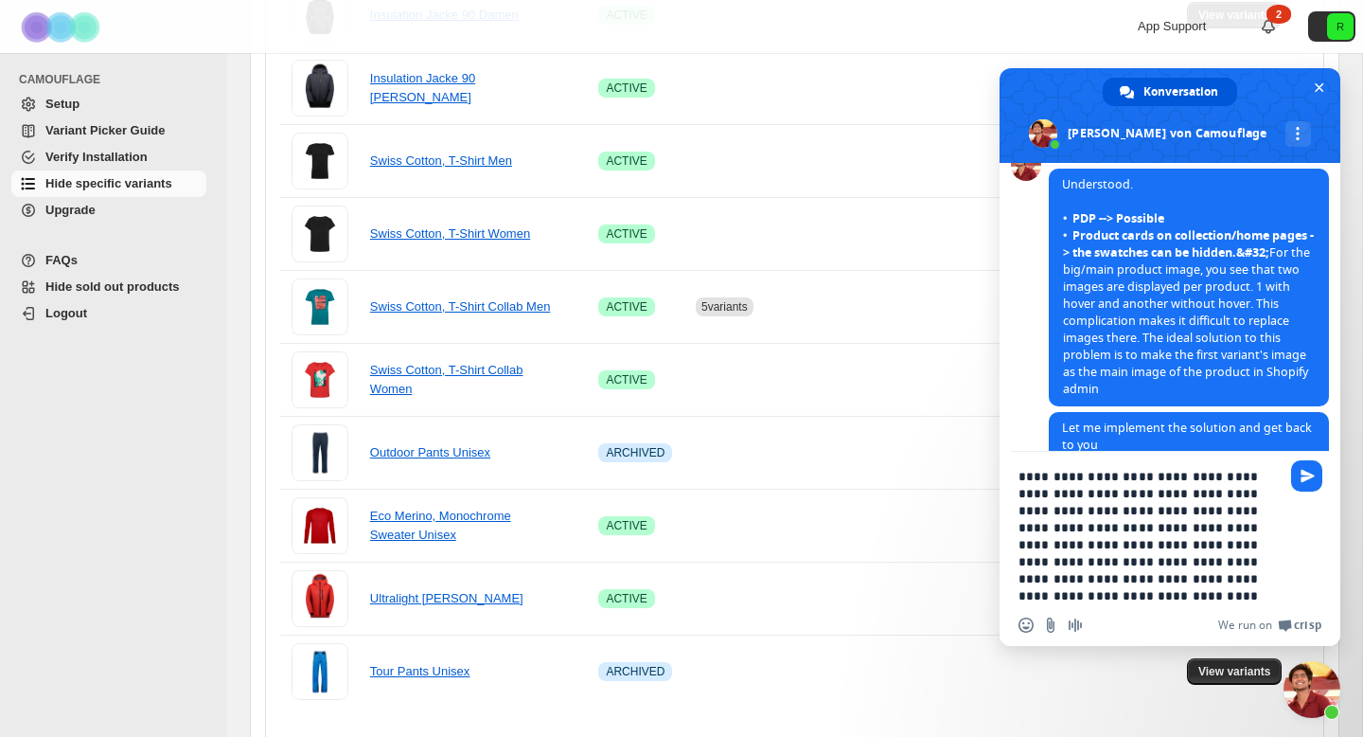
type textarea "**********"
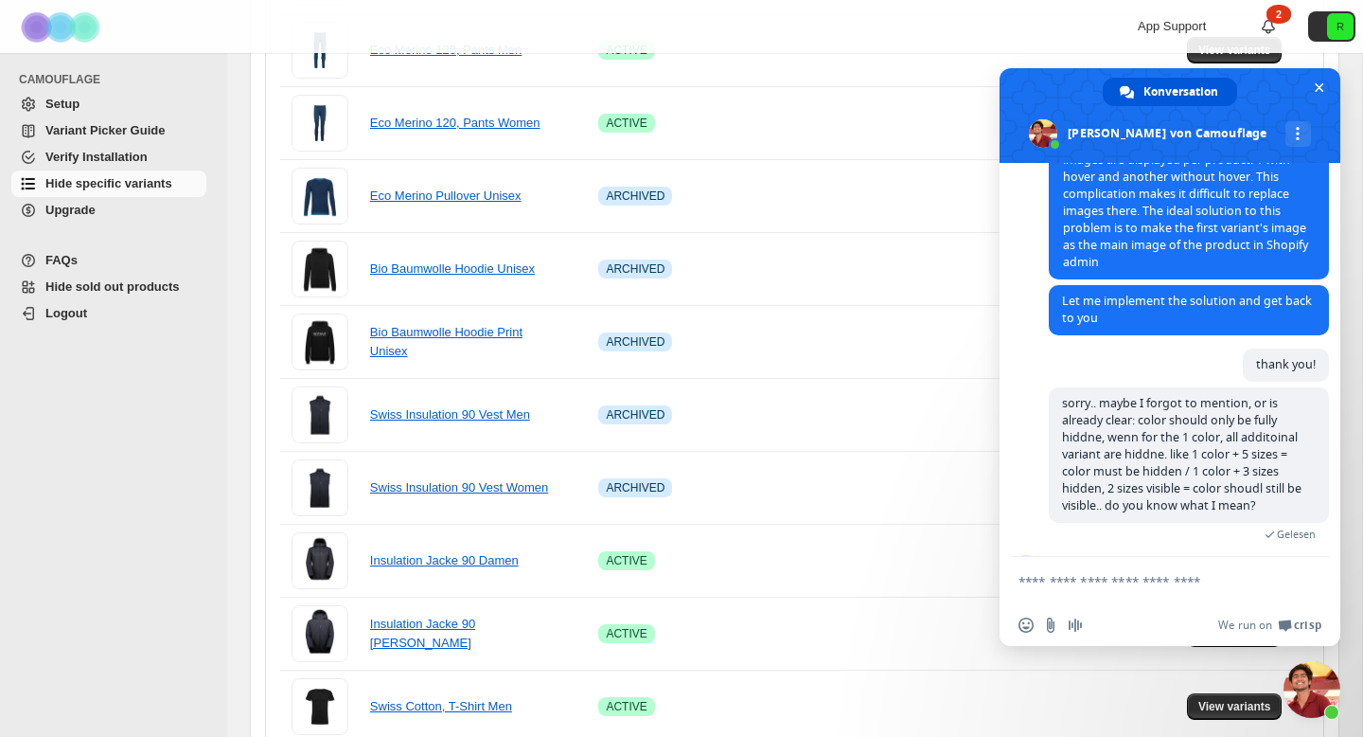
scroll to position [2002, 0]
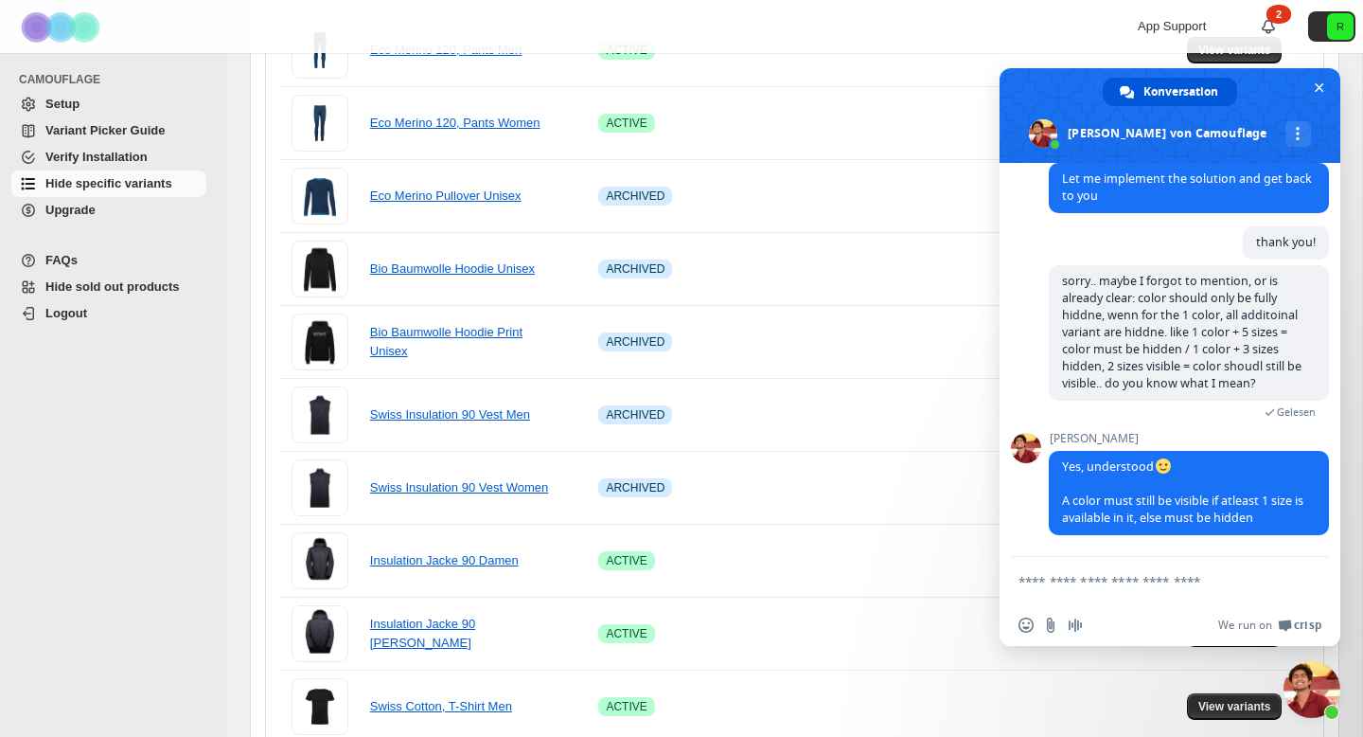
click at [1178, 586] on textarea "Verfassen Sie Ihre Nachricht…" at bounding box center [1149, 581] width 261 height 17
type textarea "**********"
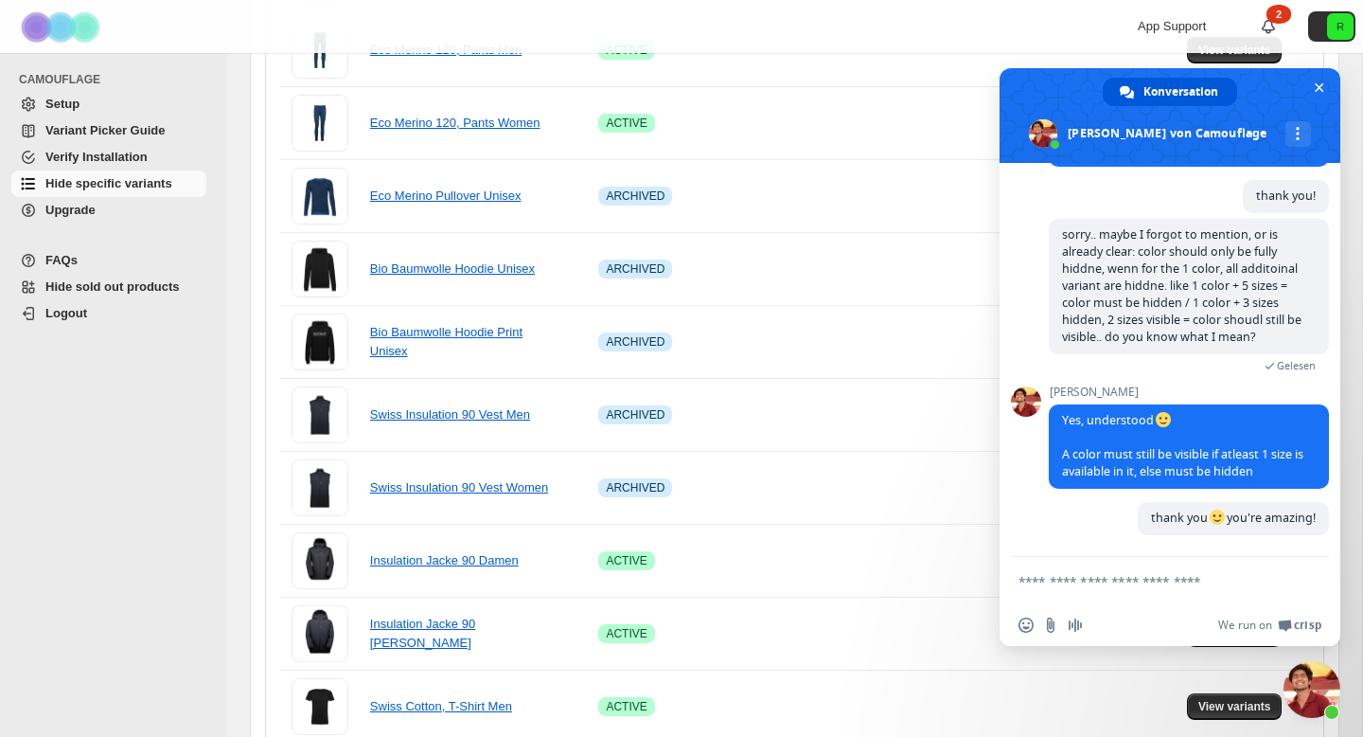
scroll to position [2049, 0]
